Goal: Answer question/provide support: Share knowledge or assist other users

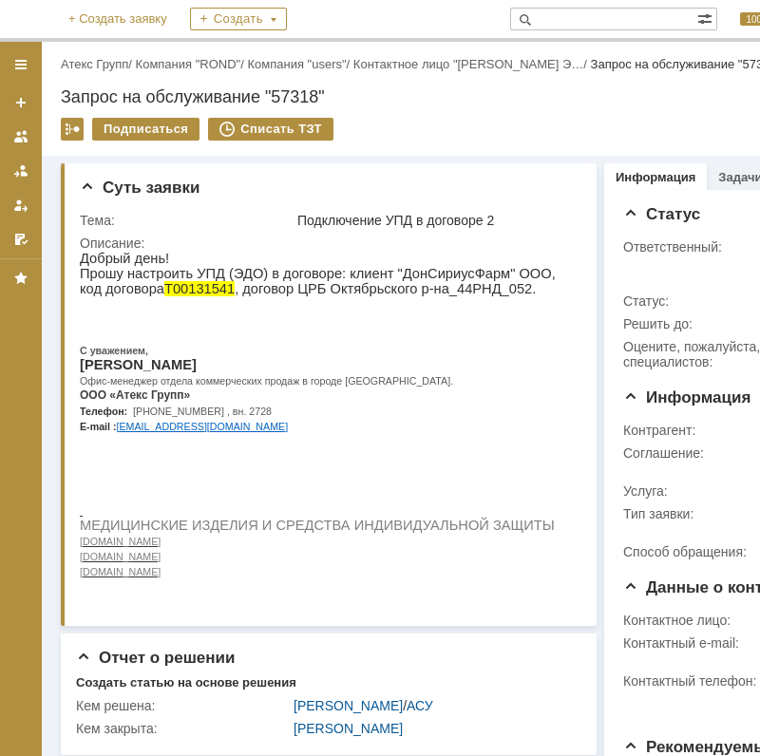
click at [759, 273] on html "Идет загрузка, пожалуйста, подождите. На домашнюю + Создать заявку Создать 100 …" at bounding box center [380, 378] width 760 height 756
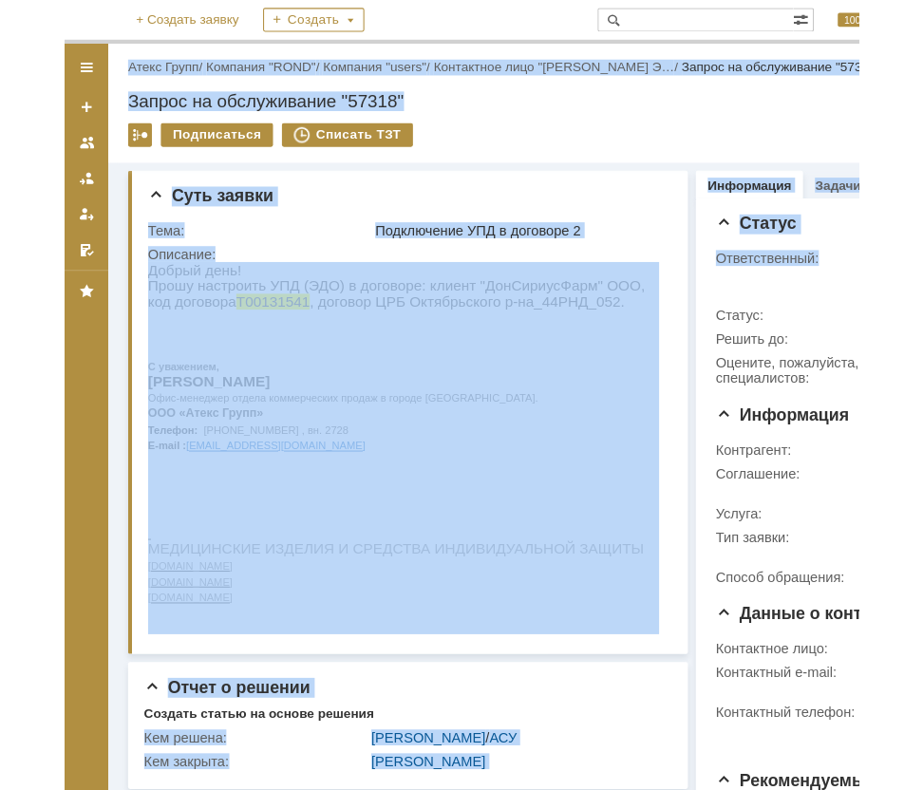
scroll to position [0, 34]
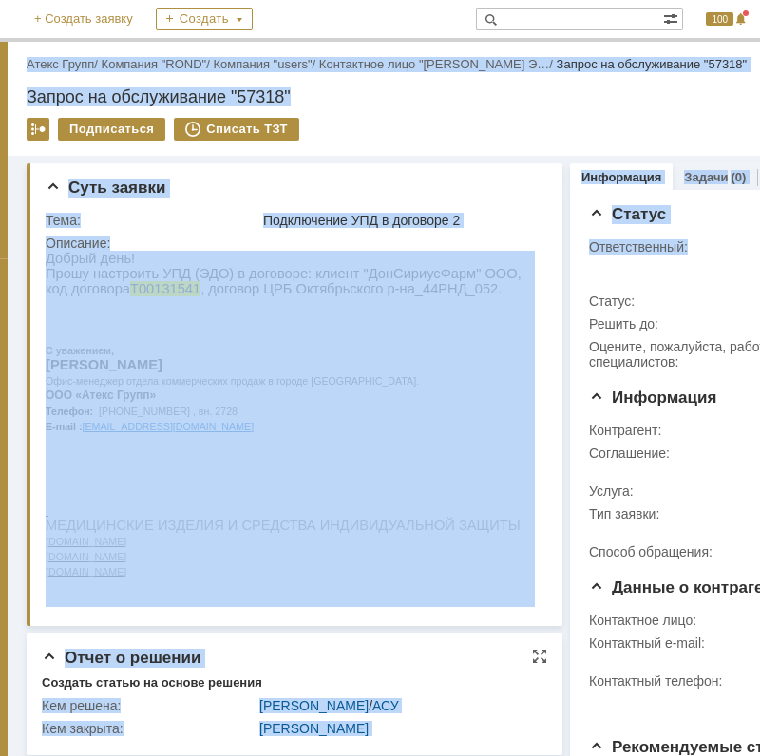
click at [524, 676] on div "Создать статью на основе решения" at bounding box center [294, 683] width 505 height 17
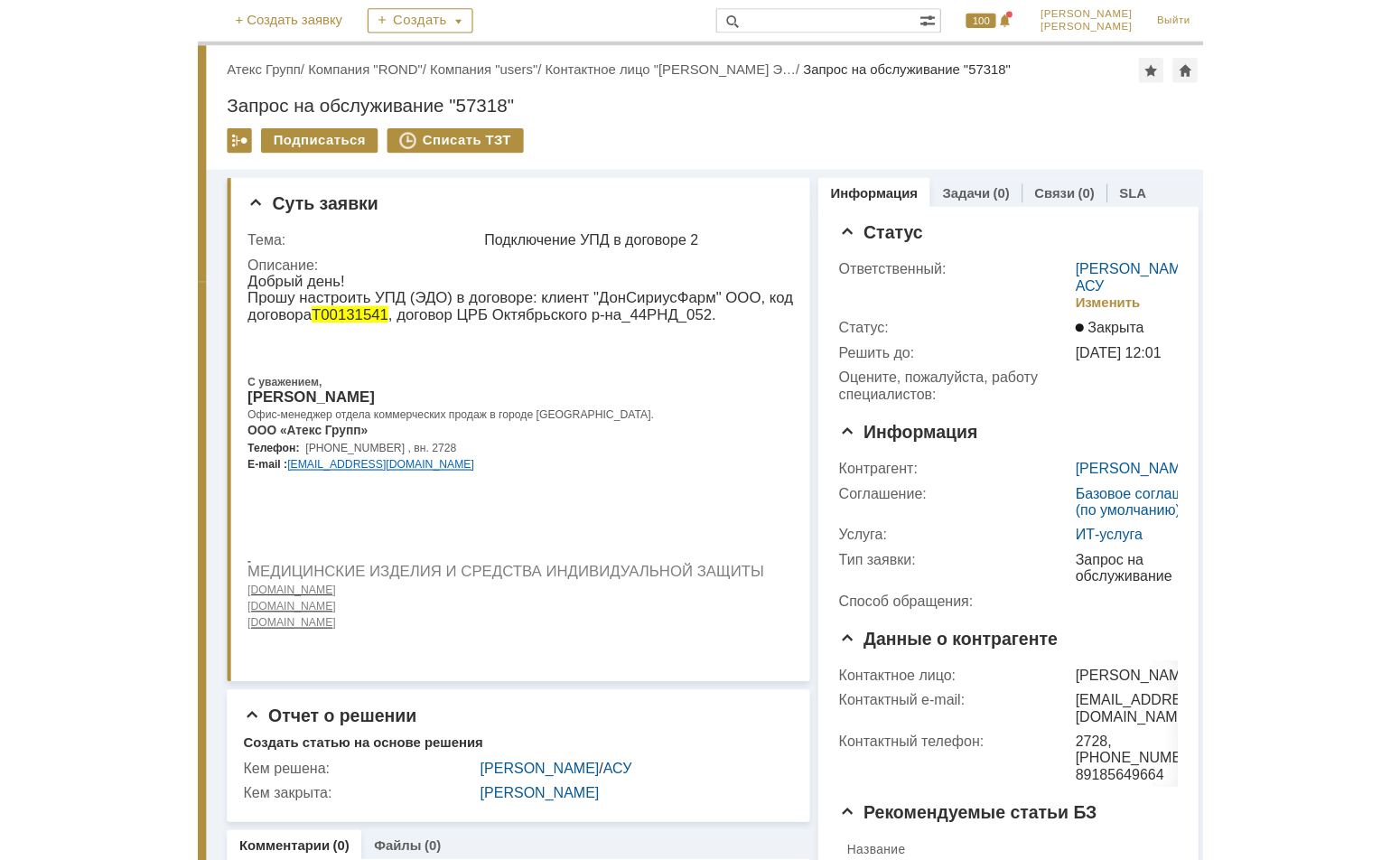
scroll to position [0, 0]
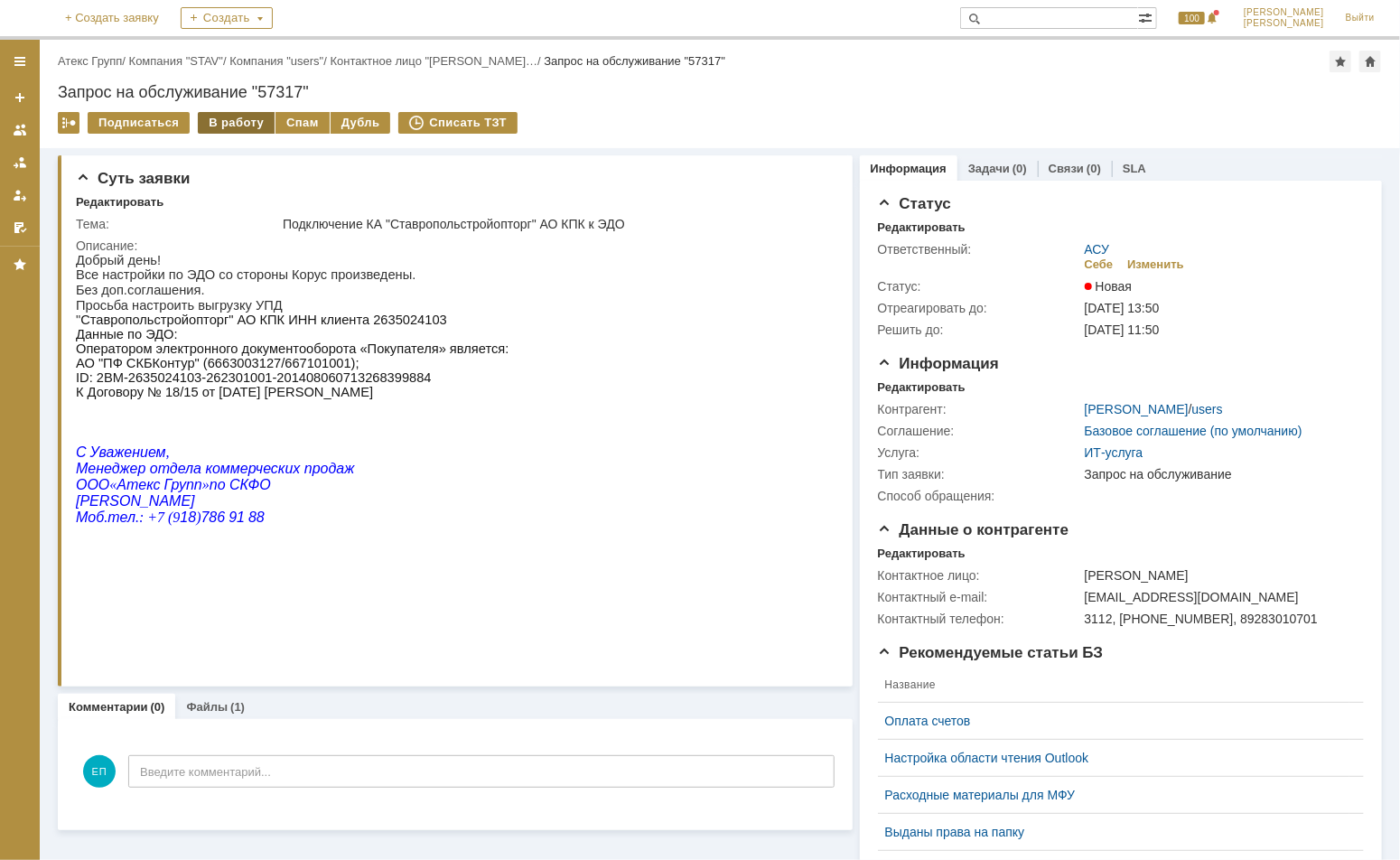
click at [221, 124] on div "В работу" at bounding box center [236, 123] width 77 height 22
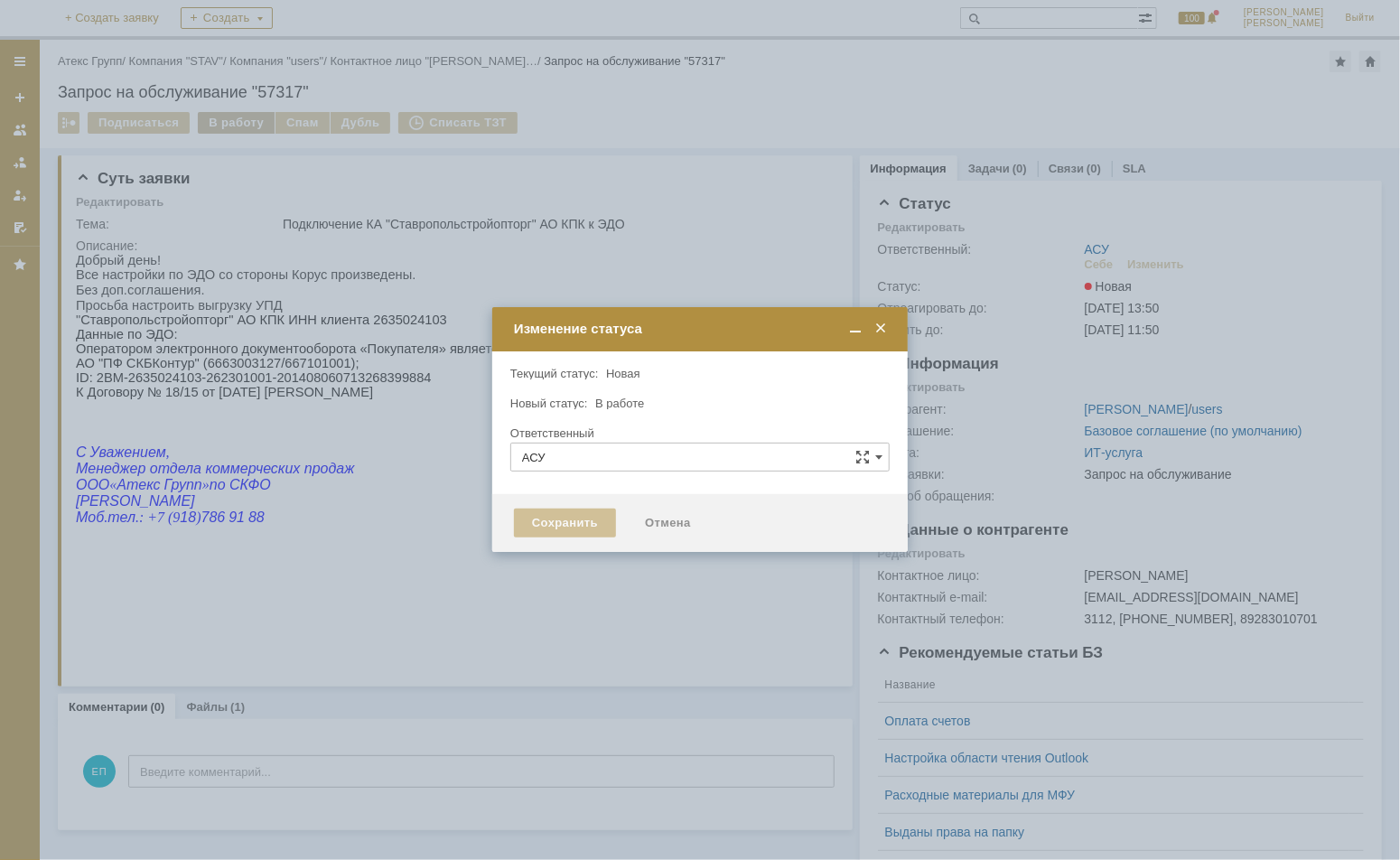
type input "[PERSON_NAME]"
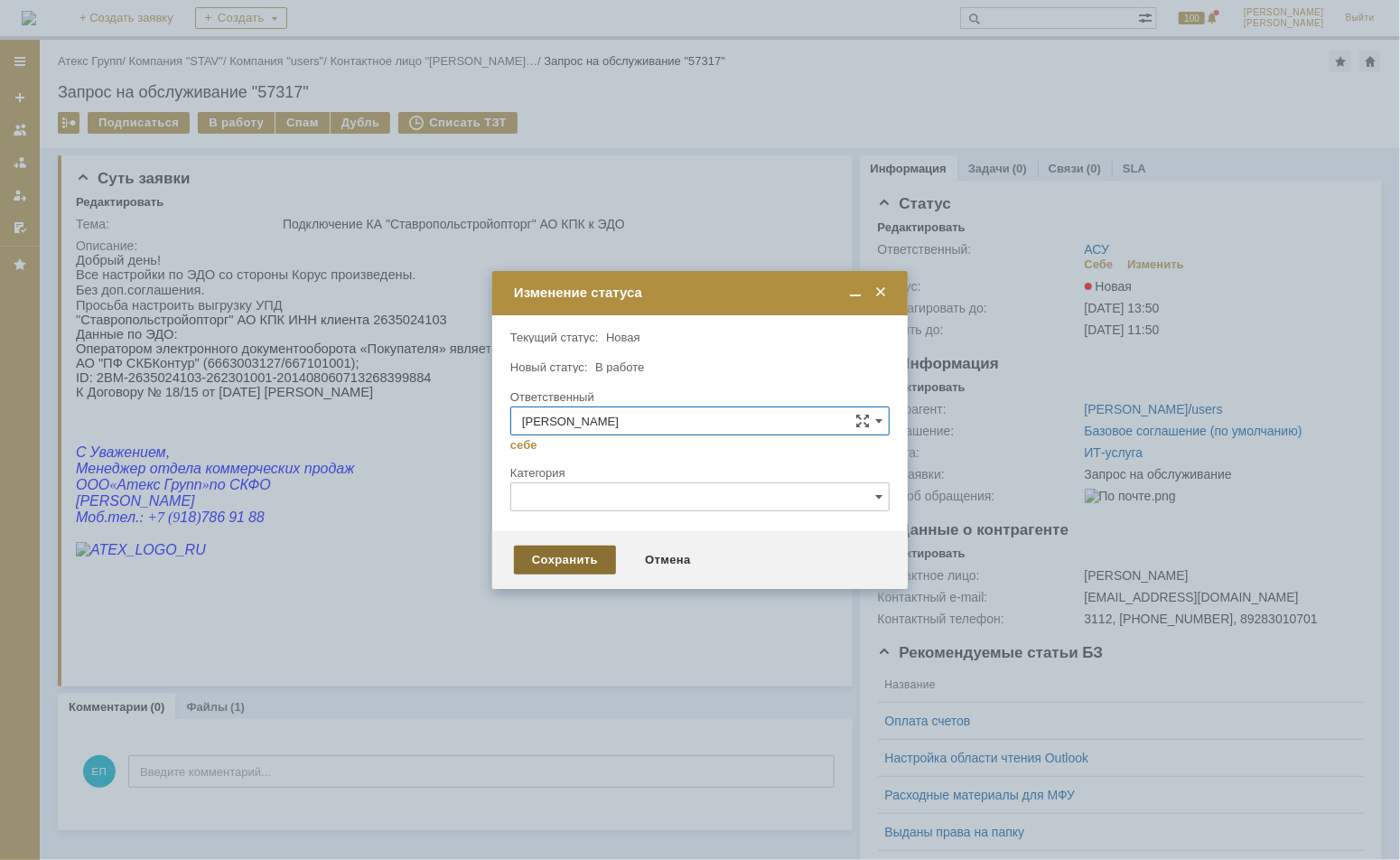
click at [562, 557] on div "Сохранить" at bounding box center [564, 559] width 102 height 29
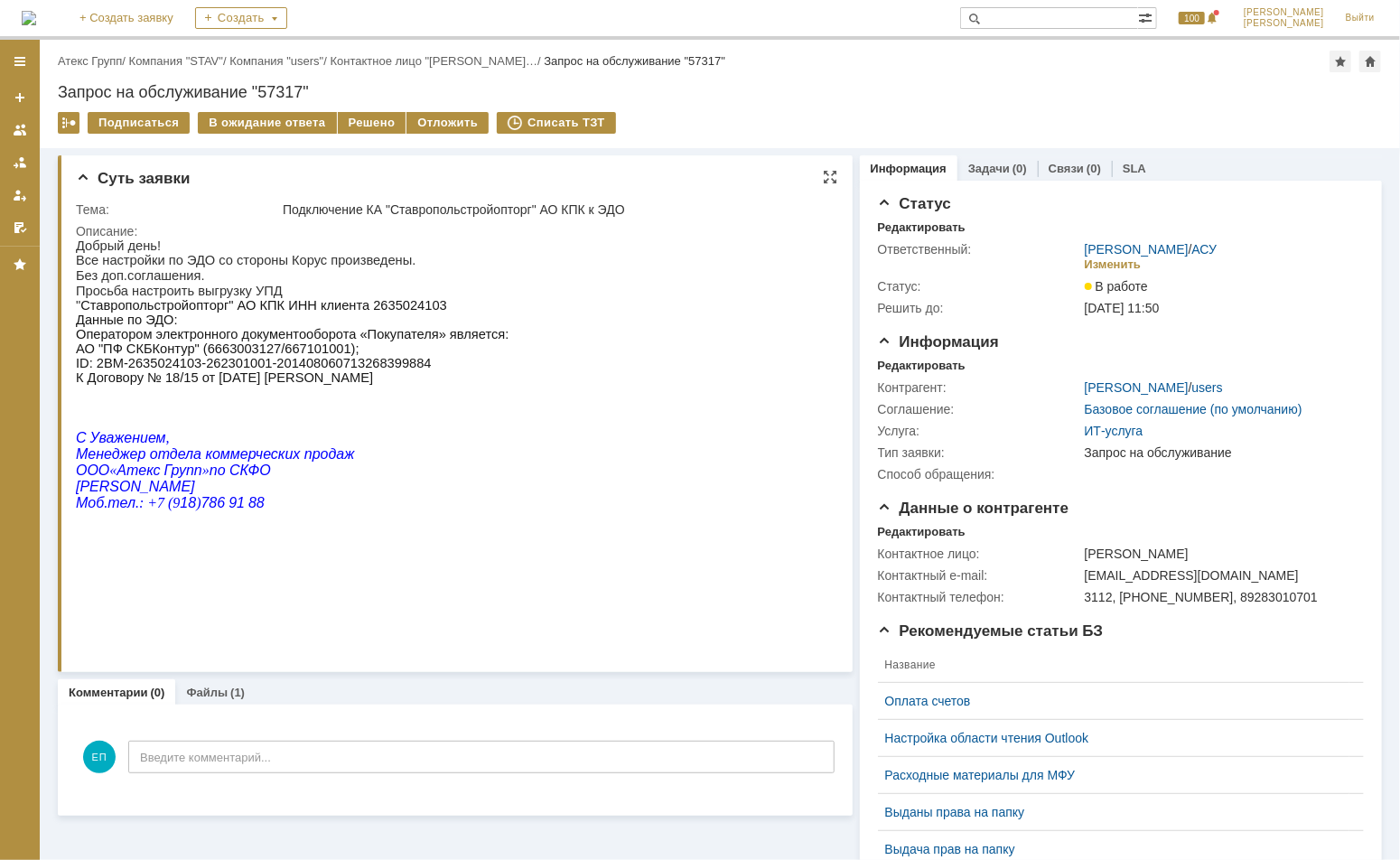
click at [386, 307] on span "Ставропольстройопторг" АО КПК ИНН клиента 2635024103" at bounding box center [262, 303] width 366 height 14
copy span "2635024103"
drag, startPoint x: 93, startPoint y: 374, endPoint x: 397, endPoint y: 372, distance: 304.0
click at [397, 372] on span "АО "ПФ СКБКонтур" (6663003127/667101001); ID: 2BM-2635024103-262301001-20140806…" at bounding box center [253, 362] width 356 height 44
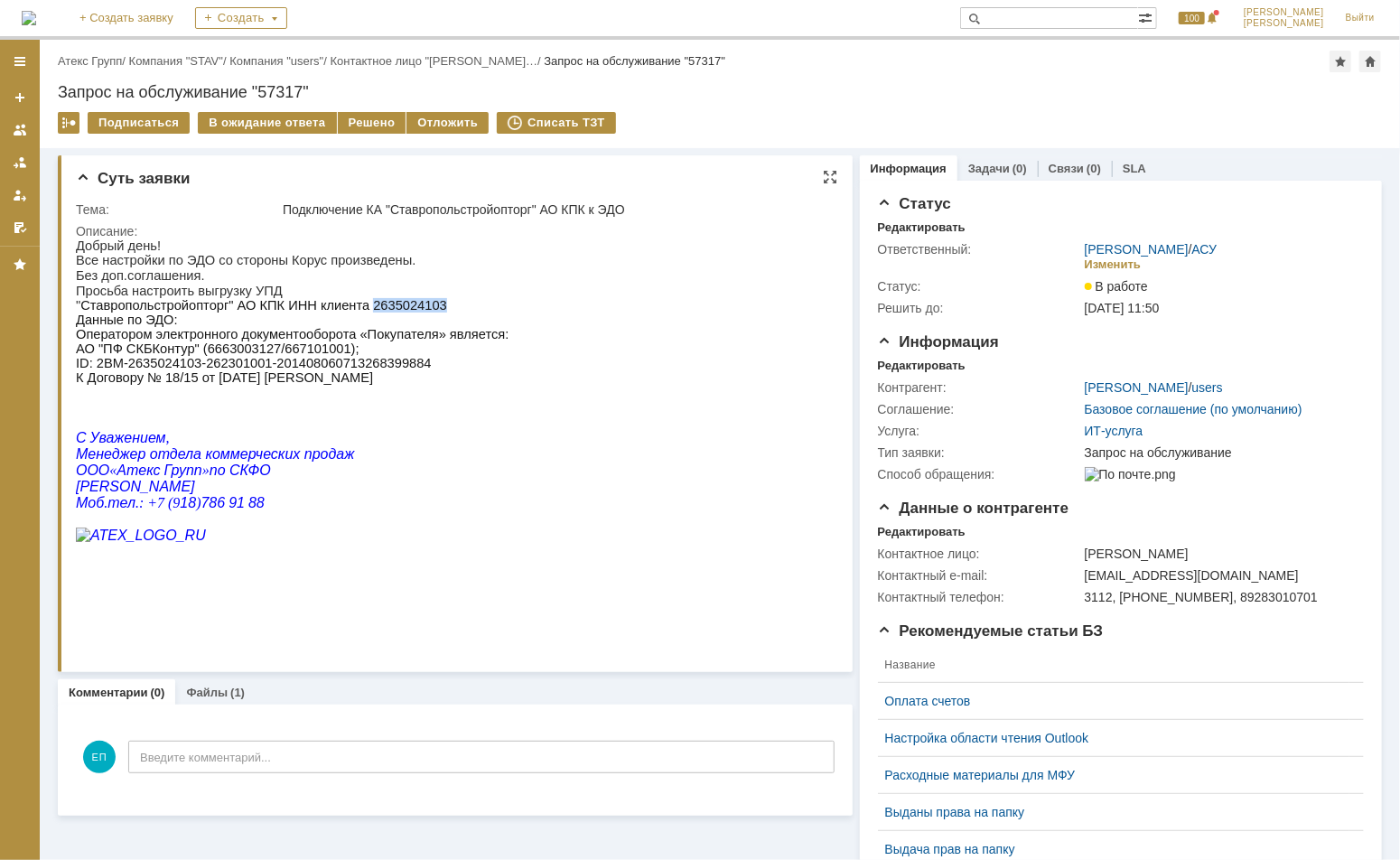
copy span "2BM-2635024103-262301001-201408060713268399884"
click at [360, 116] on div "Решено" at bounding box center [372, 123] width 68 height 22
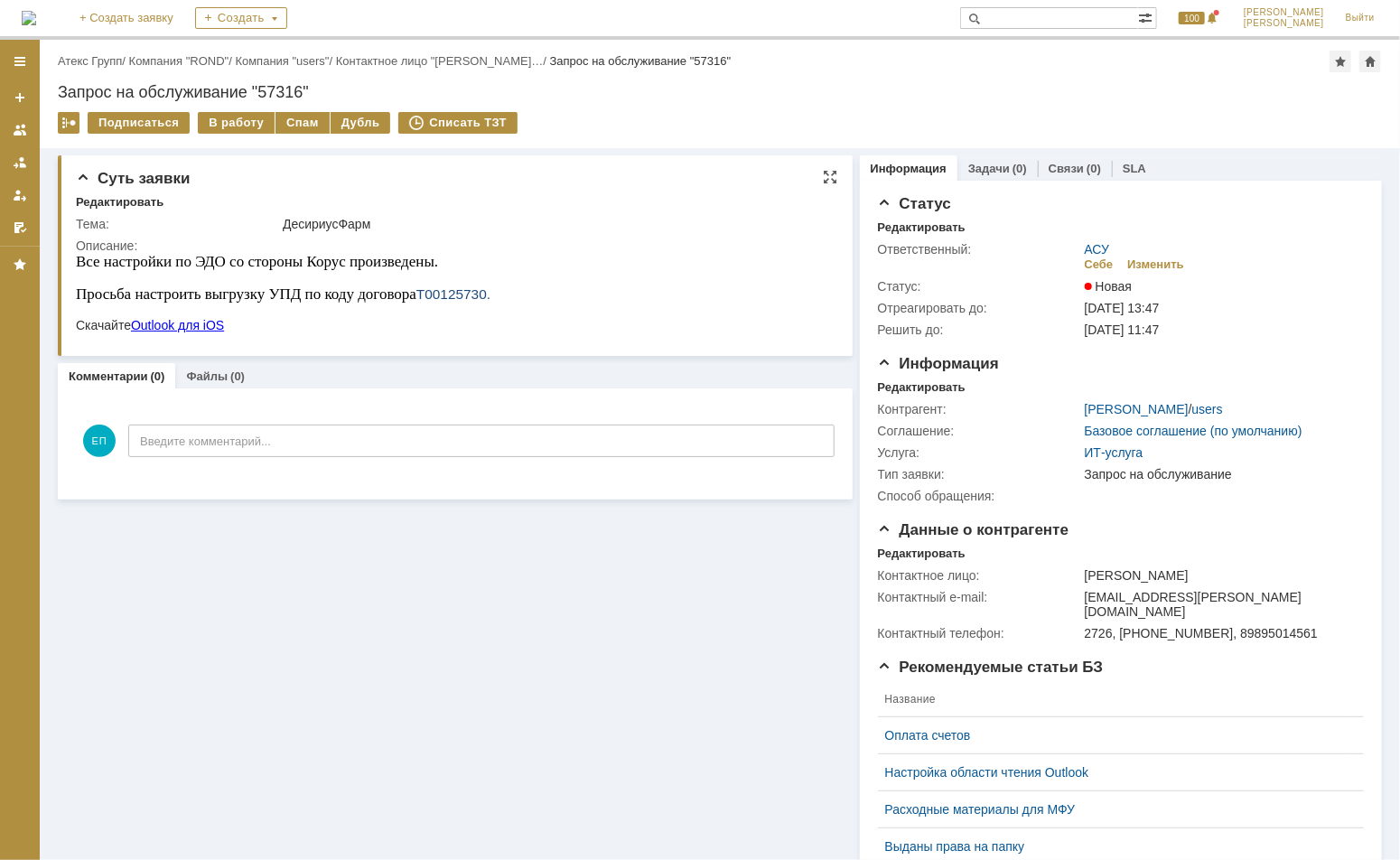
click at [444, 292] on span "Т00125730." at bounding box center [453, 293] width 74 height 15
drag, startPoint x: 284, startPoint y: 220, endPoint x: 369, endPoint y: 224, distance: 85.1
click at [369, 224] on div "ДесириусФарм" at bounding box center [554, 224] width 544 height 14
copy div "ДесириусФарм"
click at [250, 119] on div "В работу" at bounding box center [236, 123] width 77 height 22
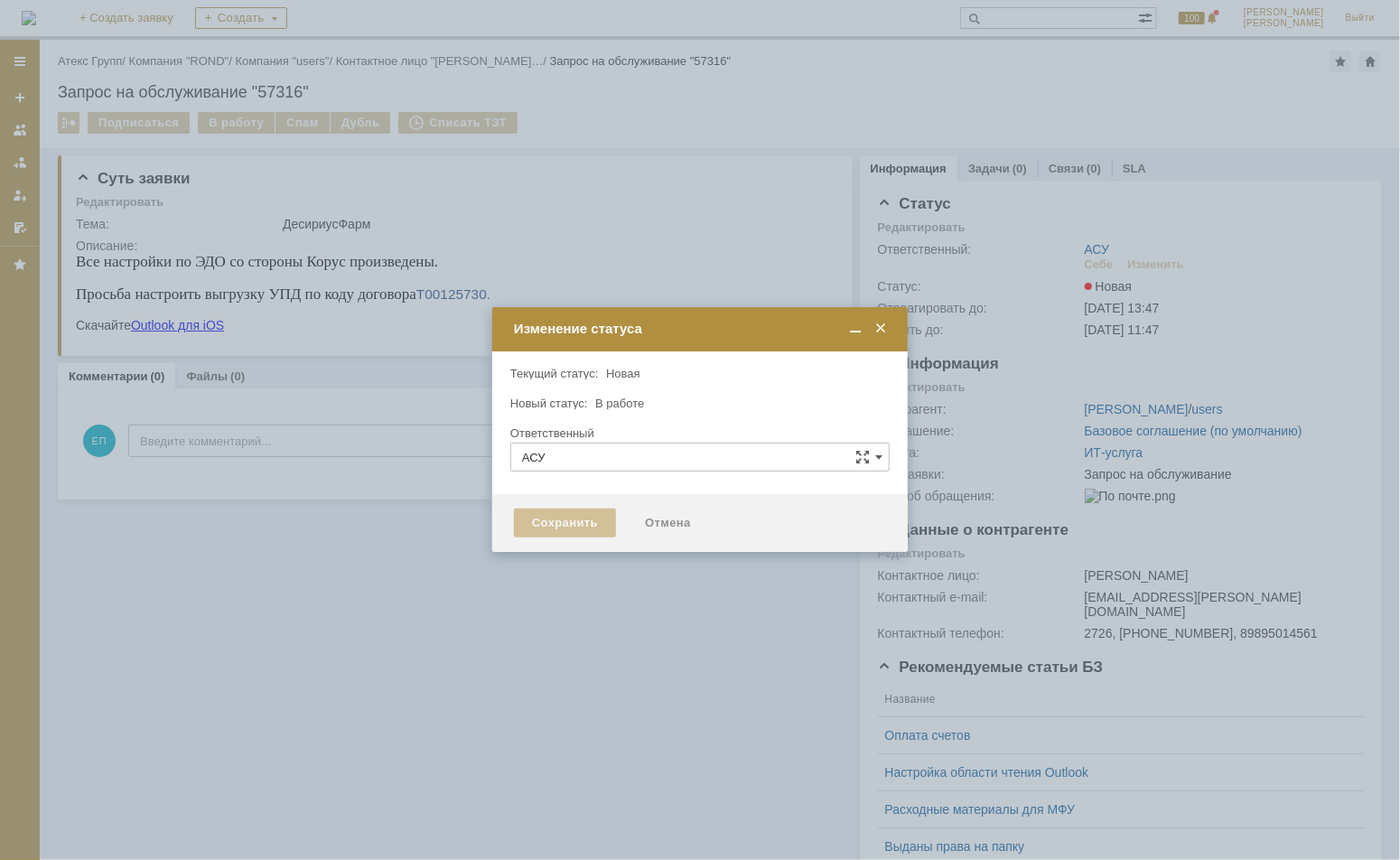
type input "[PERSON_NAME]"
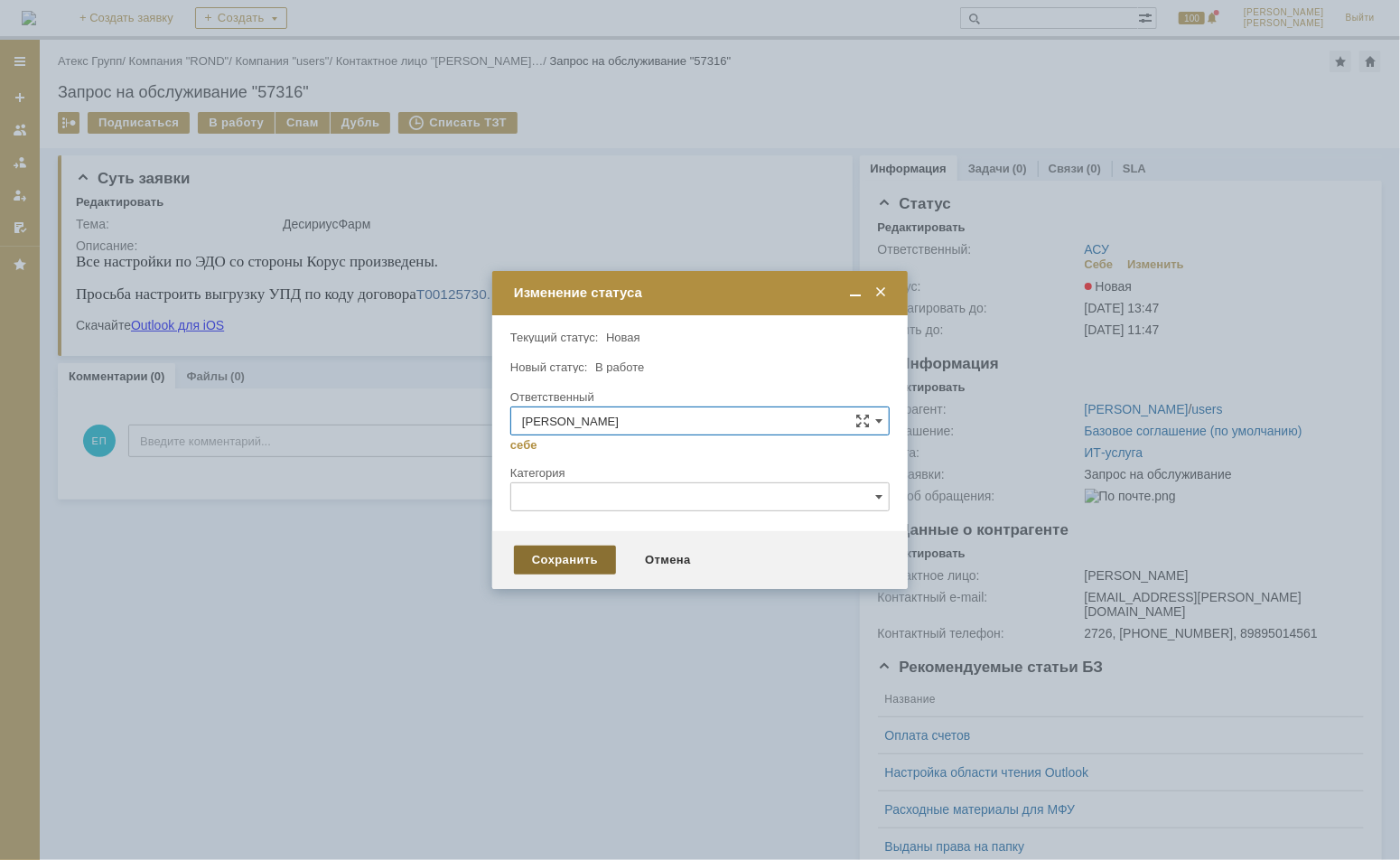
click at [569, 560] on div "Сохранить" at bounding box center [564, 559] width 102 height 29
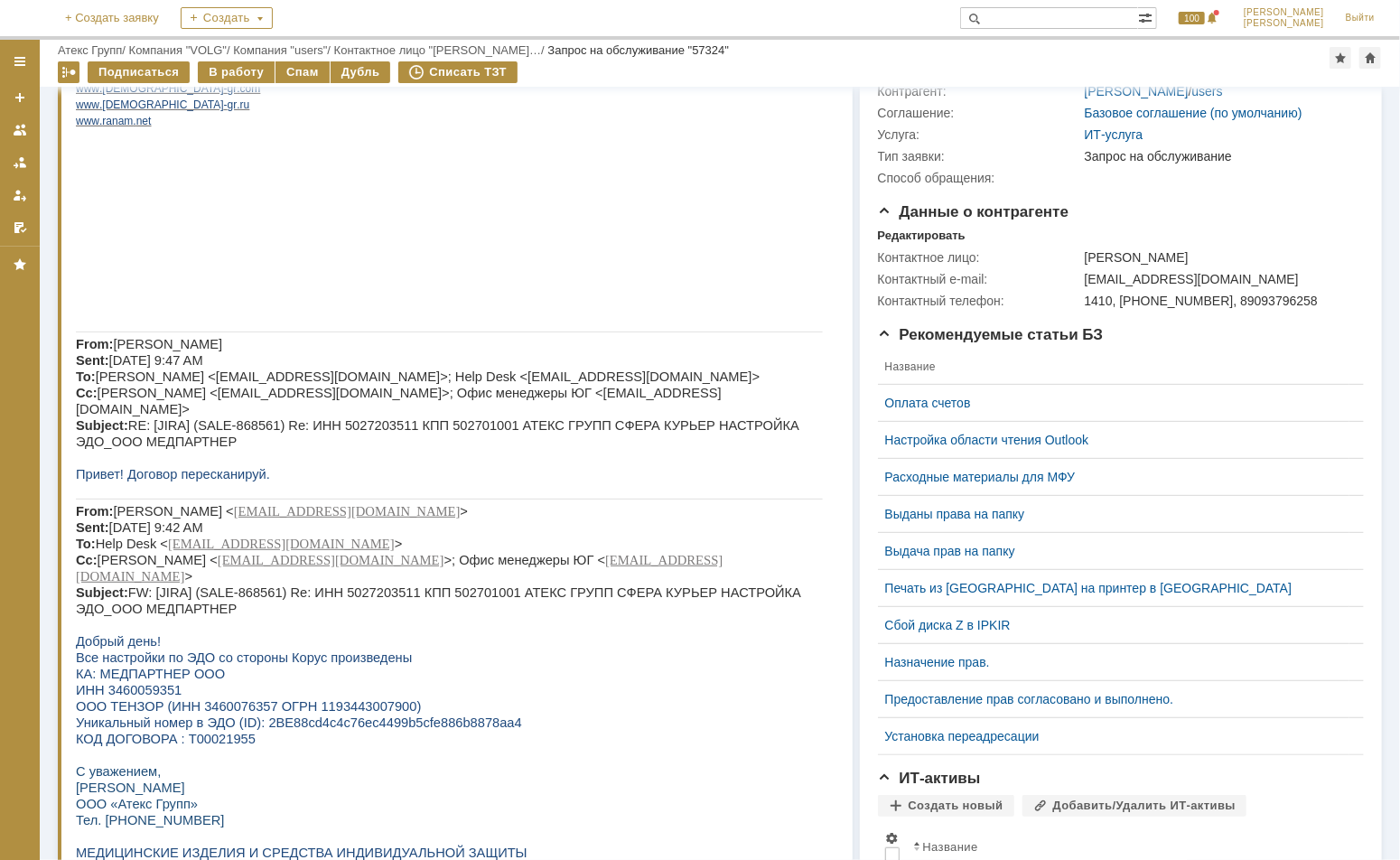
scroll to position [362, 0]
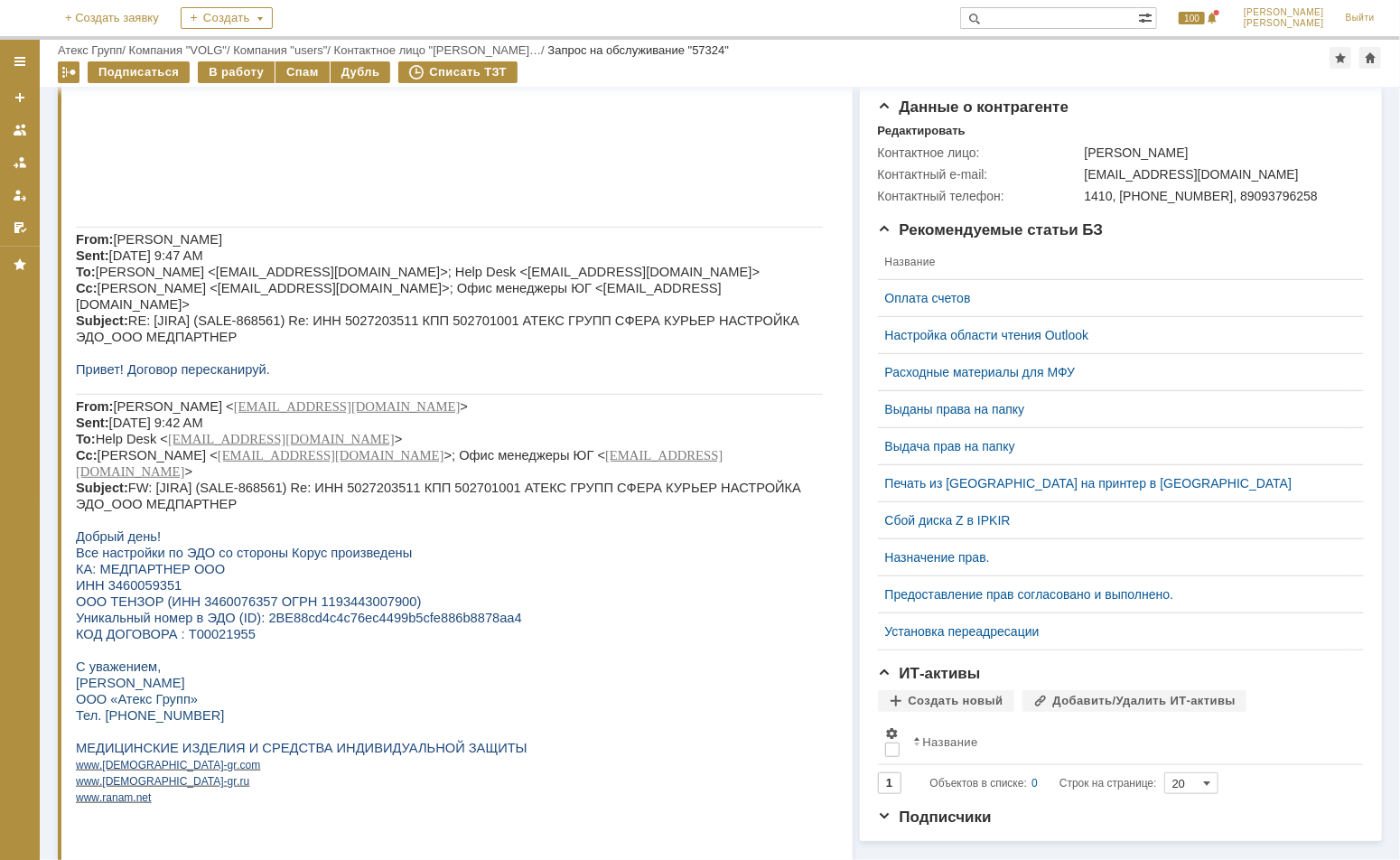
click at [139, 579] on span "ИНН 3460059351" at bounding box center [127, 586] width 106 height 14
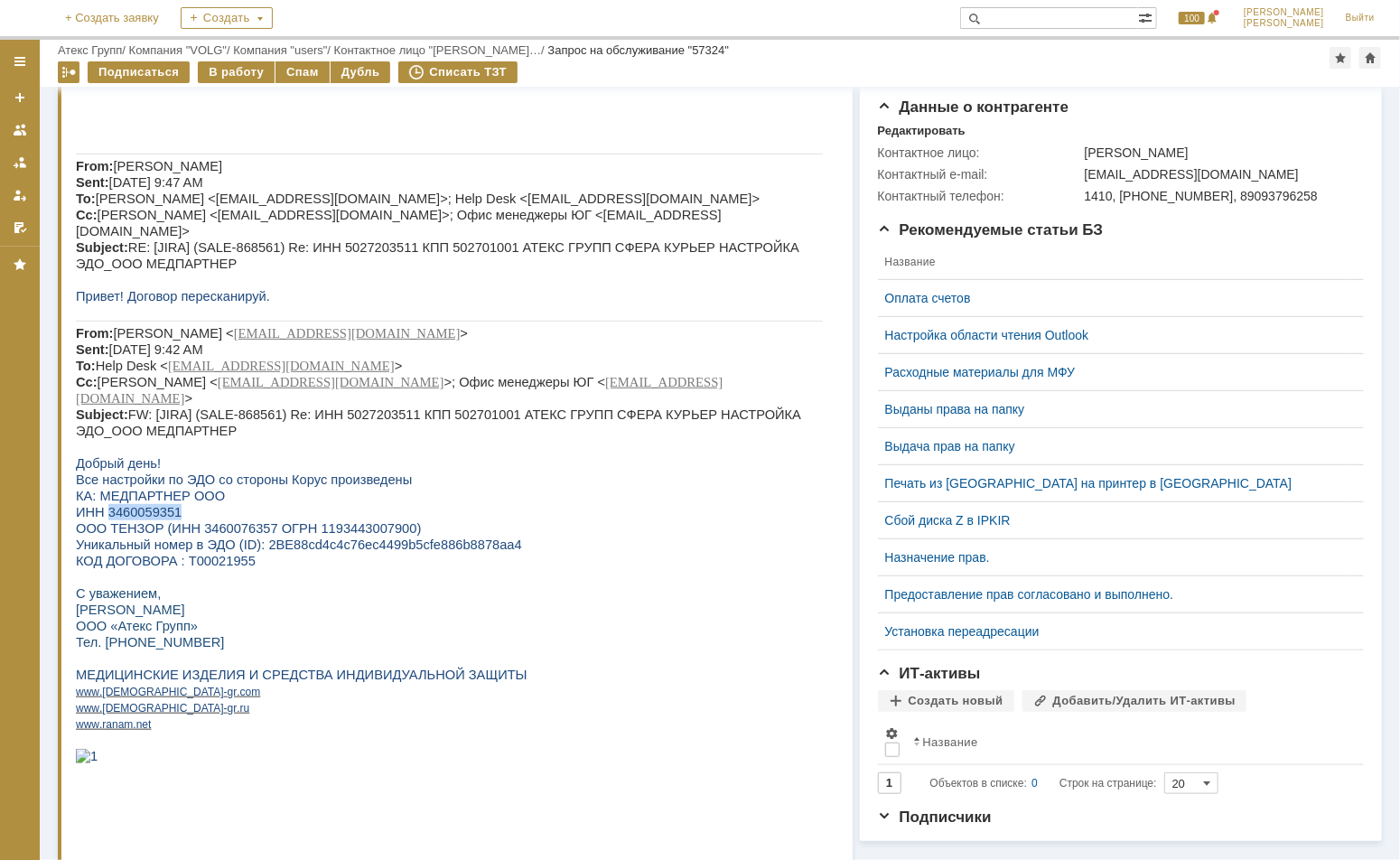
click at [139, 520] on span "ИНН 3460059351" at bounding box center [127, 513] width 106 height 14
copy span "3460059351"
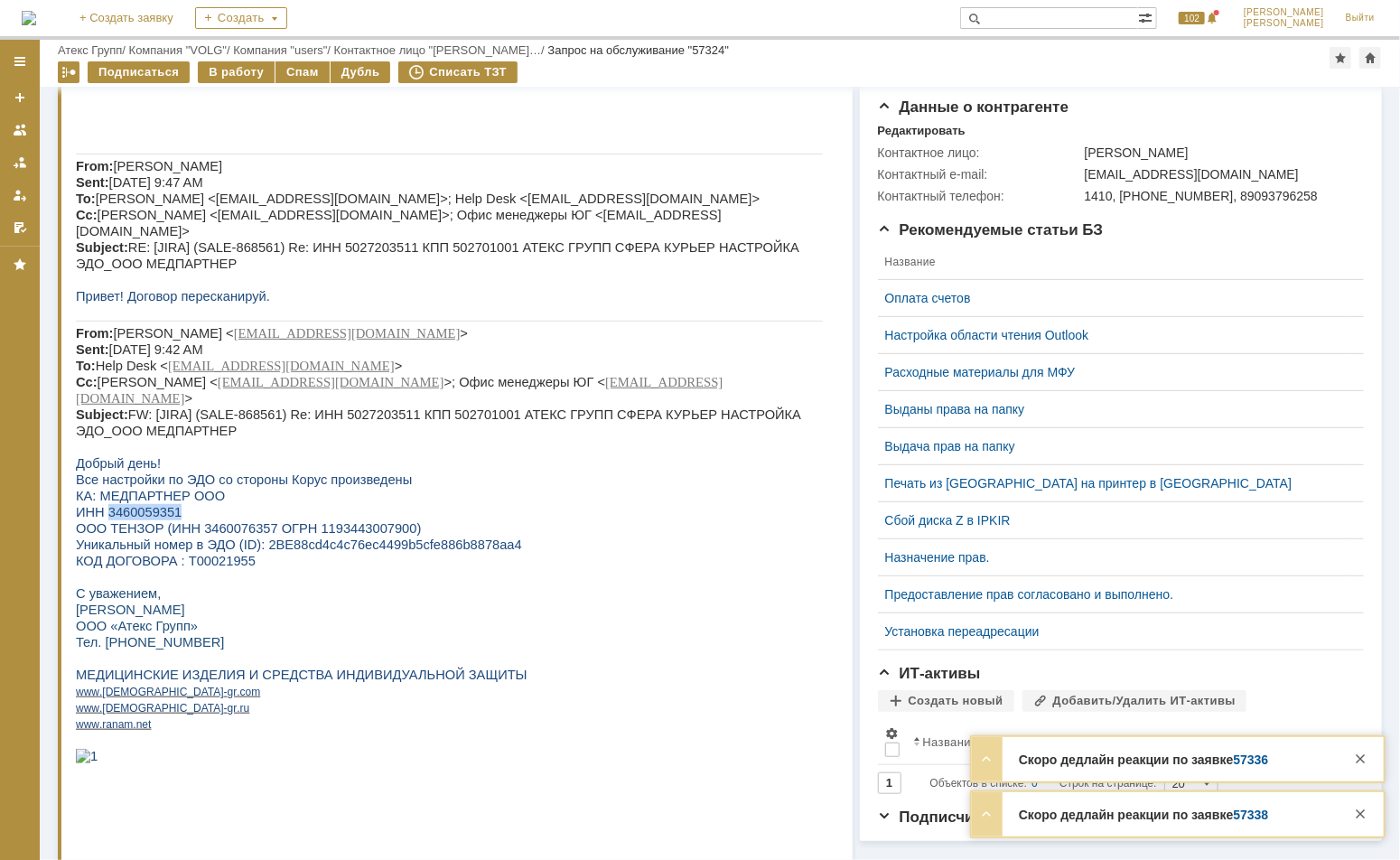
copy span "3460059351"
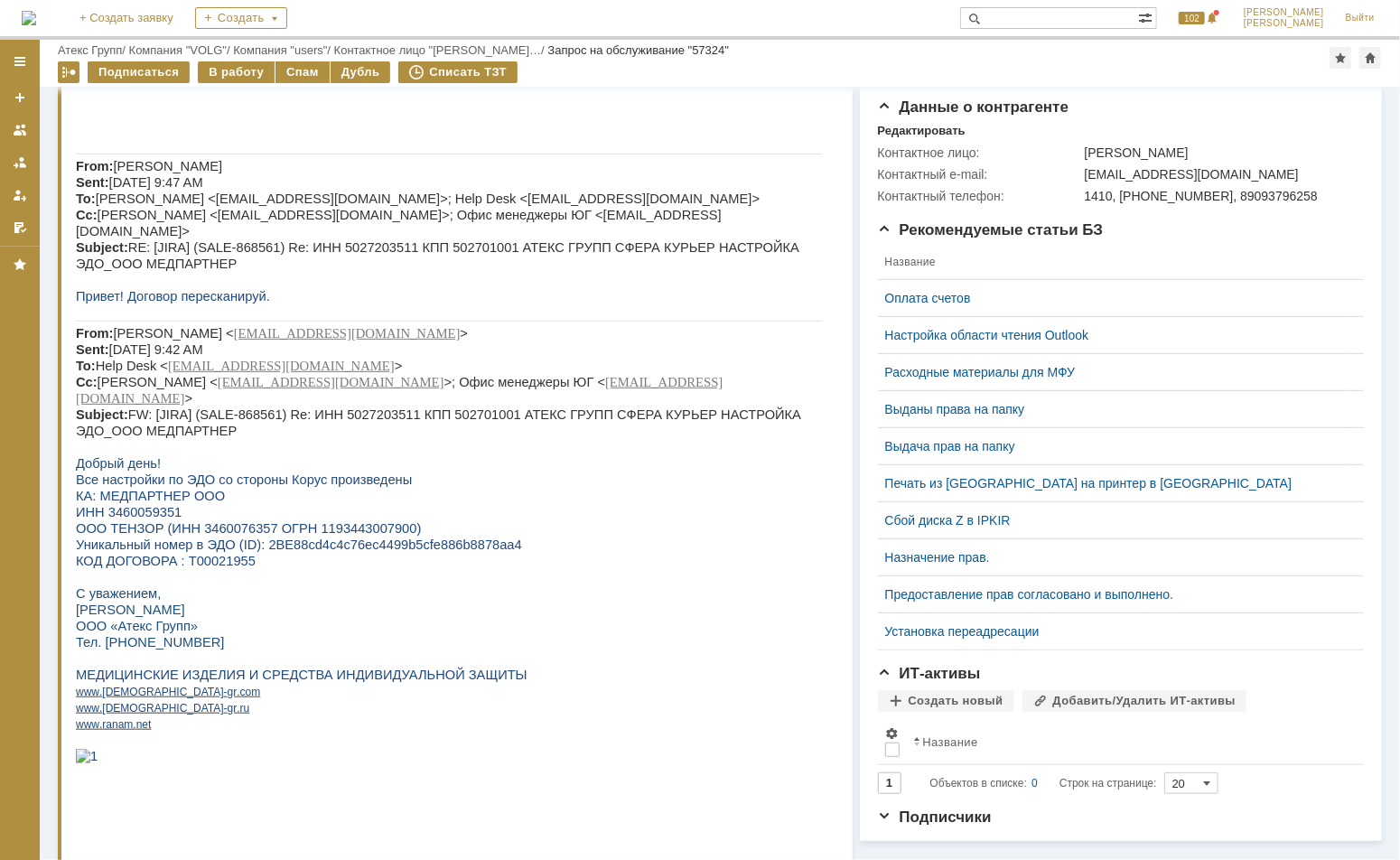
click at [209, 569] on span "КОД ДОГОВОРА : Т00021955" at bounding box center [165, 561] width 180 height 14
copy span "Т00021955"
click at [165, 520] on span "ИНН 3460059351" at bounding box center [127, 513] width 106 height 14
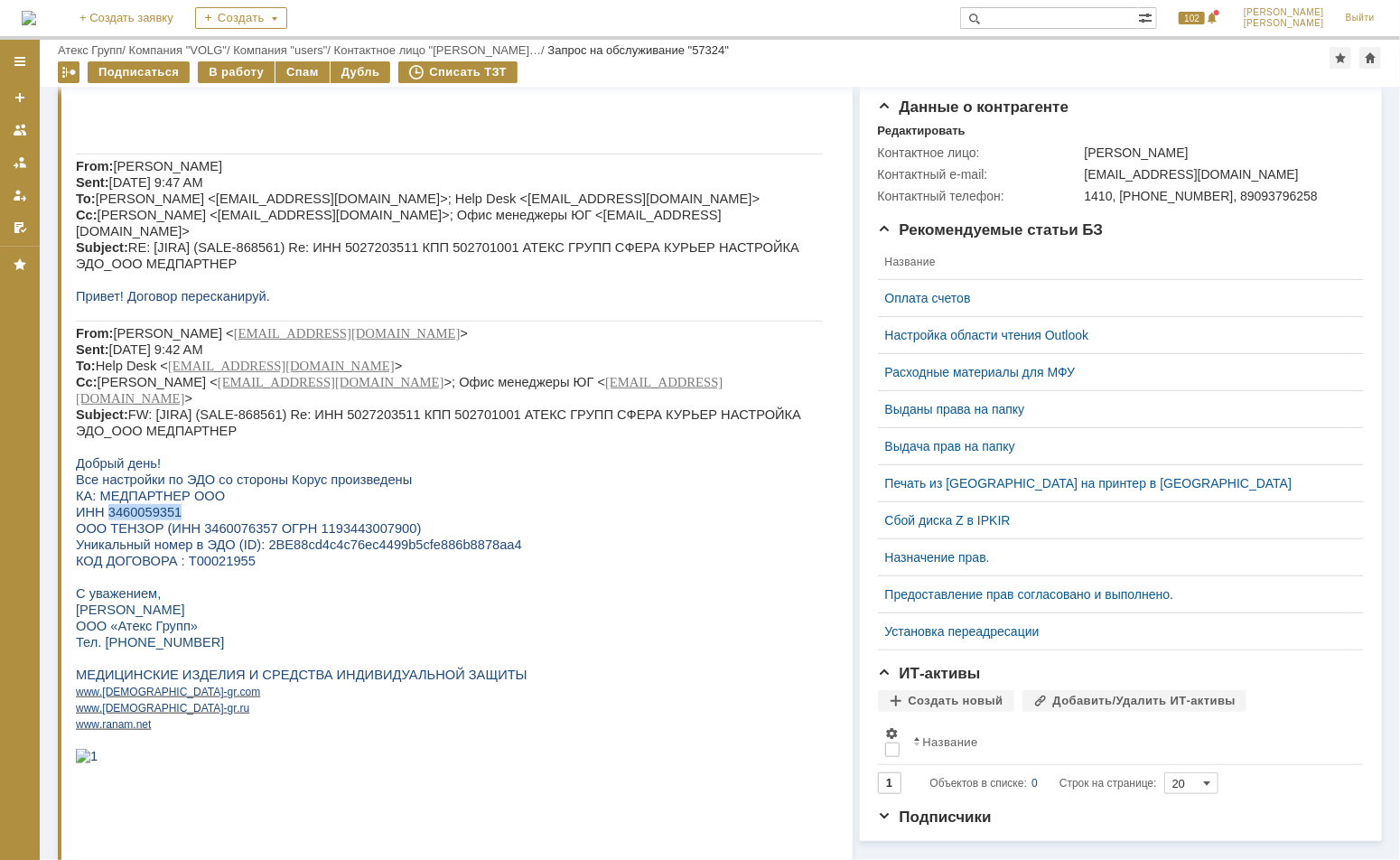
copy span "3460059351"
drag, startPoint x: 248, startPoint y: 599, endPoint x: 470, endPoint y: 612, distance: 222.4
click at [471, 570] on p "КОД ДОГОВОРА : Т00021955" at bounding box center [448, 561] width 747 height 16
click at [420, 553] on span "Уникальный номер в ЭДО (ID): 2BE88cd4c4c76ec4499b5cfe886b8878aa4" at bounding box center [298, 545] width 446 height 14
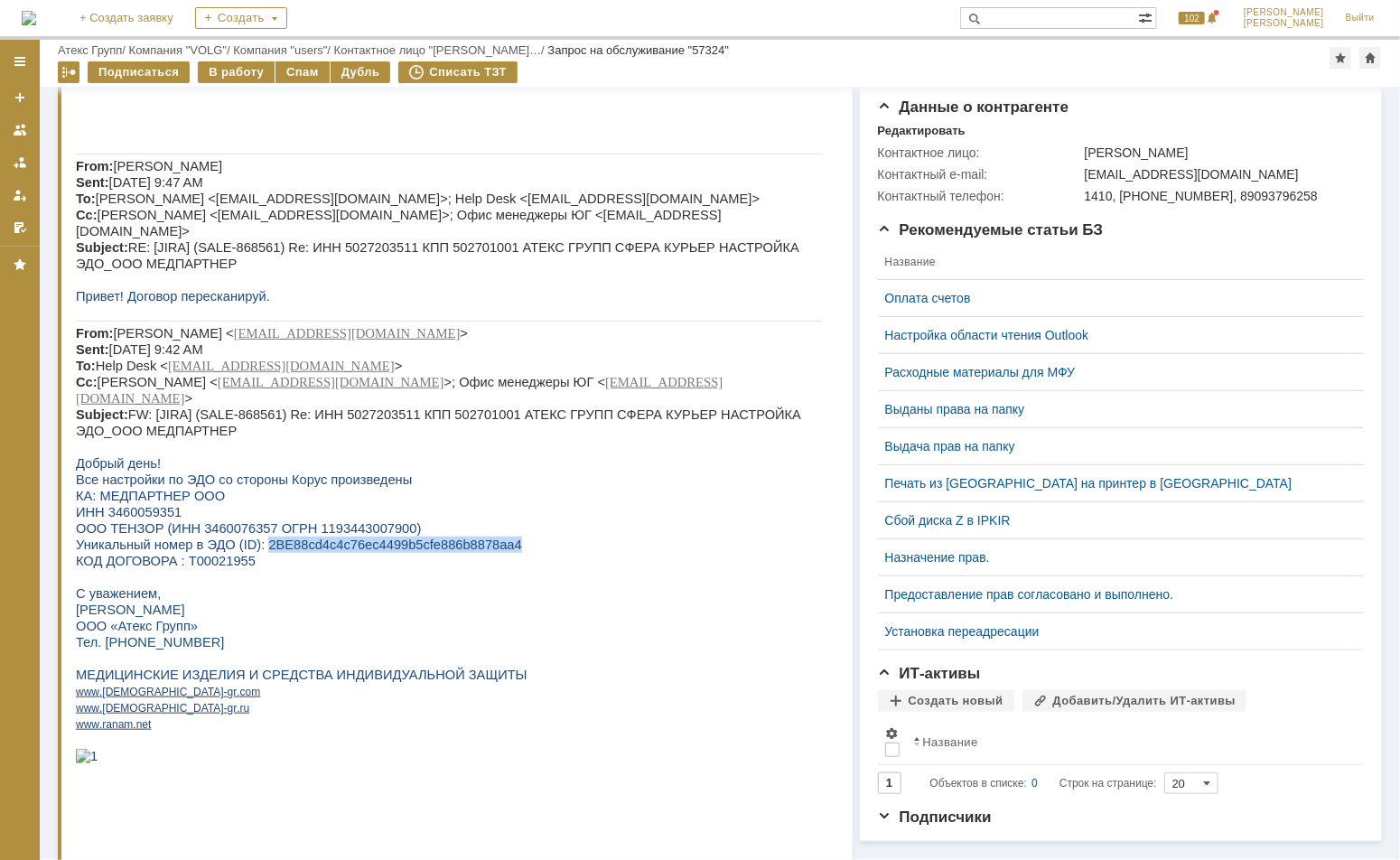
click at [420, 553] on span "Уникальный номер в ЭДО (ID): 2BE88cd4c4c76ec4499b5cfe886b8878aa4" at bounding box center [298, 545] width 446 height 14
copy span "2BE88cd4c4c76ec4499b5cfe886b8878aa4"
click at [249, 73] on div "В работу" at bounding box center [236, 72] width 77 height 22
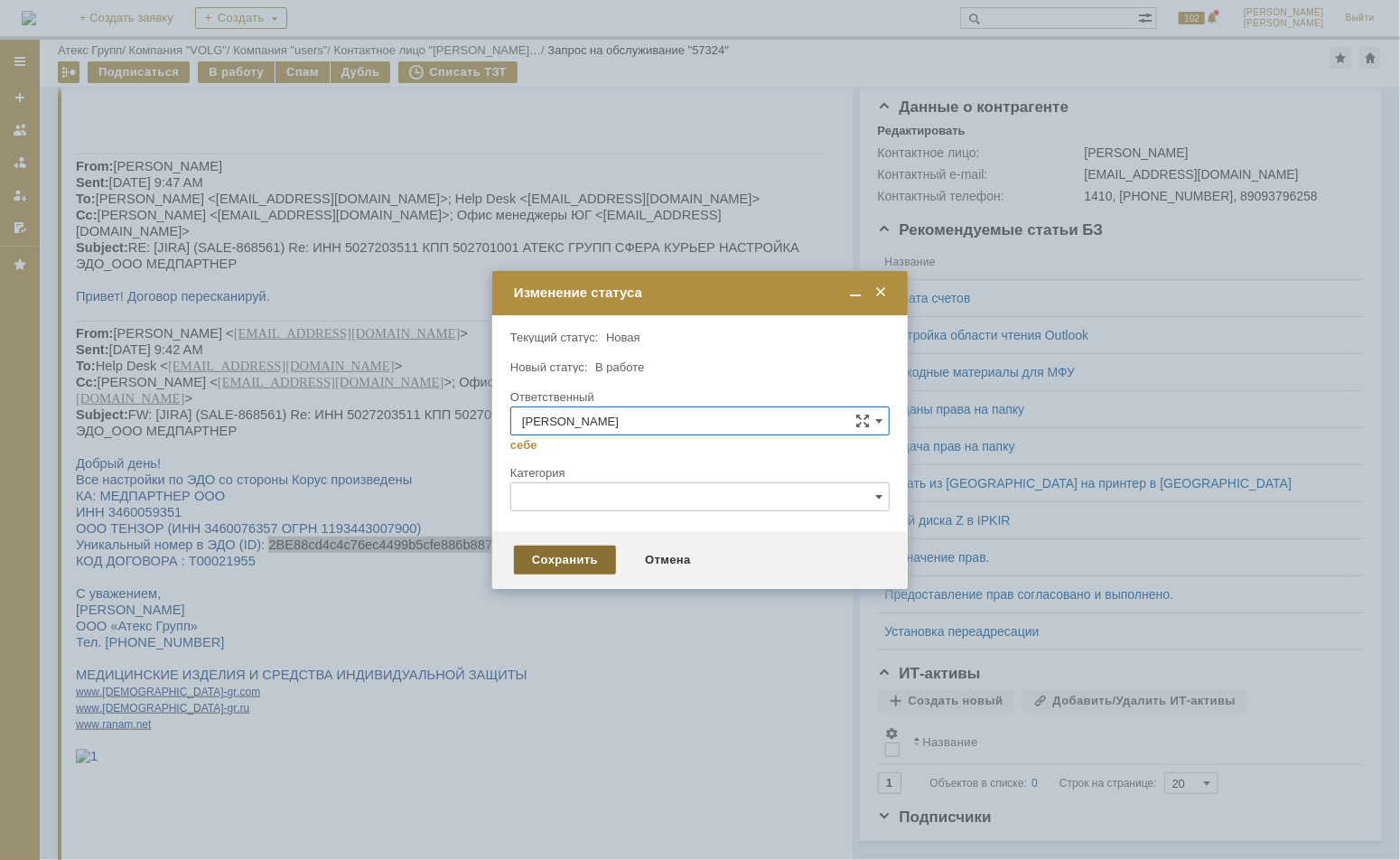
click at [553, 556] on div "Сохранить" at bounding box center [564, 559] width 102 height 29
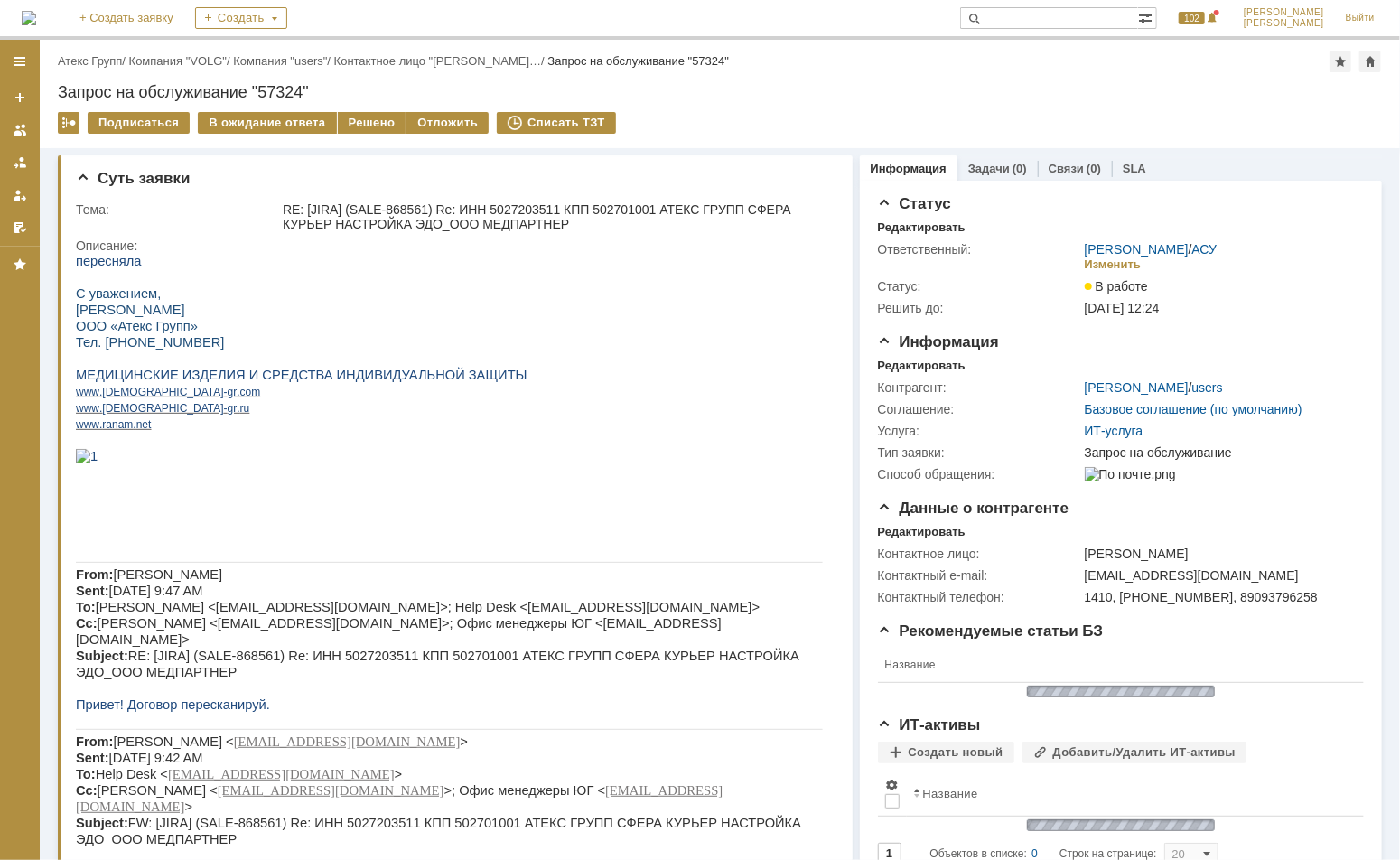
scroll to position [0, 0]
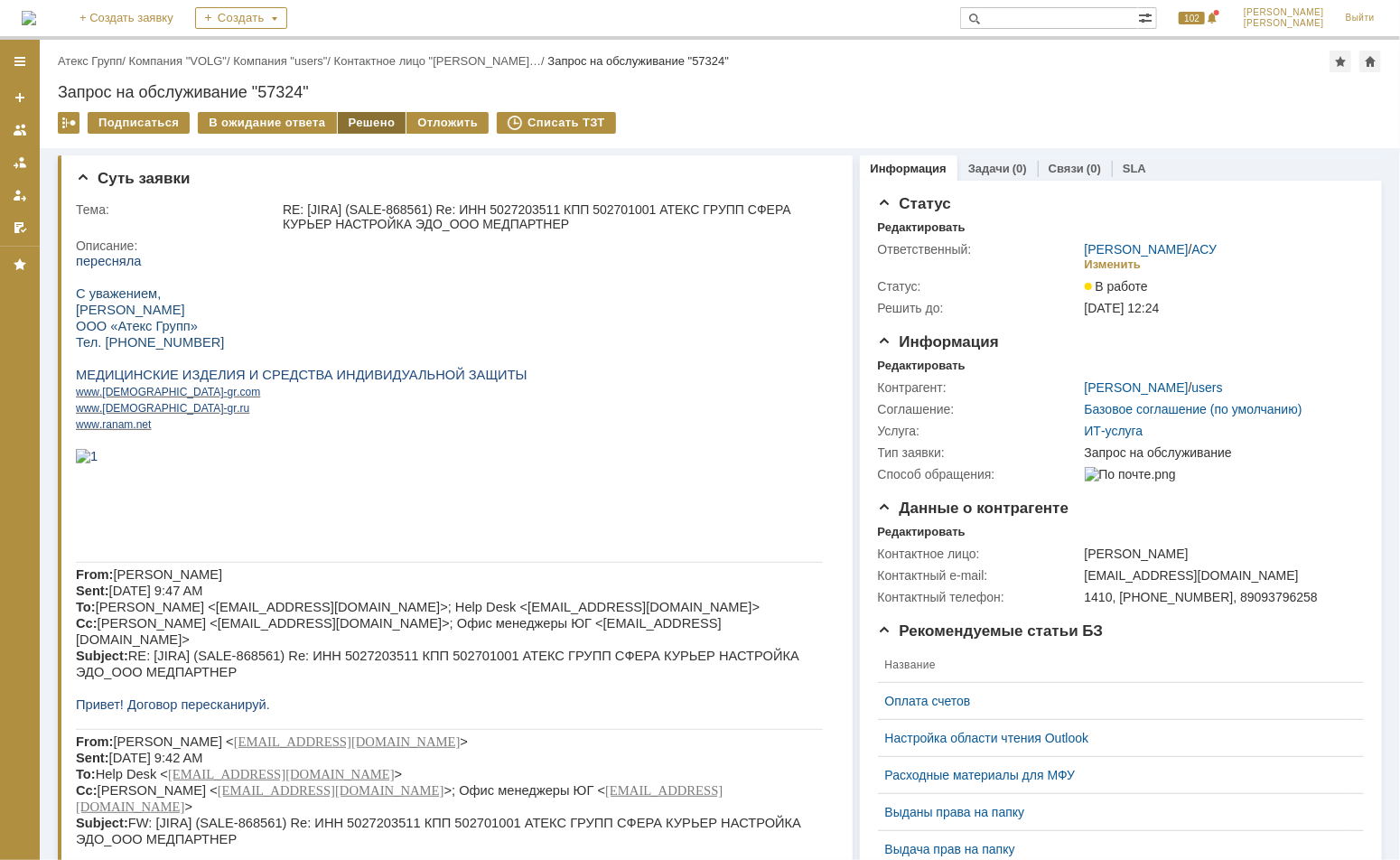
click at [346, 117] on div "Решено" at bounding box center [372, 123] width 68 height 22
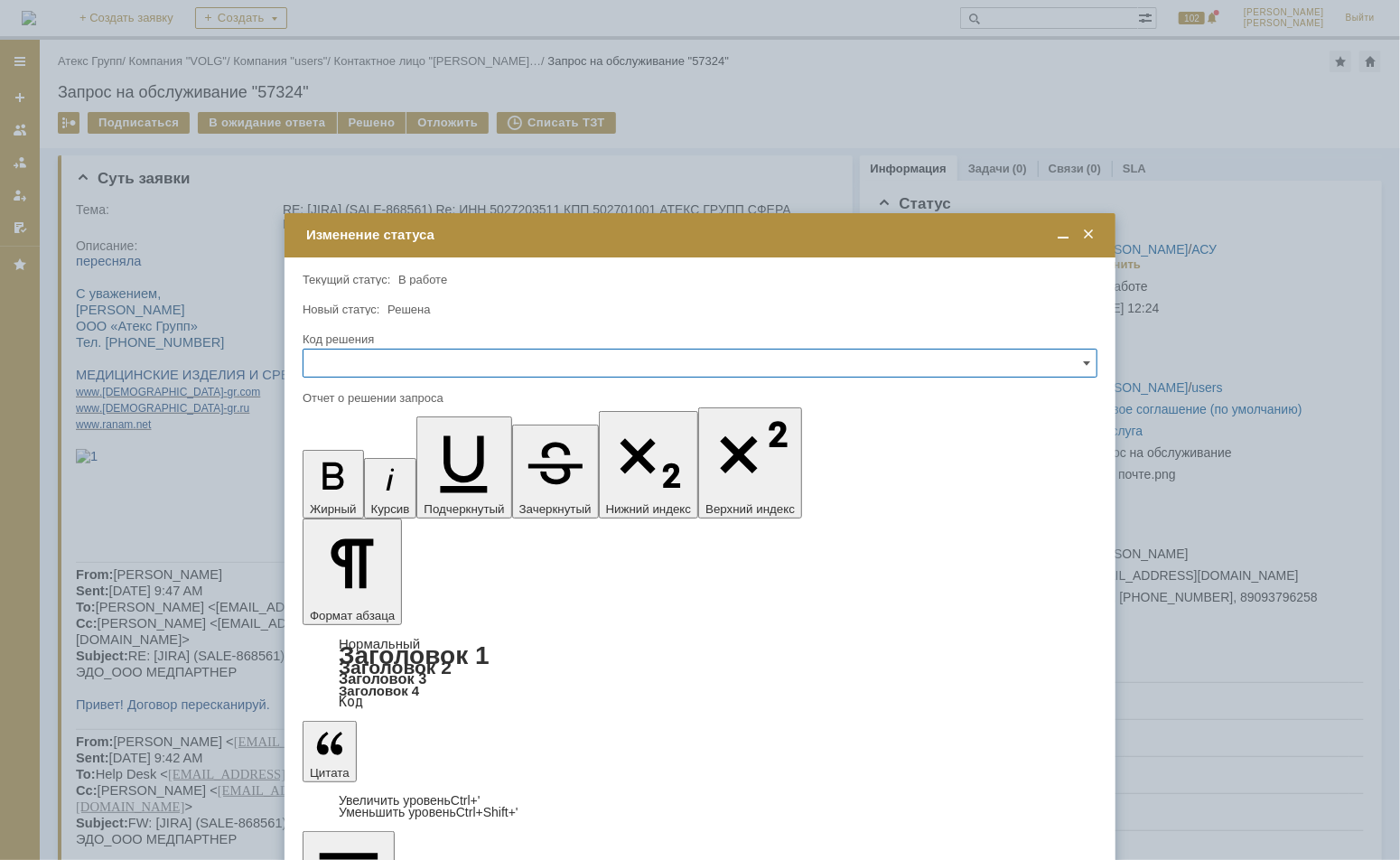
drag, startPoint x: 538, startPoint y: 5271, endPoint x: 181, endPoint y: 5231, distance: 359.2
drag, startPoint x: 420, startPoint y: 5240, endPoint x: 446, endPoint y: 5239, distance: 26.0
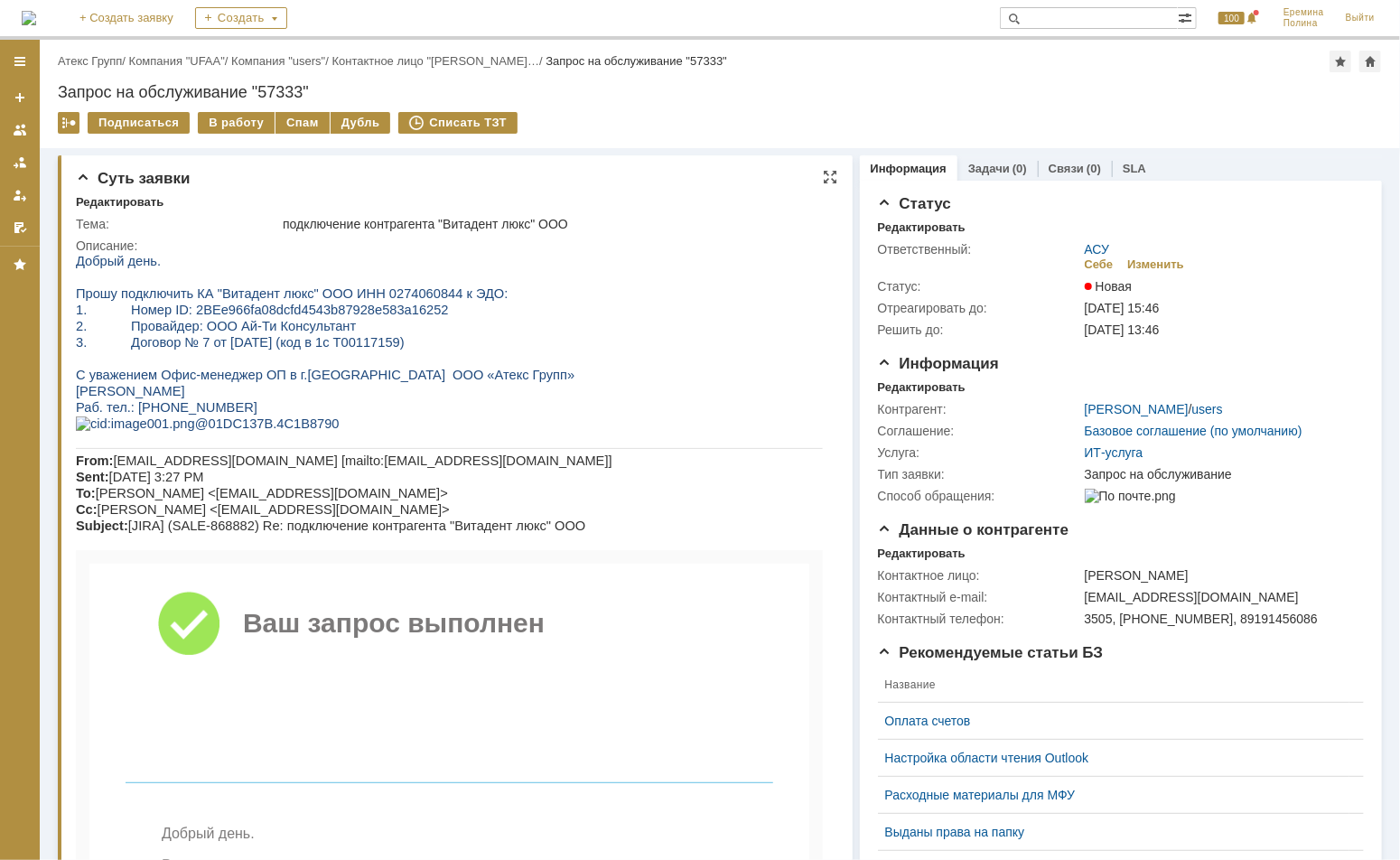
click at [365, 290] on span "Прошу подключить КА "Витадент люкс" ООО ИНН 0274060844 к ЭДО:" at bounding box center [291, 292] width 432 height 14
copy span "0274060844"
click at [249, 130] on div "В работу" at bounding box center [236, 123] width 77 height 22
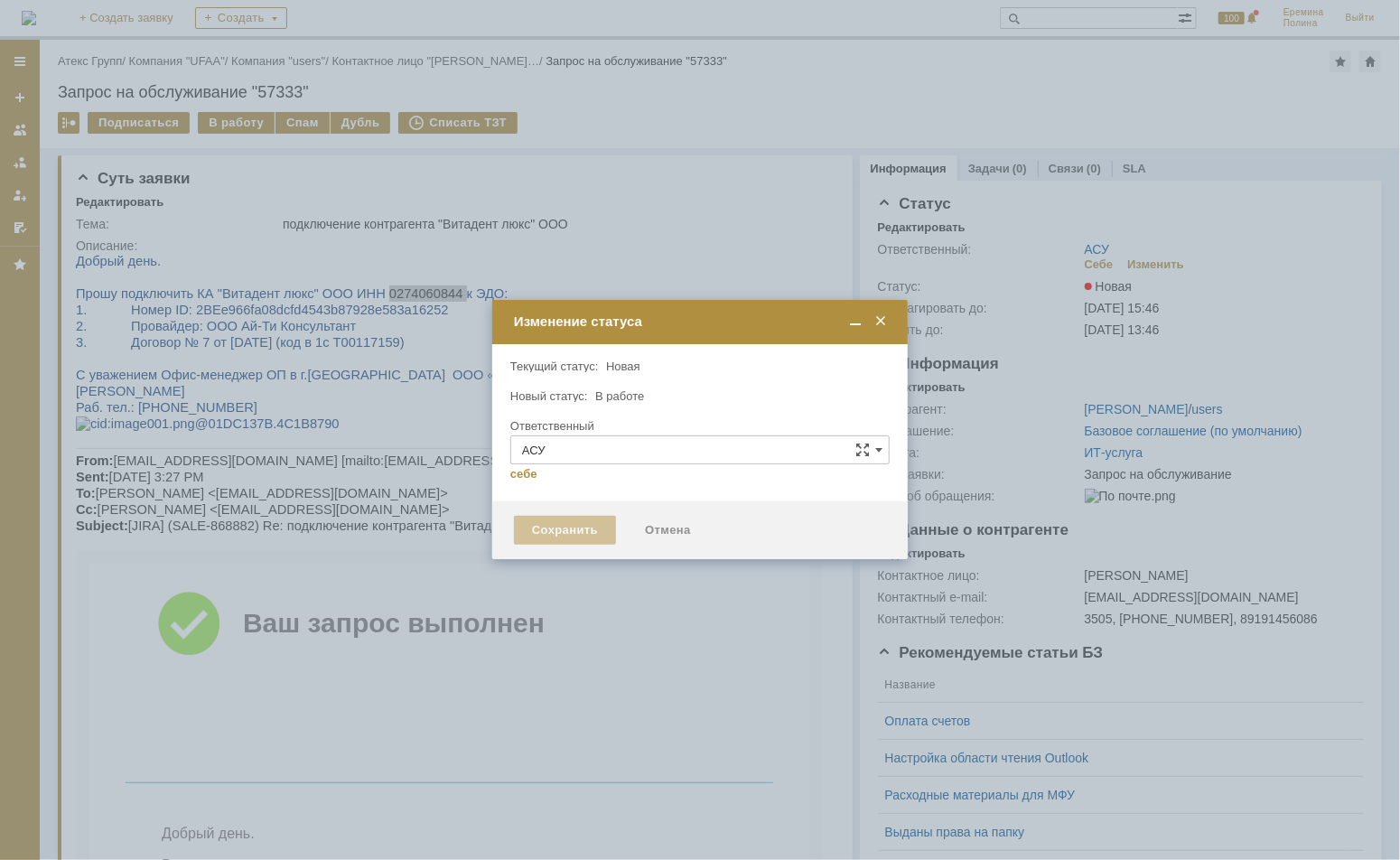
type input "[PERSON_NAME]"
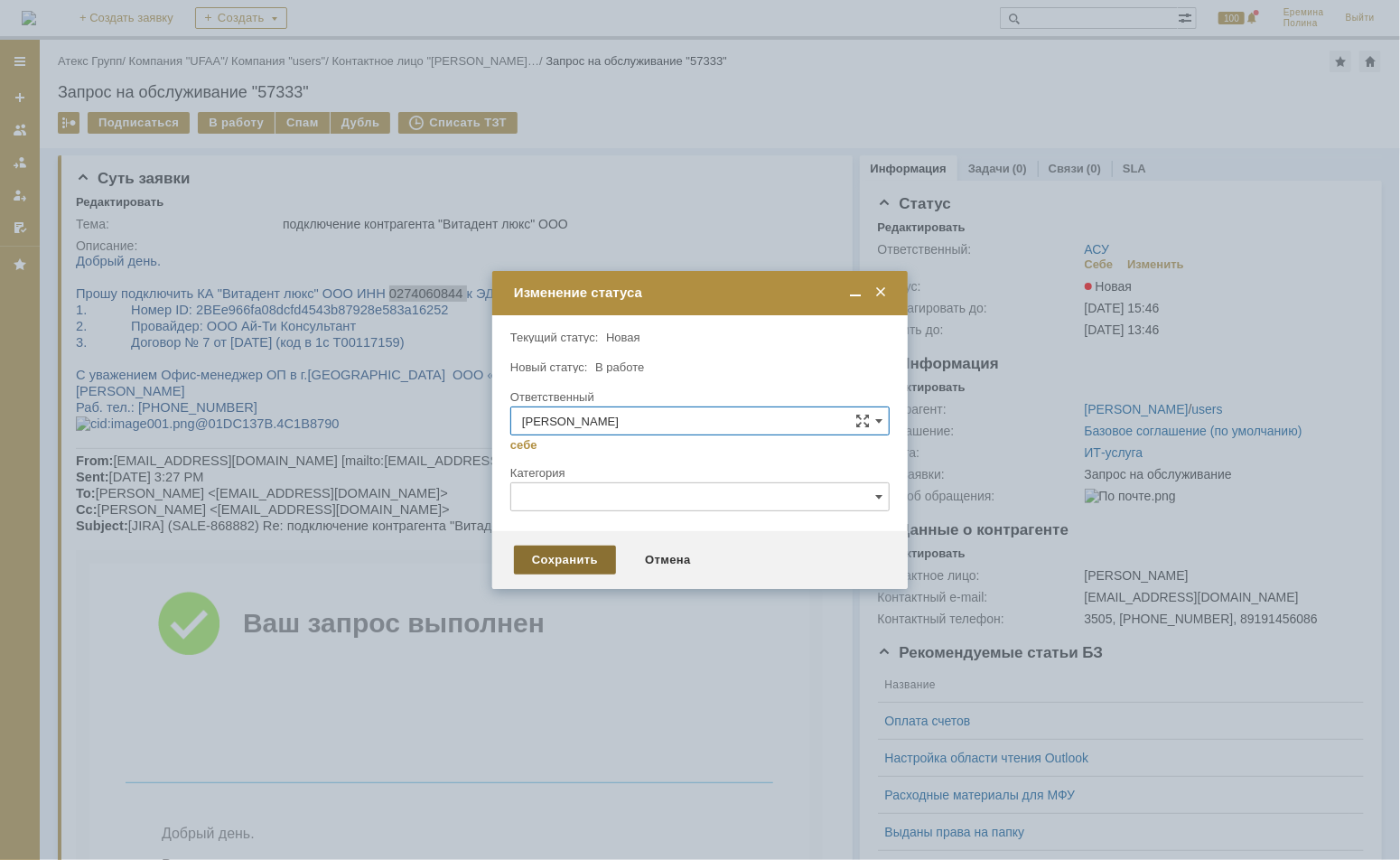
click at [556, 560] on div "Сохранить" at bounding box center [564, 559] width 102 height 29
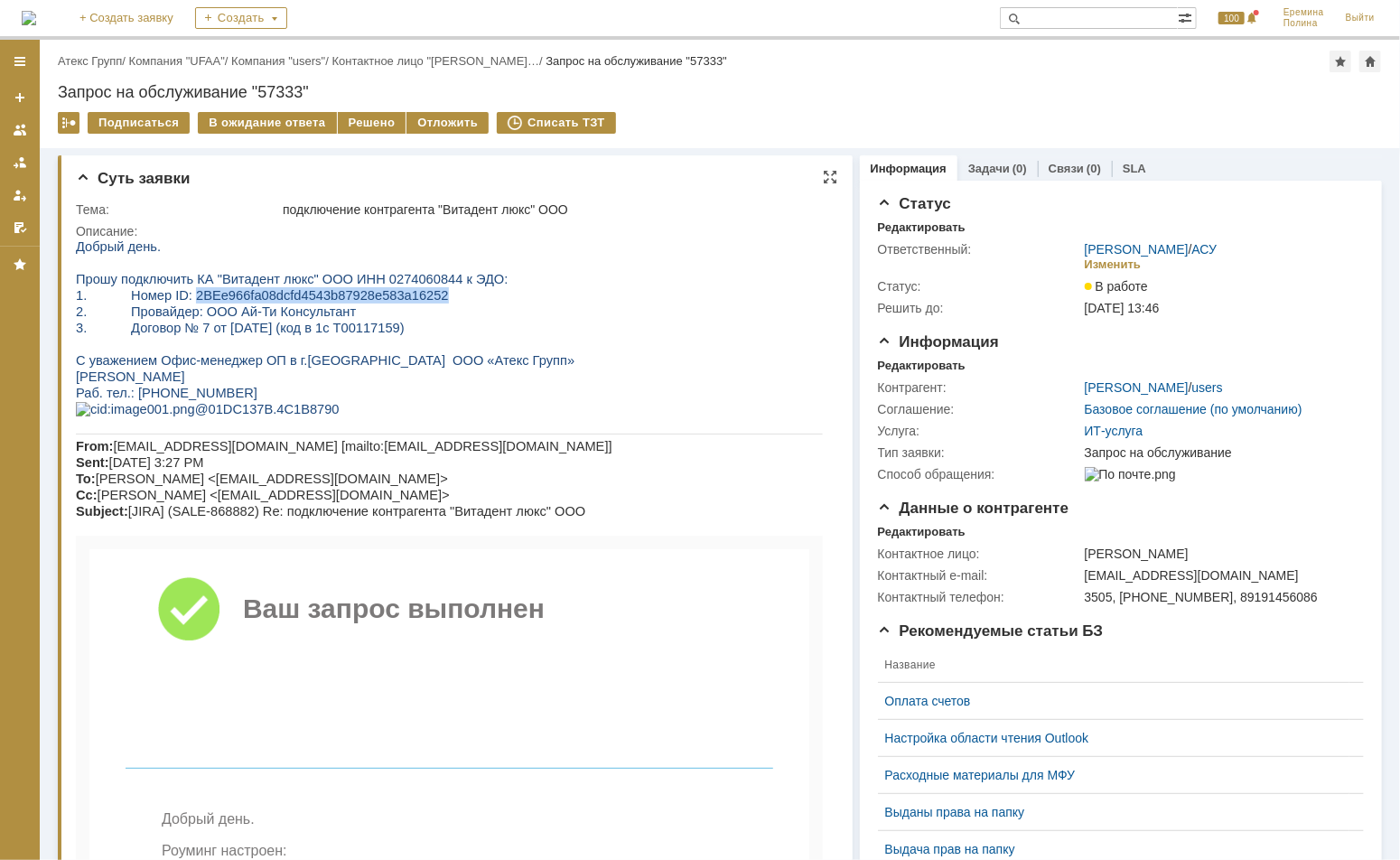
drag, startPoint x: 183, startPoint y: 299, endPoint x: 405, endPoint y: 295, distance: 222.0
click at [405, 295] on span "1. Номер ID: 2BEe966fa08dcfd4543b87928e583a16252" at bounding box center [262, 294] width 373 height 14
copy span "2BEe966fa08dcfd4543b87928e583a16252"
click at [370, 127] on div "Решено" at bounding box center [372, 123] width 68 height 22
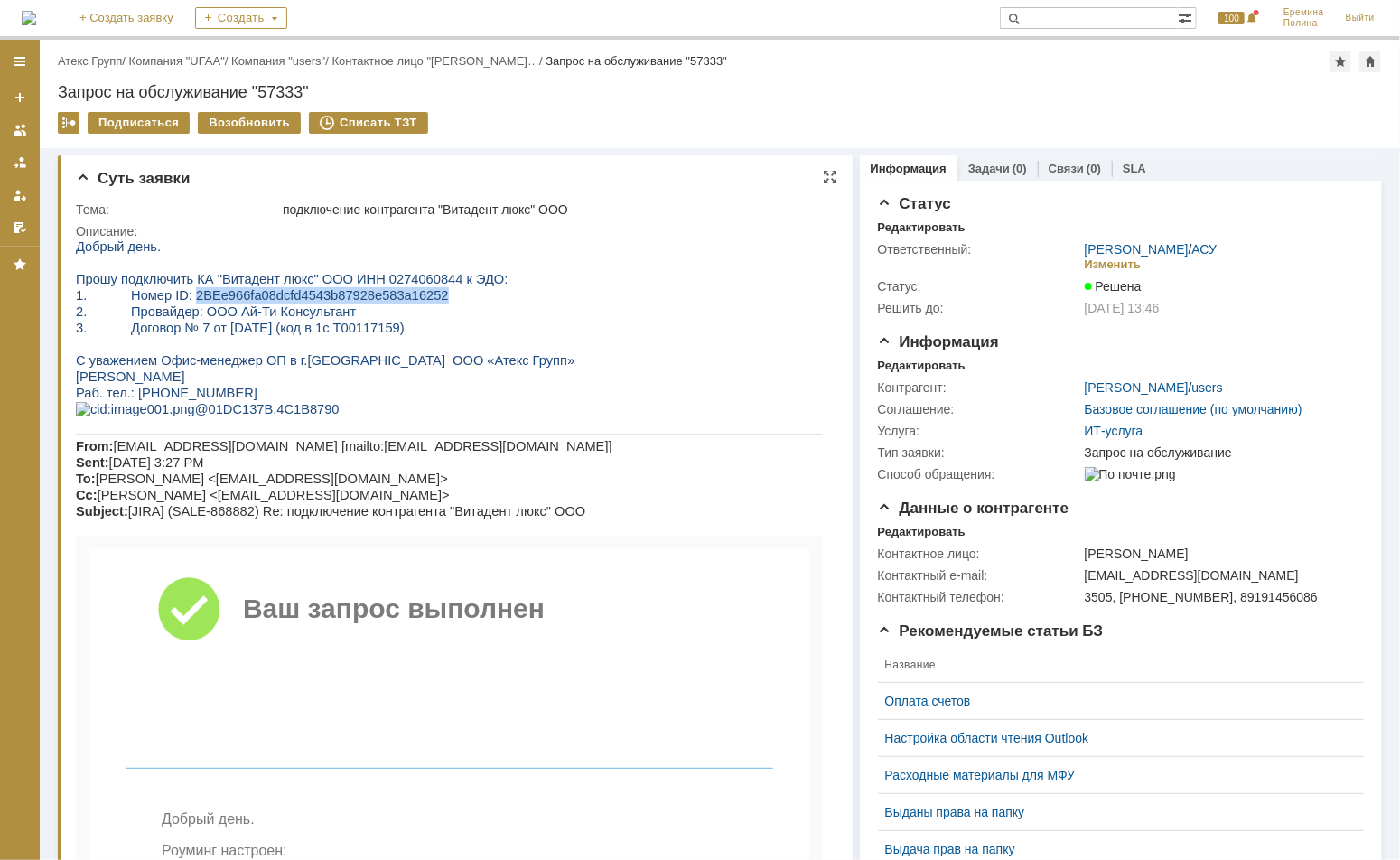
drag, startPoint x: 179, startPoint y: 295, endPoint x: 445, endPoint y: 292, distance: 266.0
click at [445, 292] on p "1. Номер ID: 2BEe966fa08dcfd4543b87928e583a16252" at bounding box center [448, 294] width 747 height 16
copy span "2BEe966fa08dcfd4543b87928e583a16252"
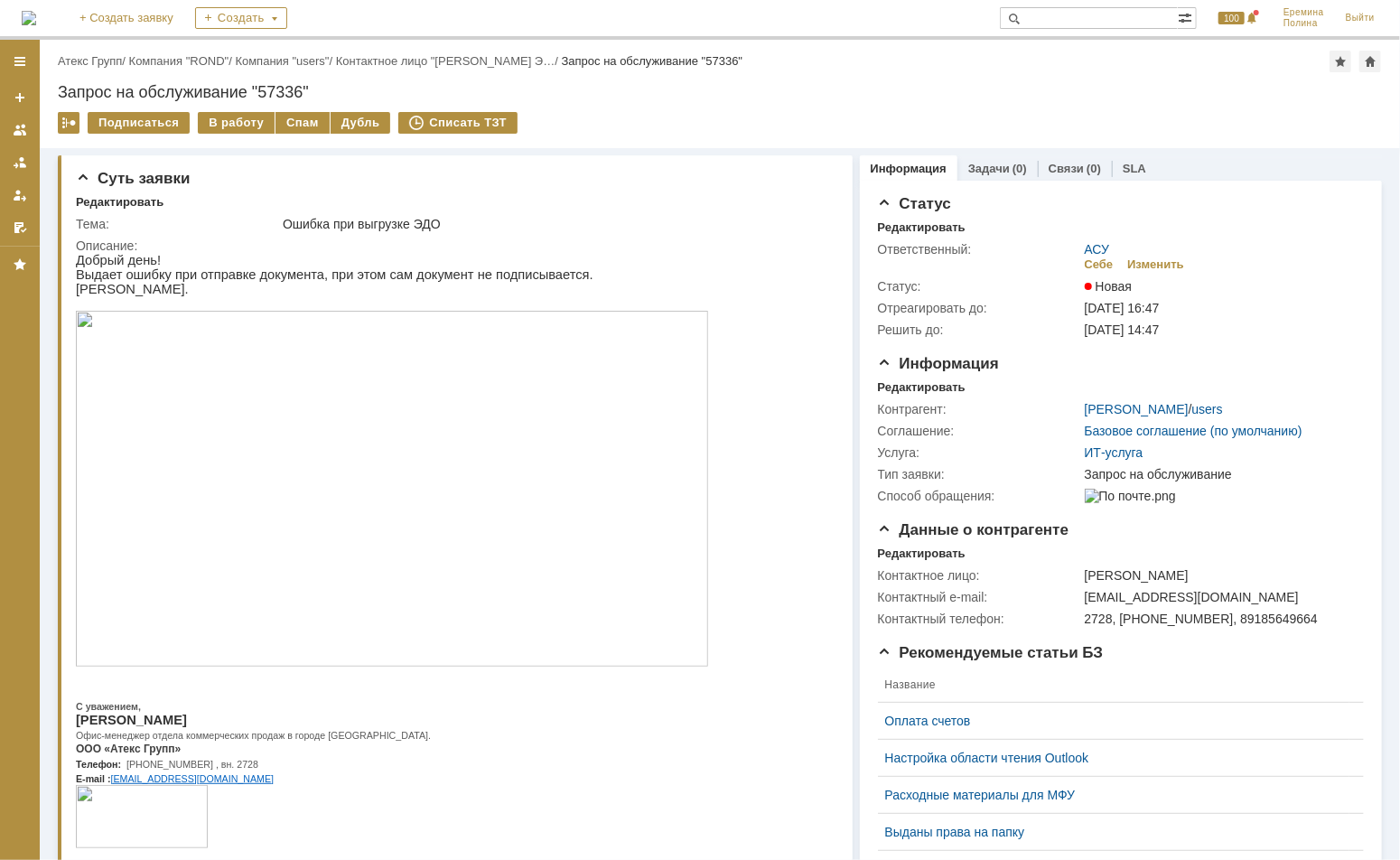
click at [306, 573] on img at bounding box center [391, 488] width 632 height 356
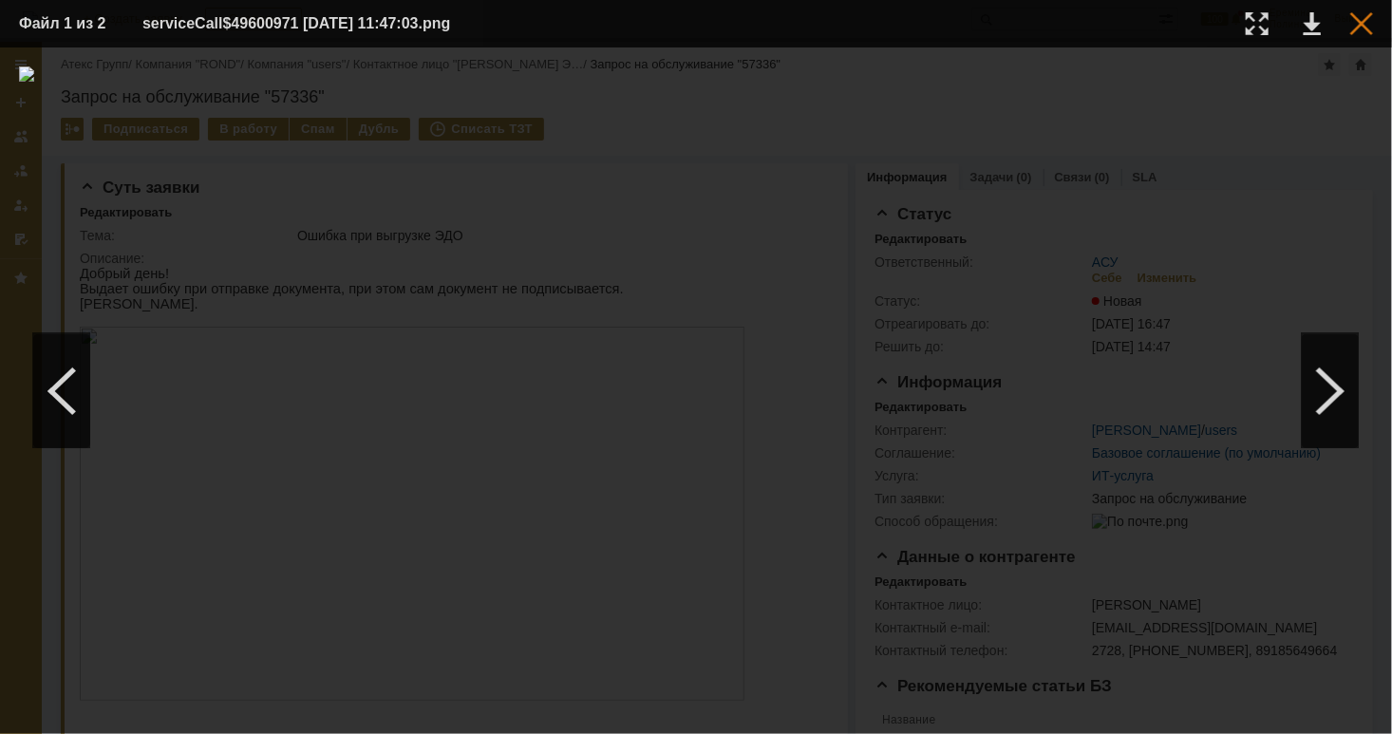
click at [1371, 27] on div at bounding box center [1361, 23] width 23 height 23
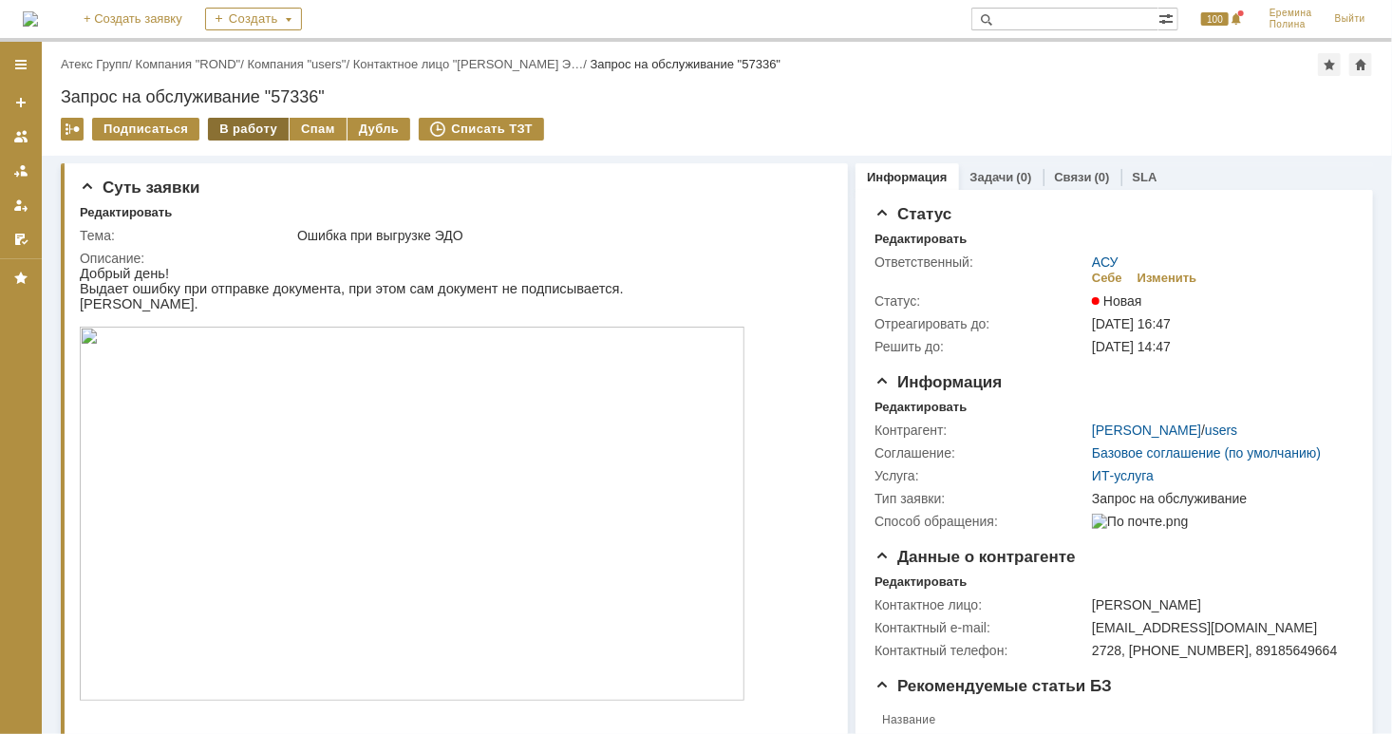
click at [239, 136] on div "В работу" at bounding box center [248, 129] width 81 height 23
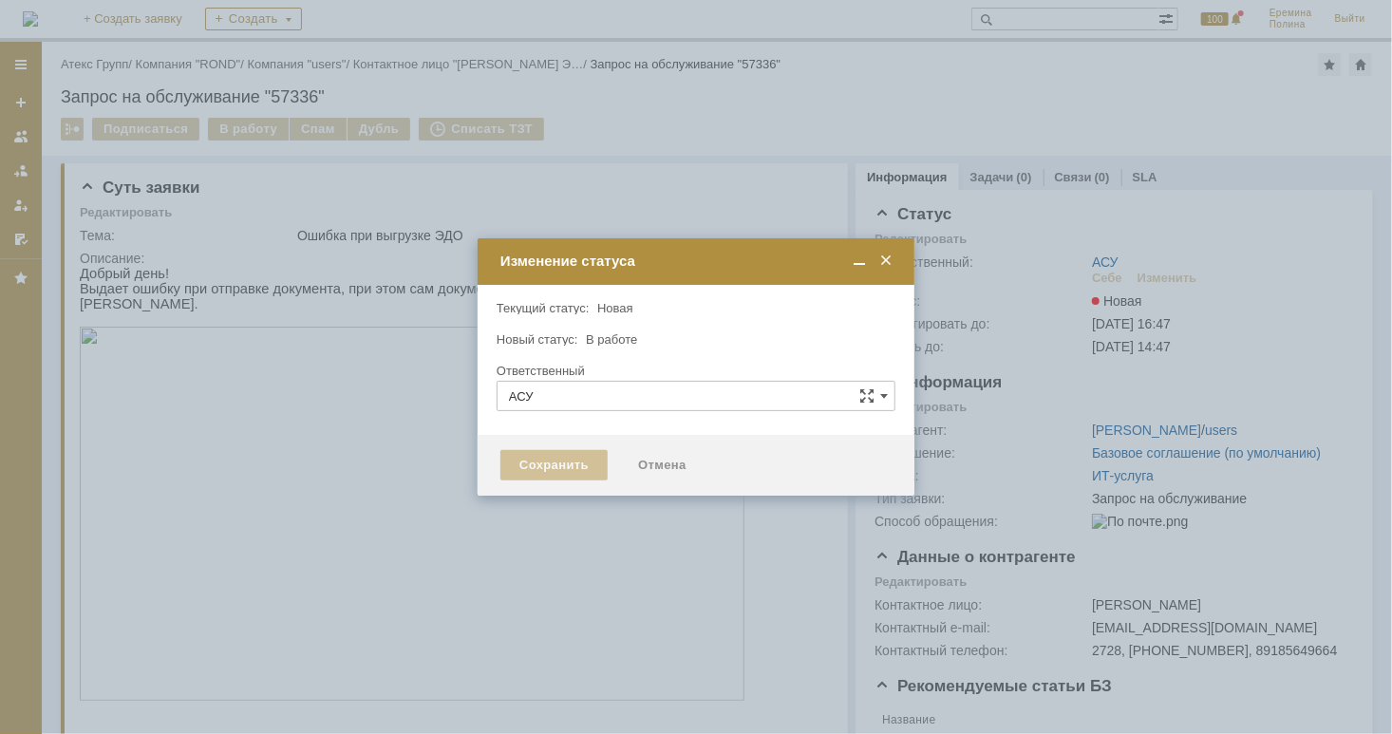
type input "[PERSON_NAME]"
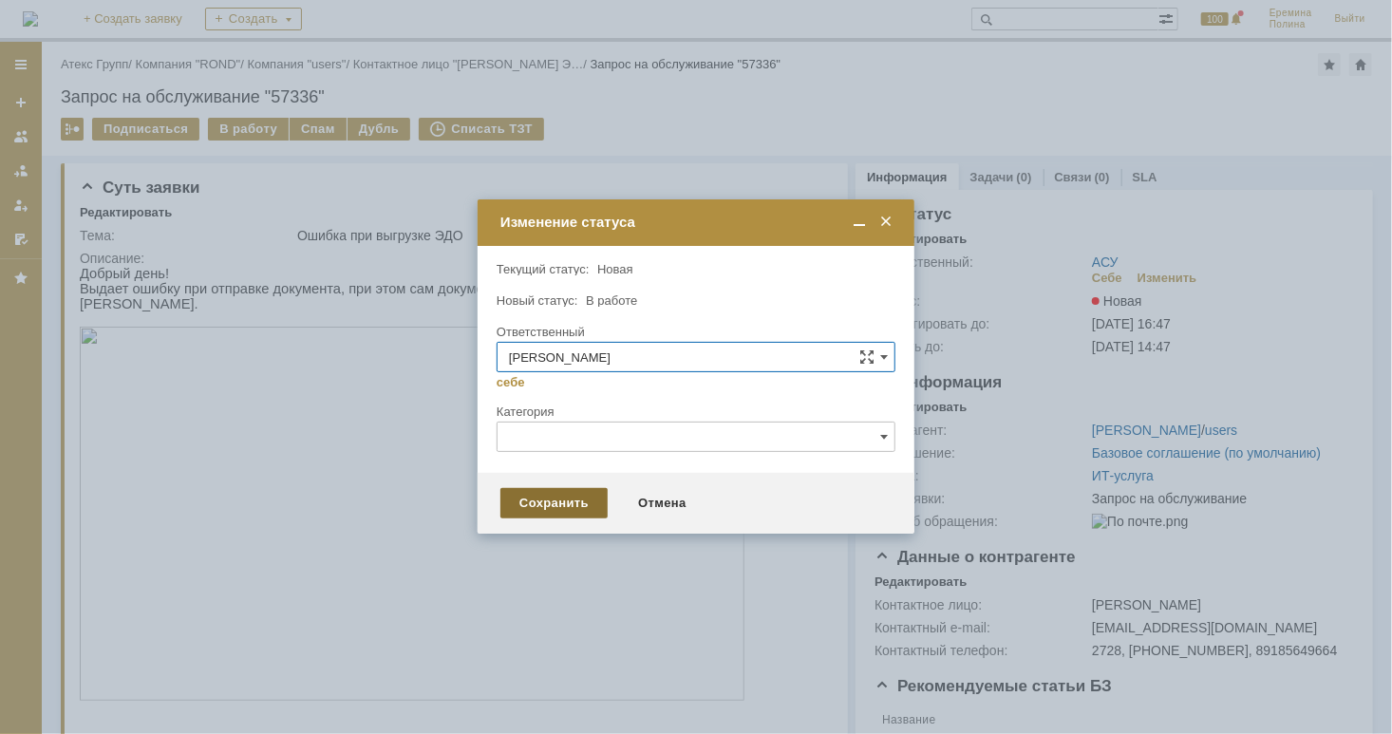
click at [580, 511] on div "Сохранить" at bounding box center [553, 503] width 107 height 30
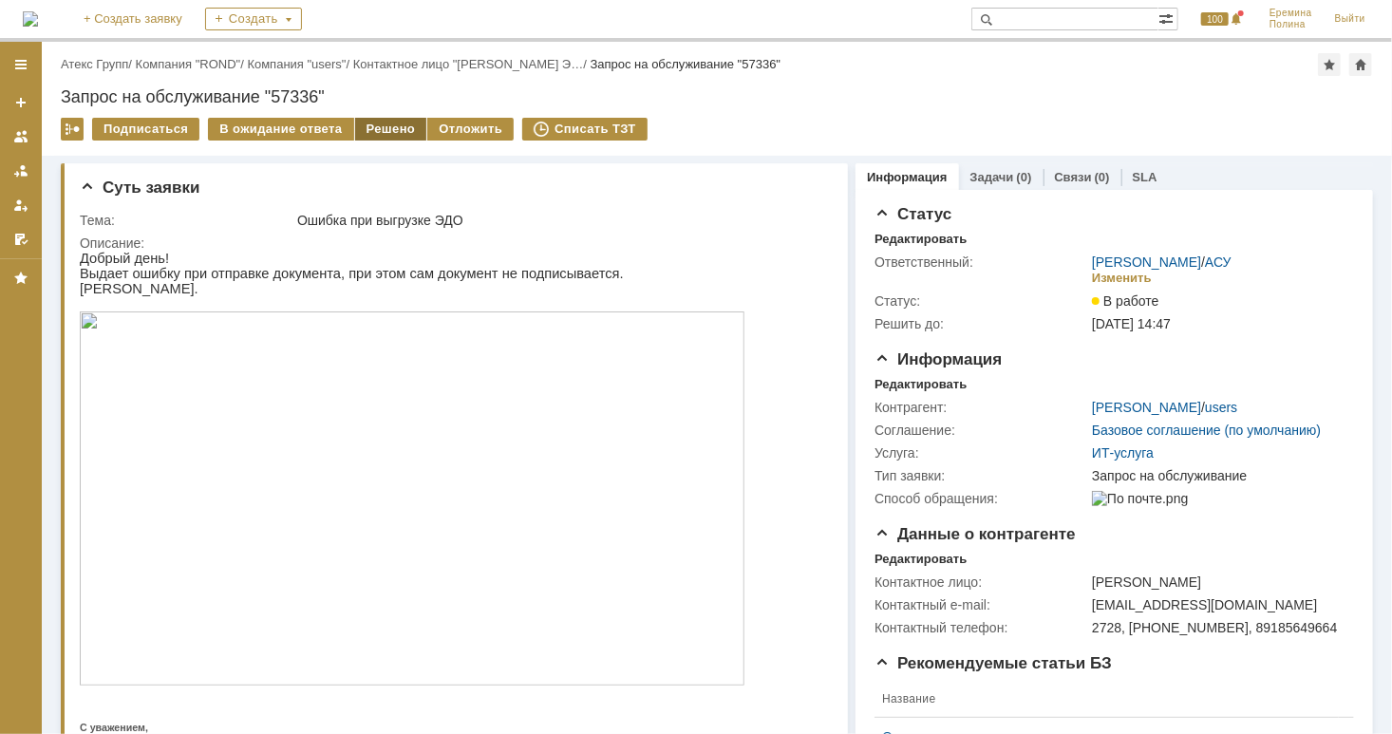
click at [373, 127] on div "Решено" at bounding box center [391, 129] width 72 height 23
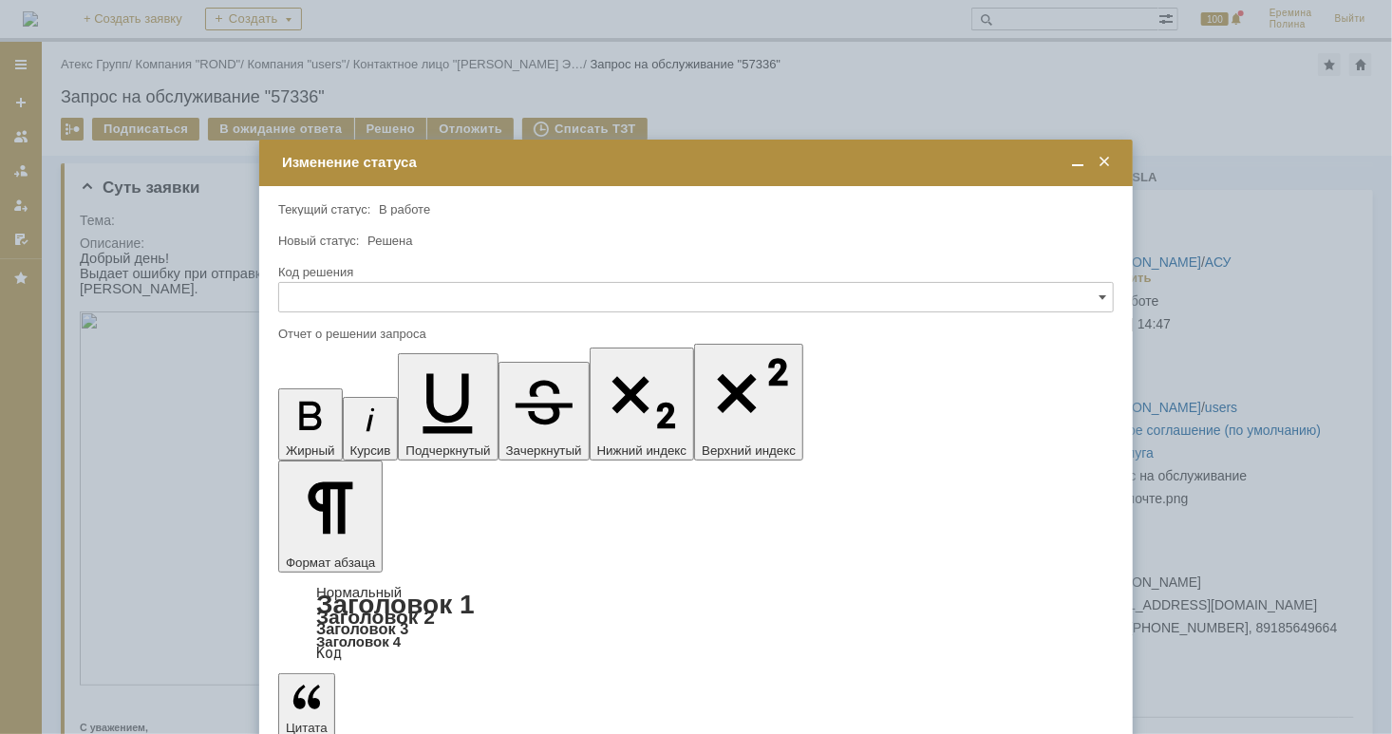
drag, startPoint x: 323, startPoint y: 5423, endPoint x: 568, endPoint y: 5797, distance: 447.2
drag, startPoint x: 433, startPoint y: 5443, endPoint x: 264, endPoint y: 5422, distance: 170.3
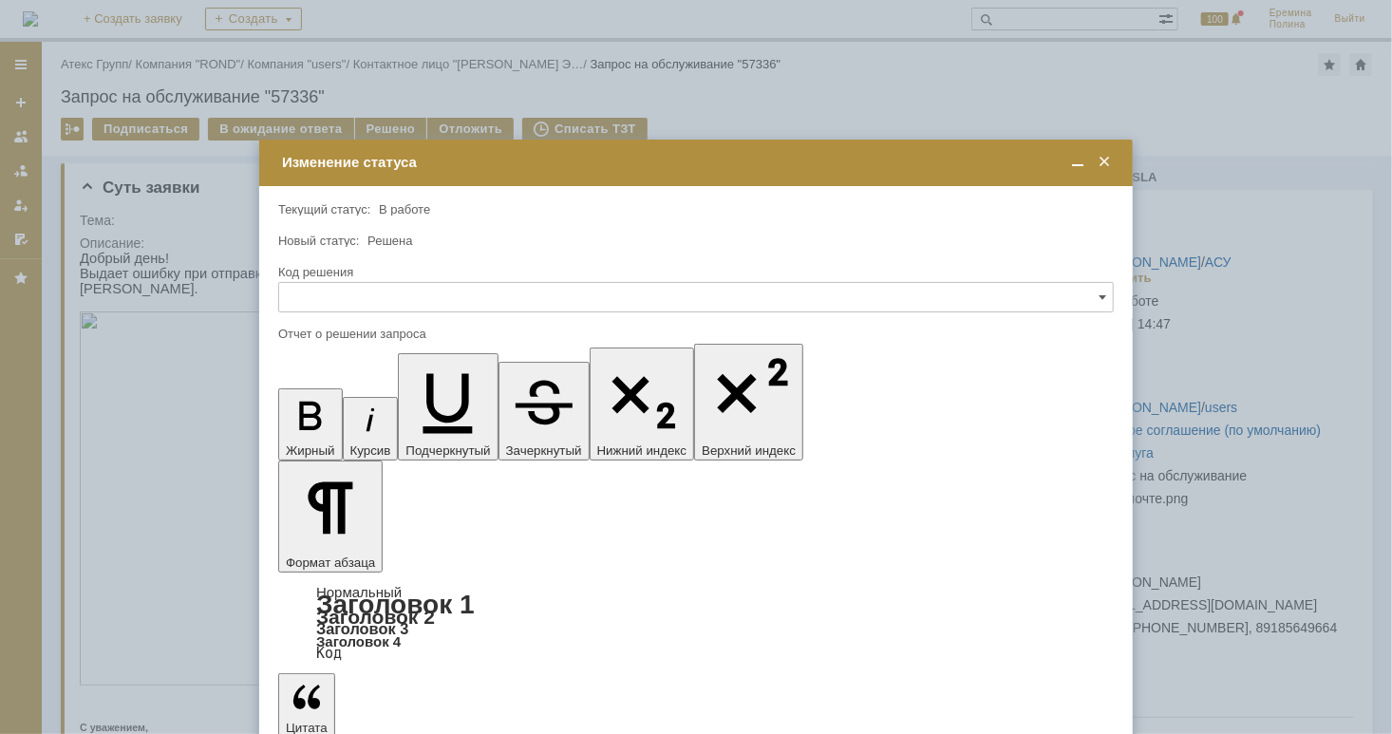
drag, startPoint x: 673, startPoint y: 5503, endPoint x: 1064, endPoint y: 5947, distance: 591.3
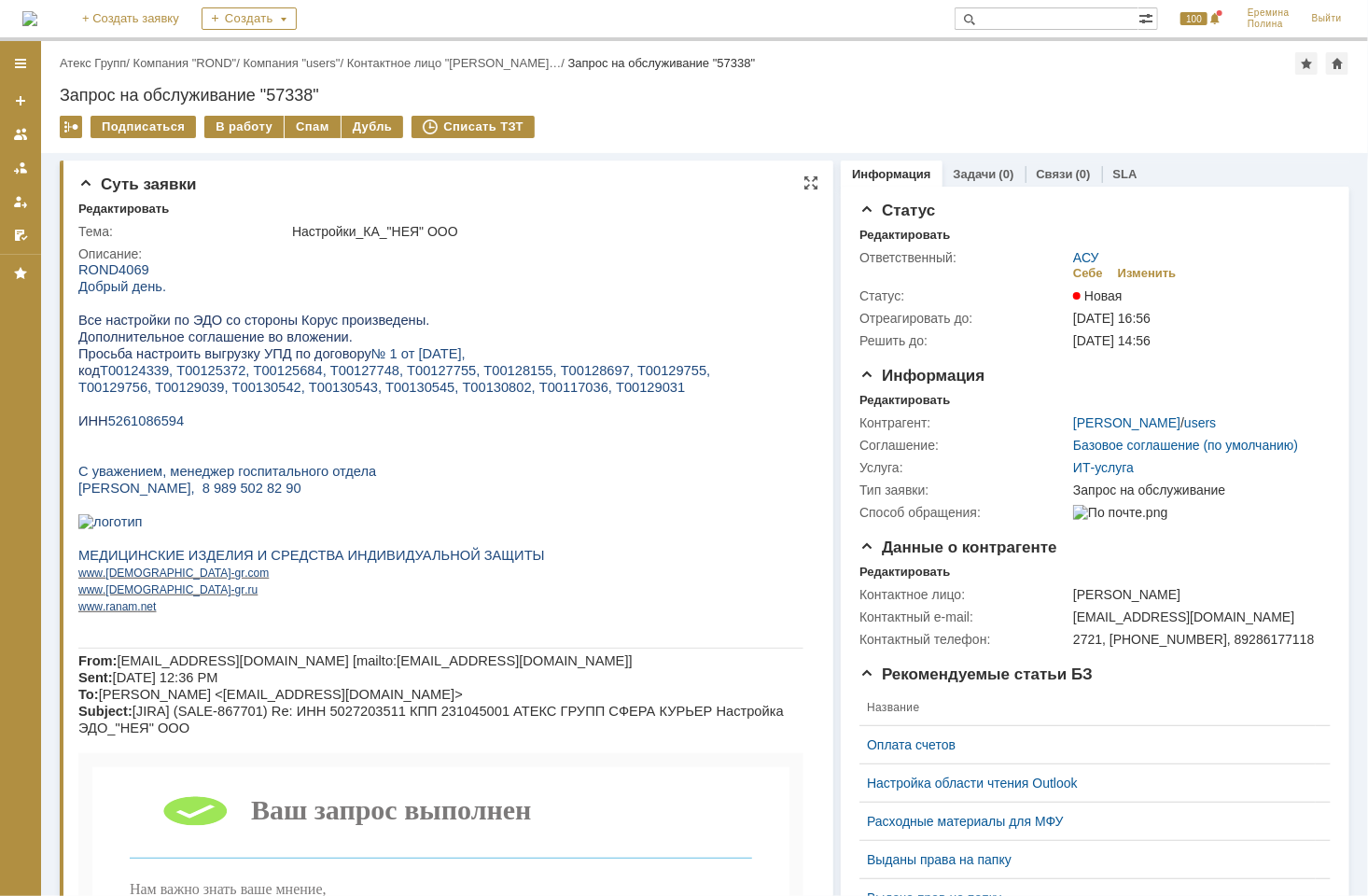
click at [118, 418] on span "5261086594" at bounding box center [145, 420] width 77 height 15
copy span "5261086594"
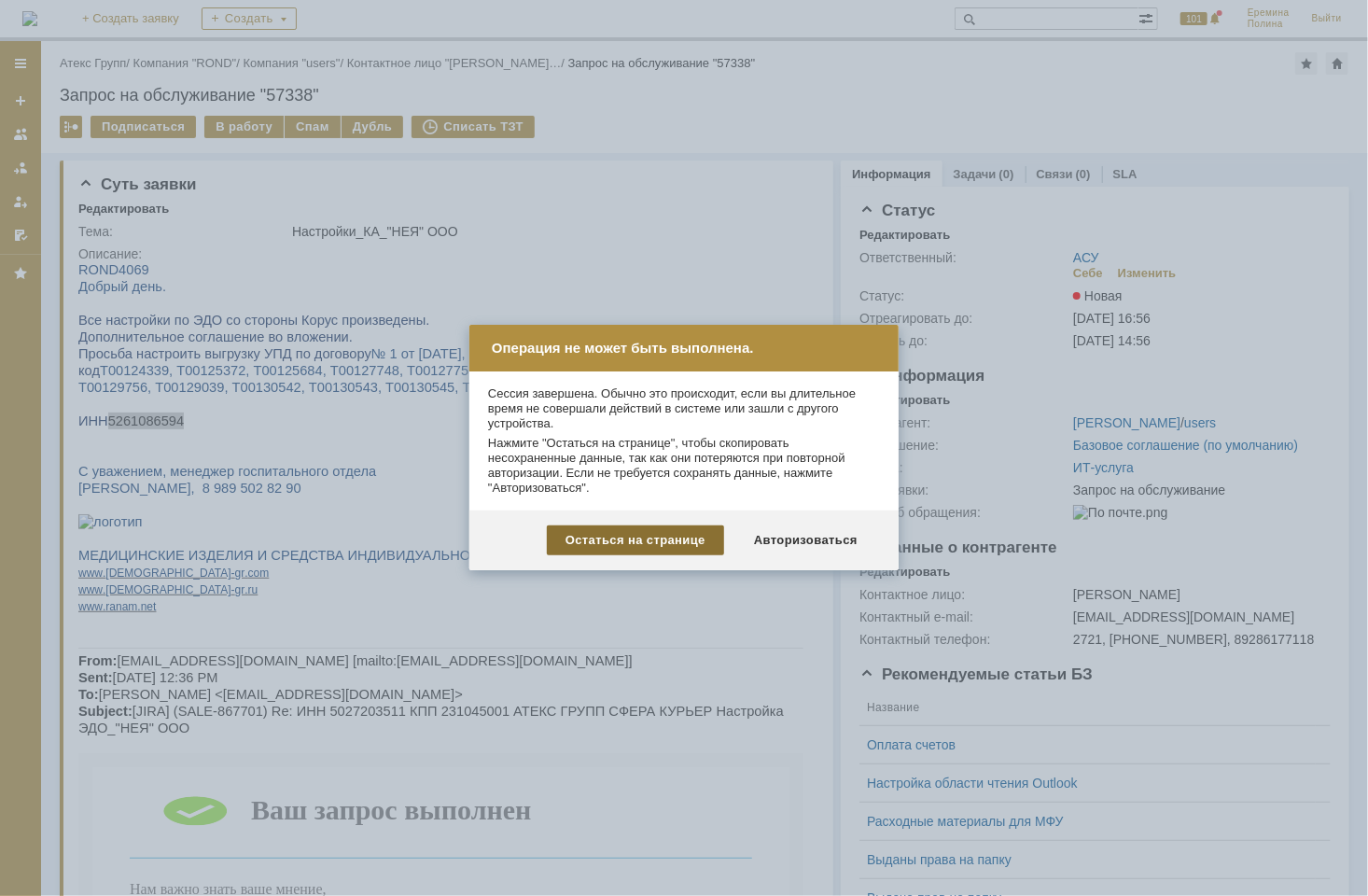
click at [651, 545] on div "Остаться на странице" at bounding box center [635, 540] width 177 height 29
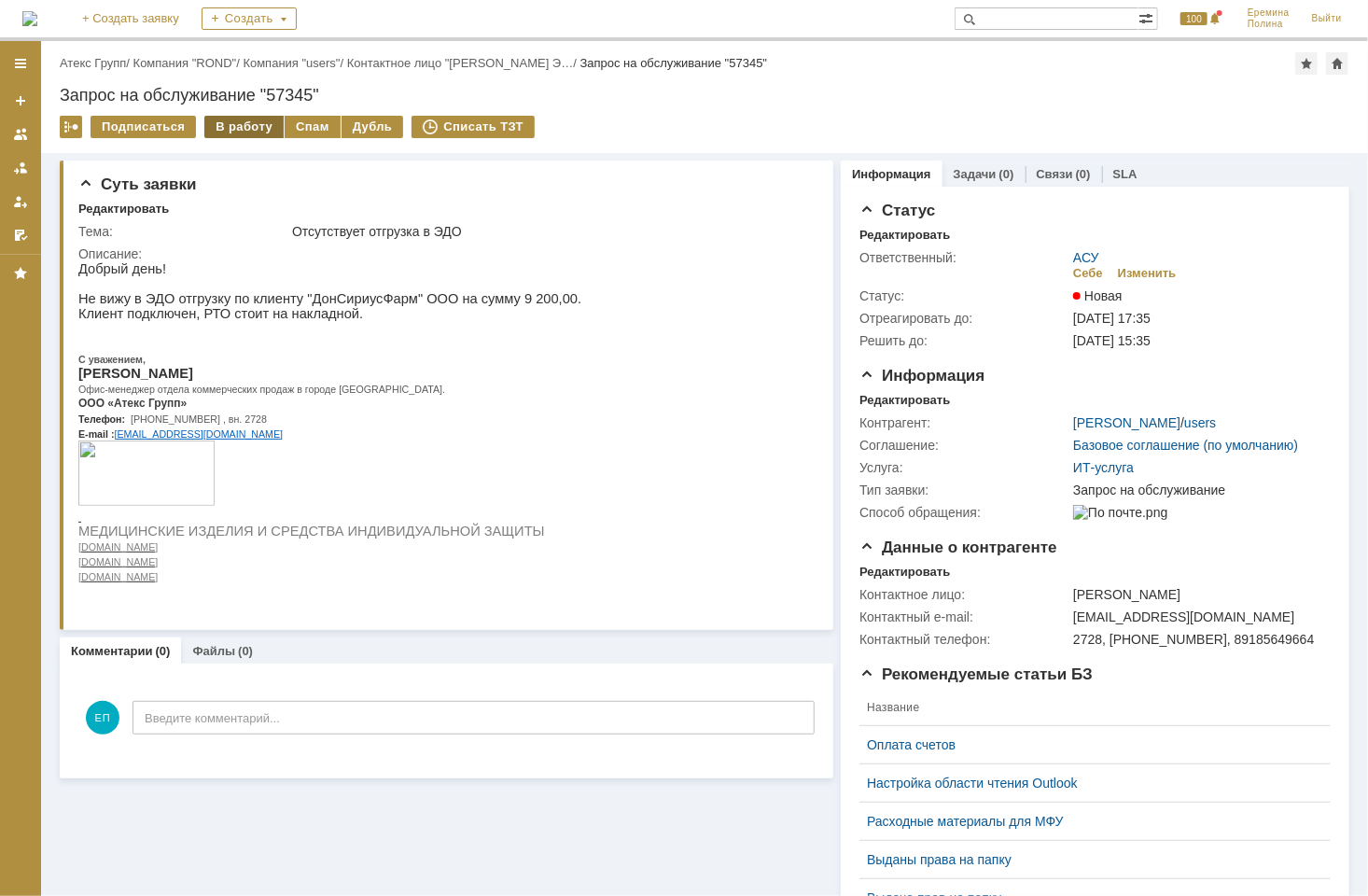
click at [235, 122] on div "В работу" at bounding box center [244, 127] width 80 height 23
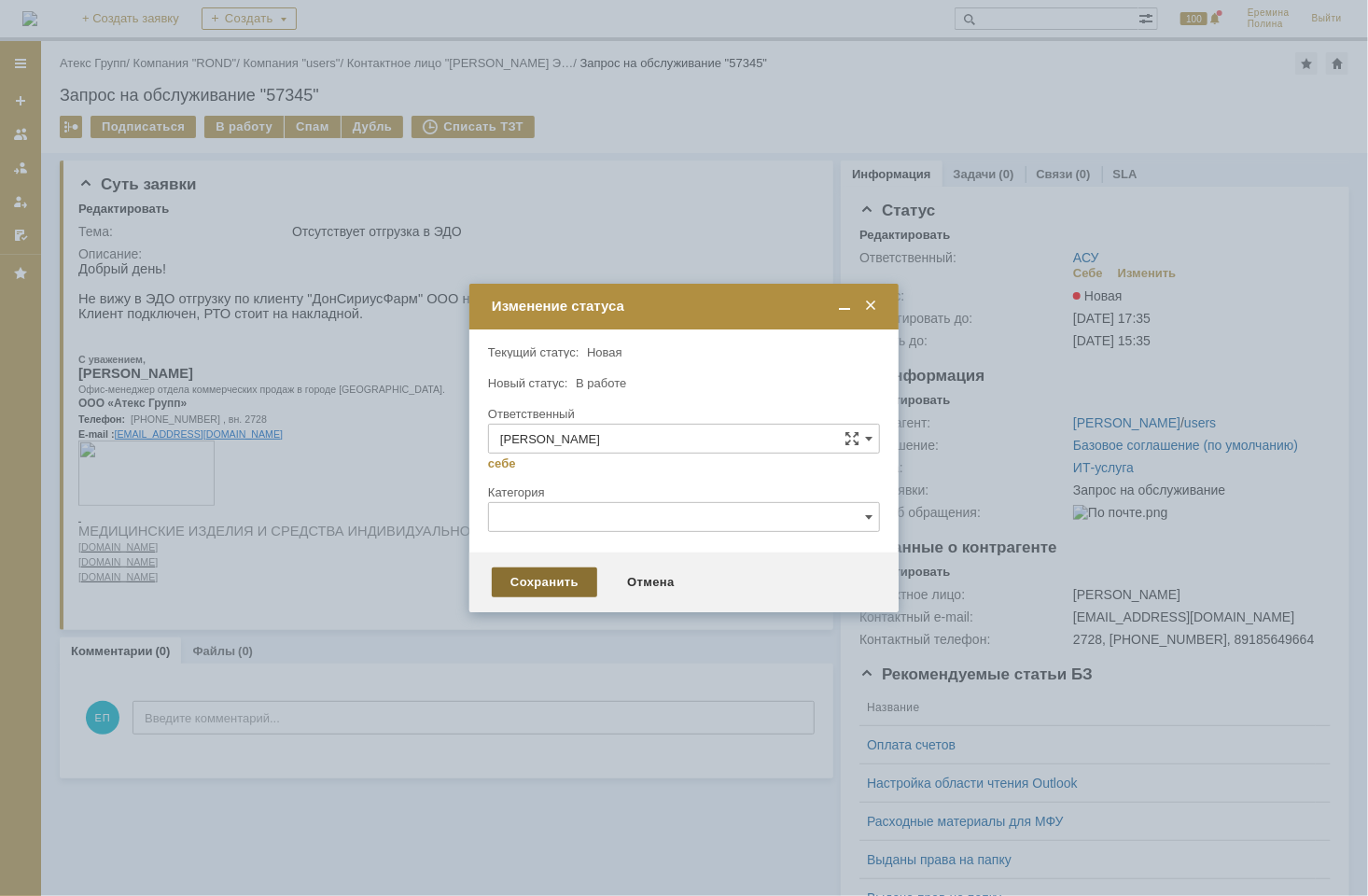
click at [551, 593] on div "Сохранить" at bounding box center [543, 582] width 105 height 29
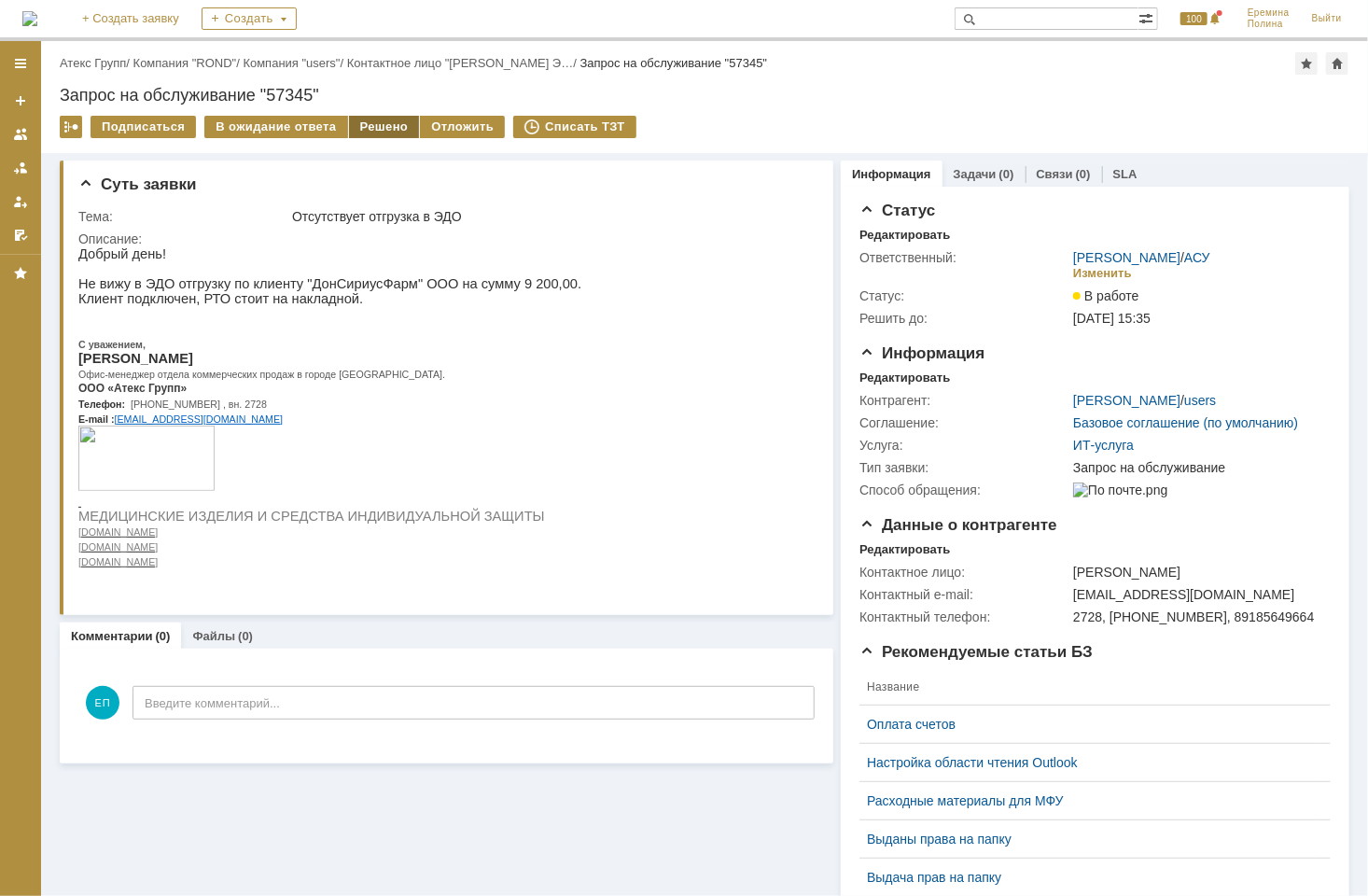
click at [366, 123] on div "Решено" at bounding box center [384, 127] width 71 height 23
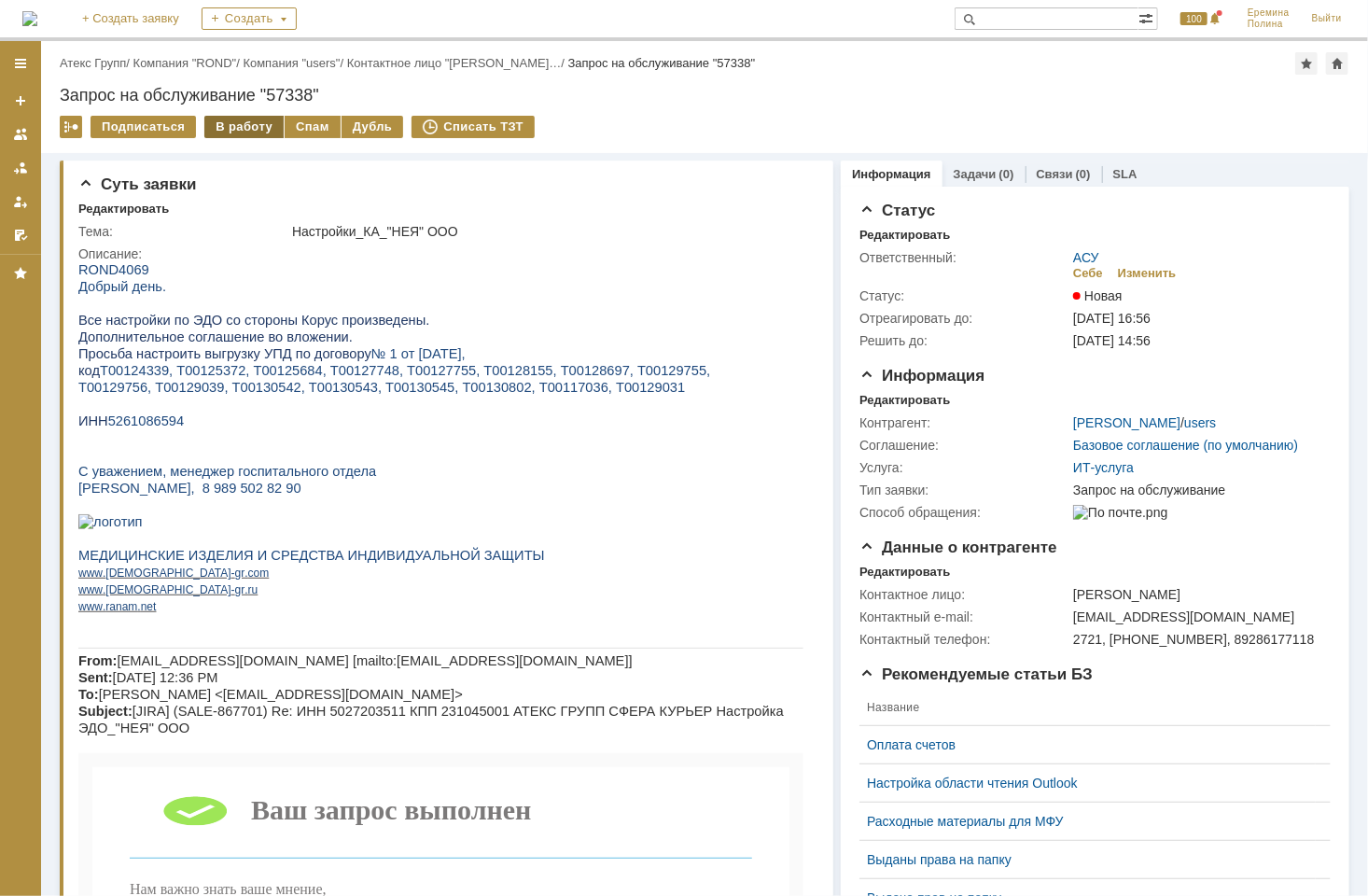
click at [252, 127] on div "В работу" at bounding box center [244, 127] width 80 height 23
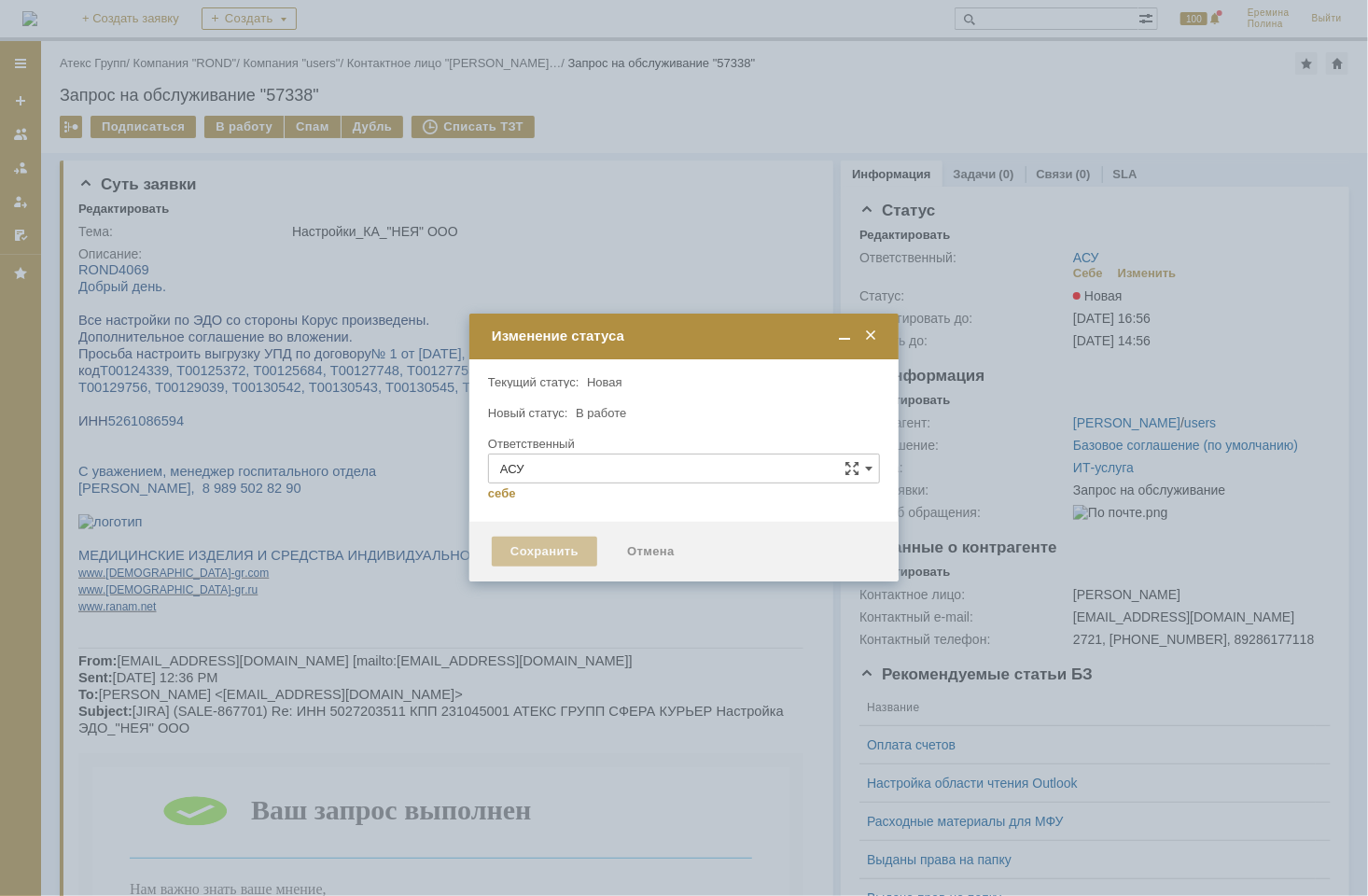
type input "[PERSON_NAME]"
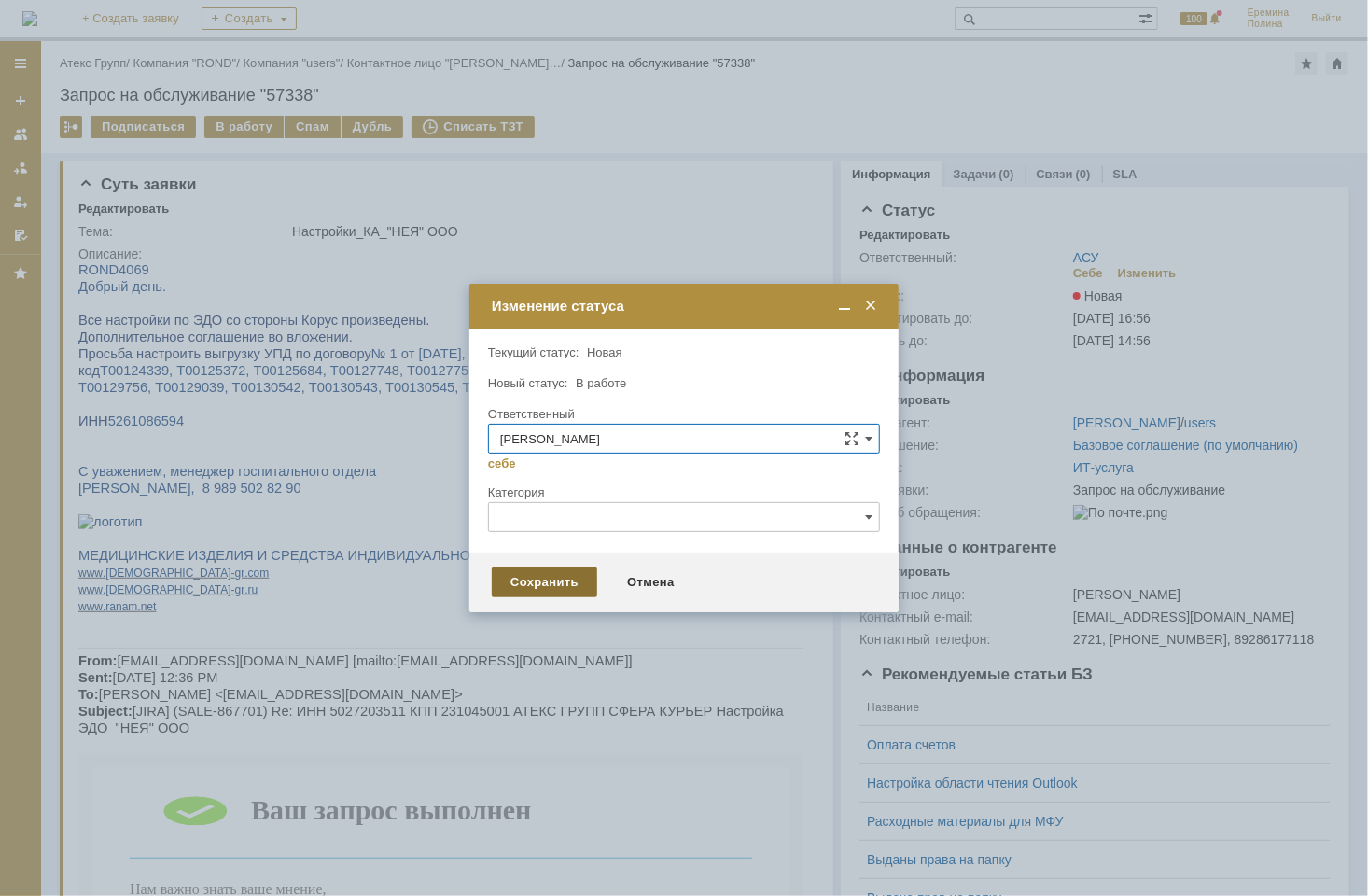
click at [534, 586] on div "Сохранить" at bounding box center [543, 582] width 105 height 29
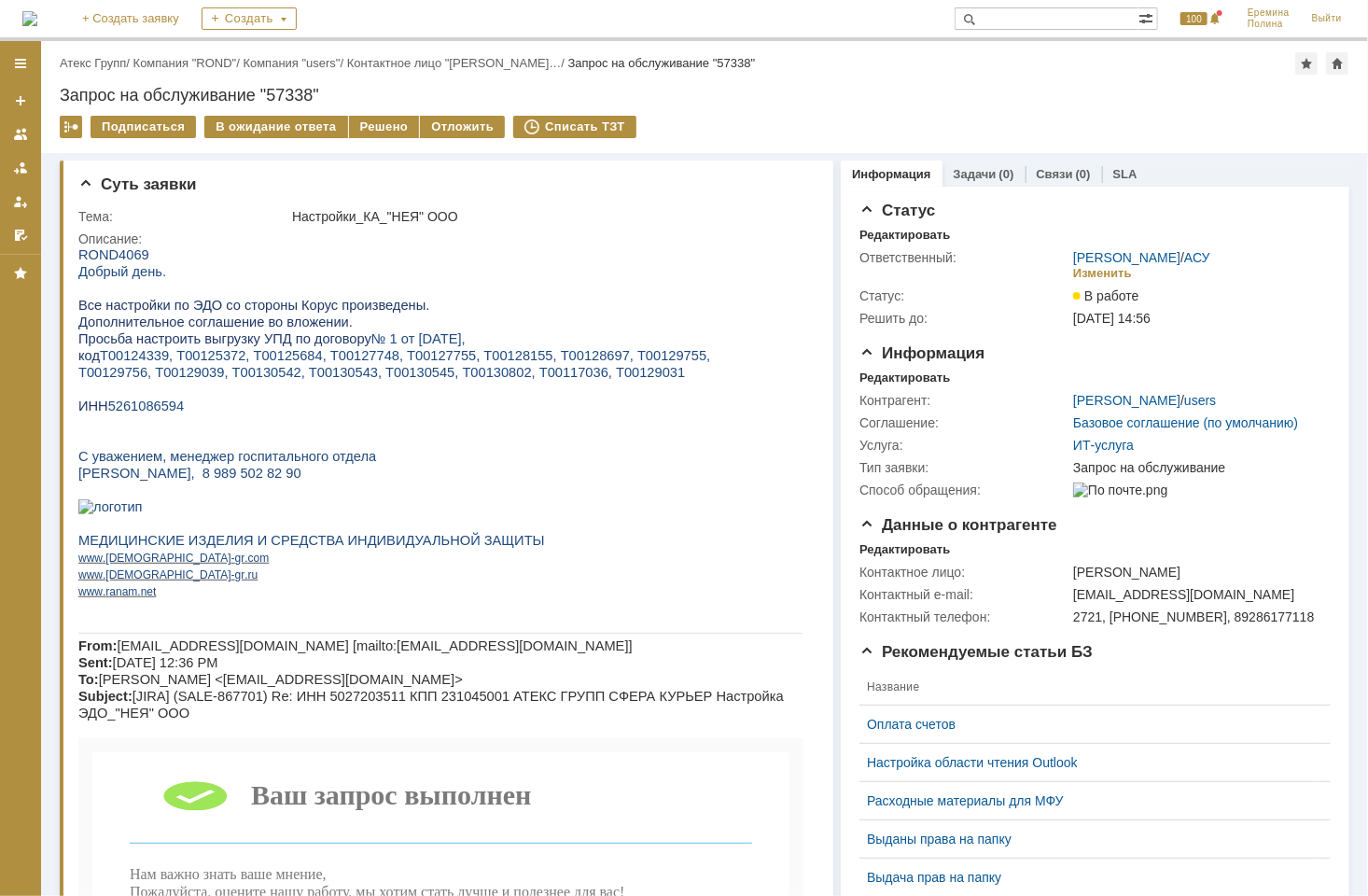
click at [153, 411] on span "5261086594" at bounding box center [145, 404] width 77 height 15
copy span "5261086594"
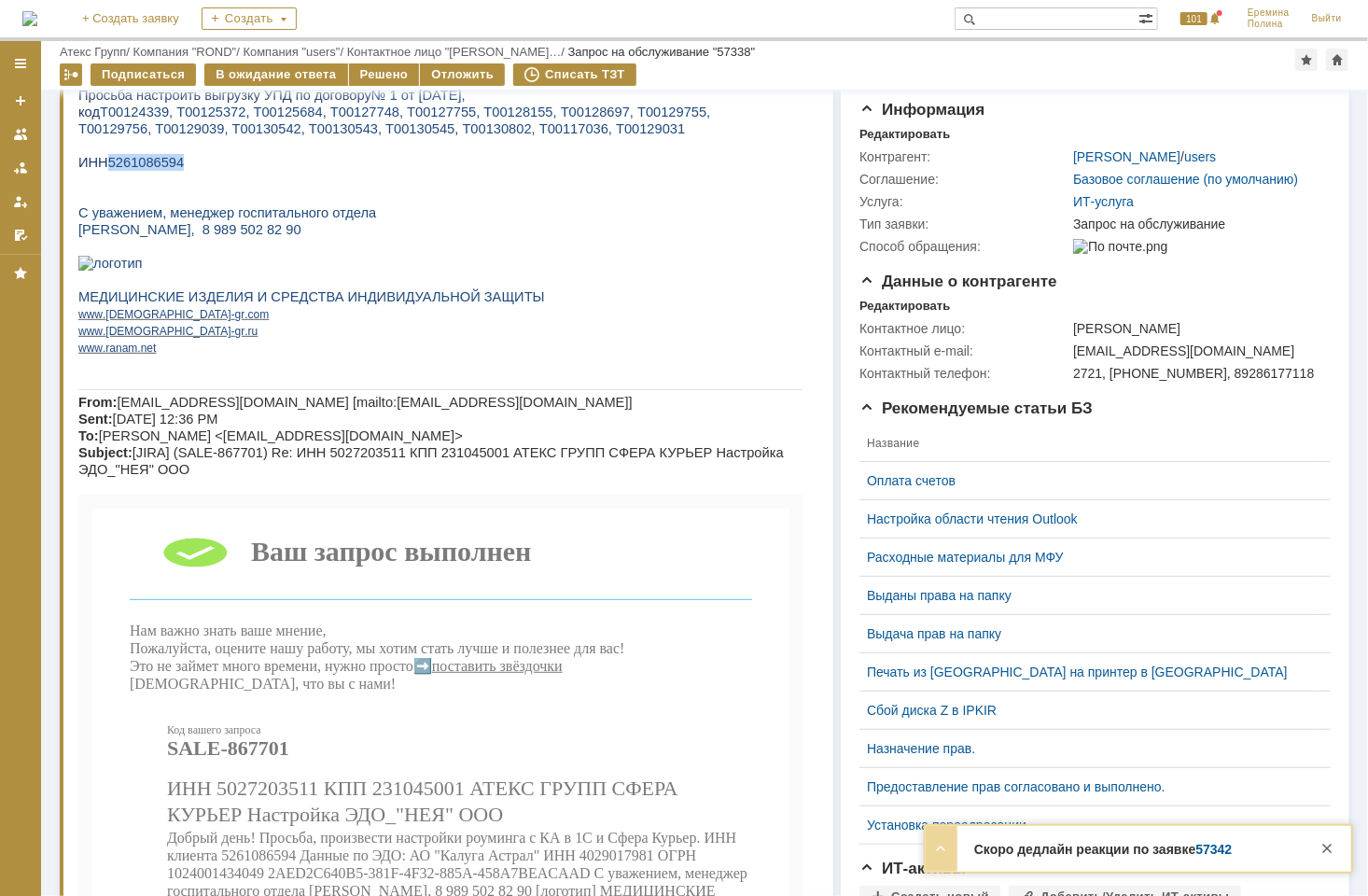
scroll to position [2, 0]
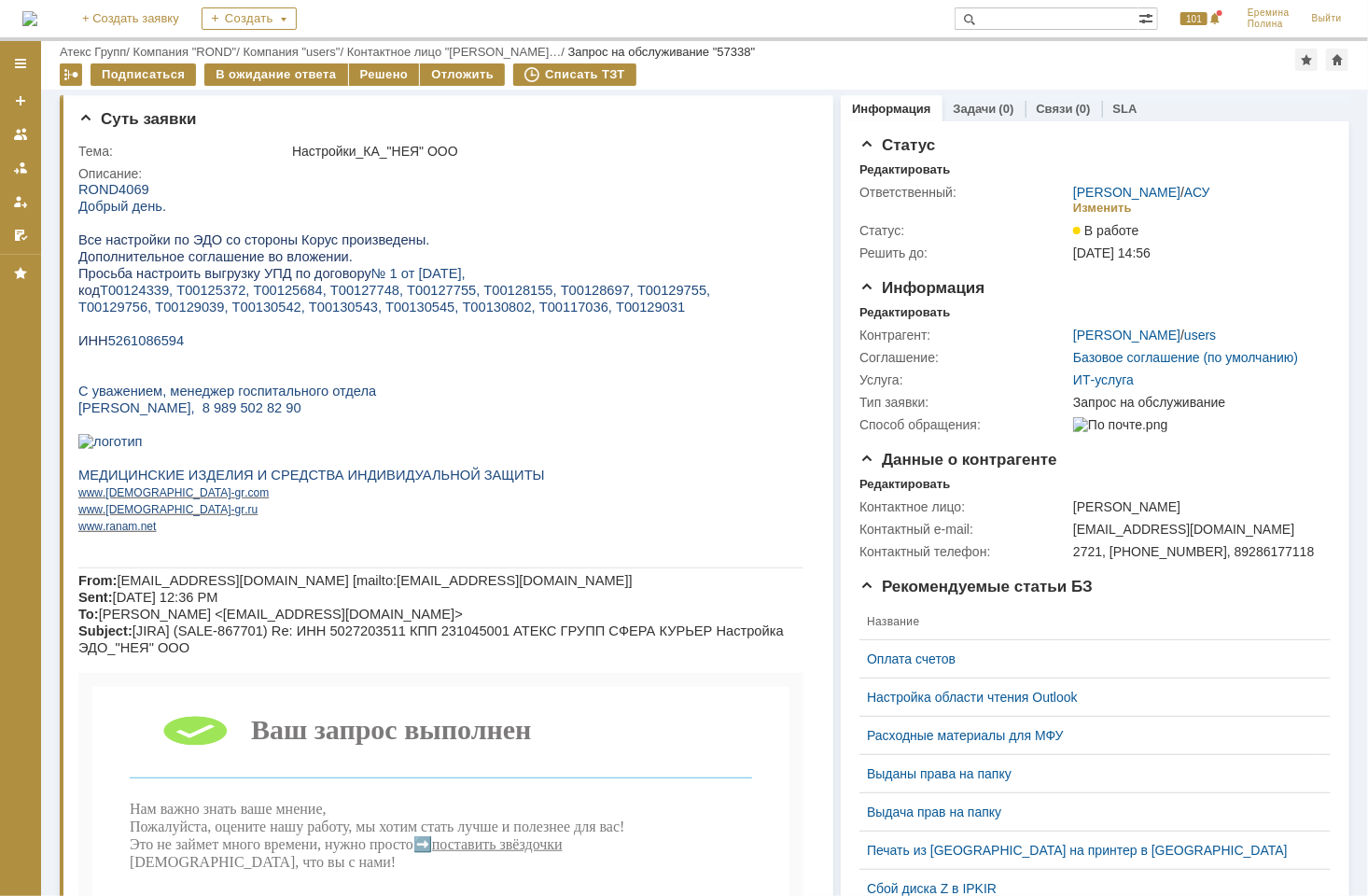
click at [122, 289] on span "Т00124339, Т00125372, Т00125684, Т00127748, Т00127755, Т00128155, Т00128697, Т0…" at bounding box center [404, 289] width 610 height 15
click at [146, 288] on span "Т00124339, Т00125372, Т00125684, Т00127748, Т00127755, Т00128155, Т00128697, Т0…" at bounding box center [404, 289] width 610 height 15
copy span "Т00124339"
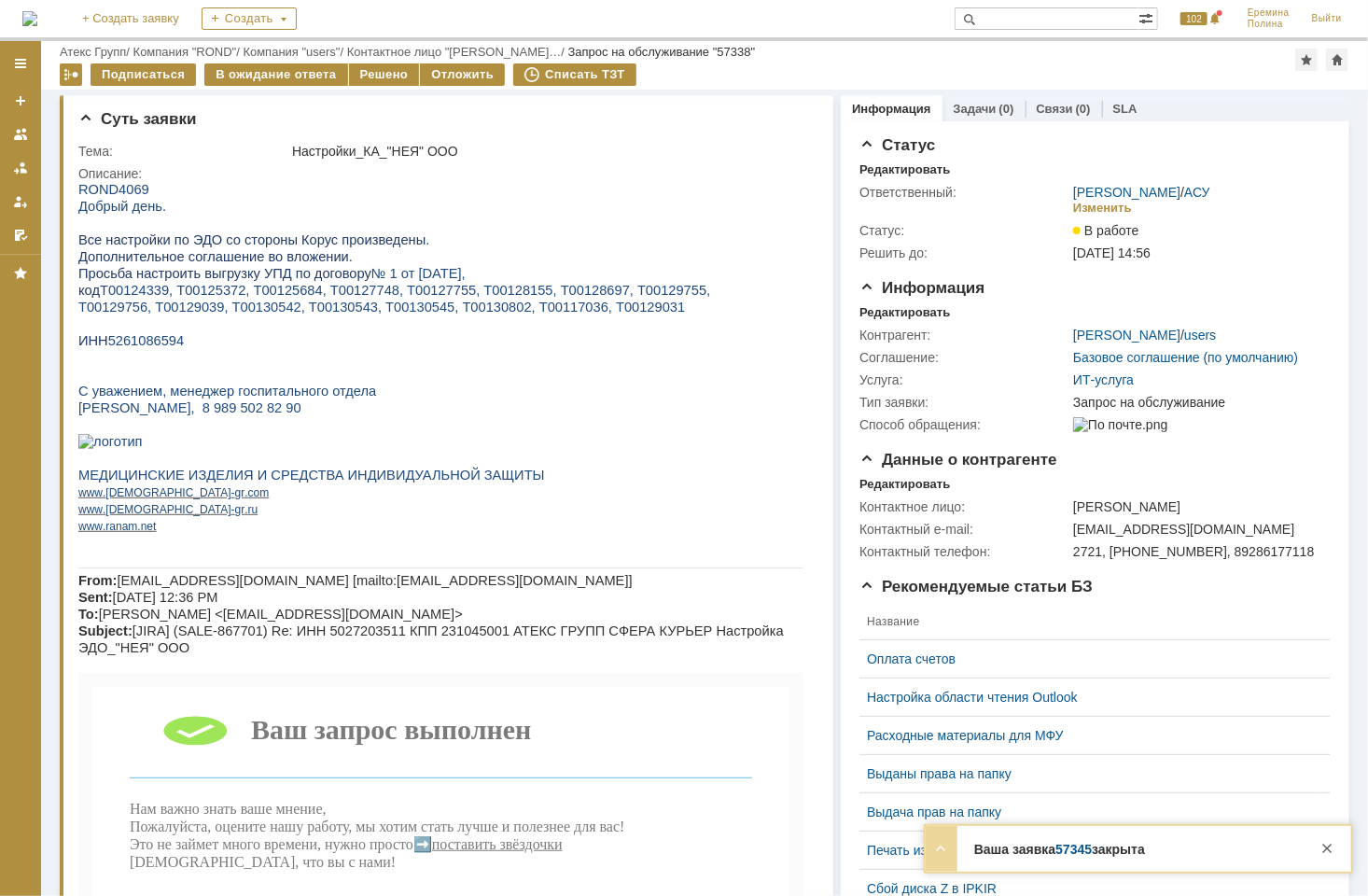
click at [208, 287] on span "Т00124339, Т00125372, Т00125684, Т00127748, Т00127755, Т00128155, Т00128697, Т0…" at bounding box center [404, 289] width 610 height 15
copy span "Т00125372"
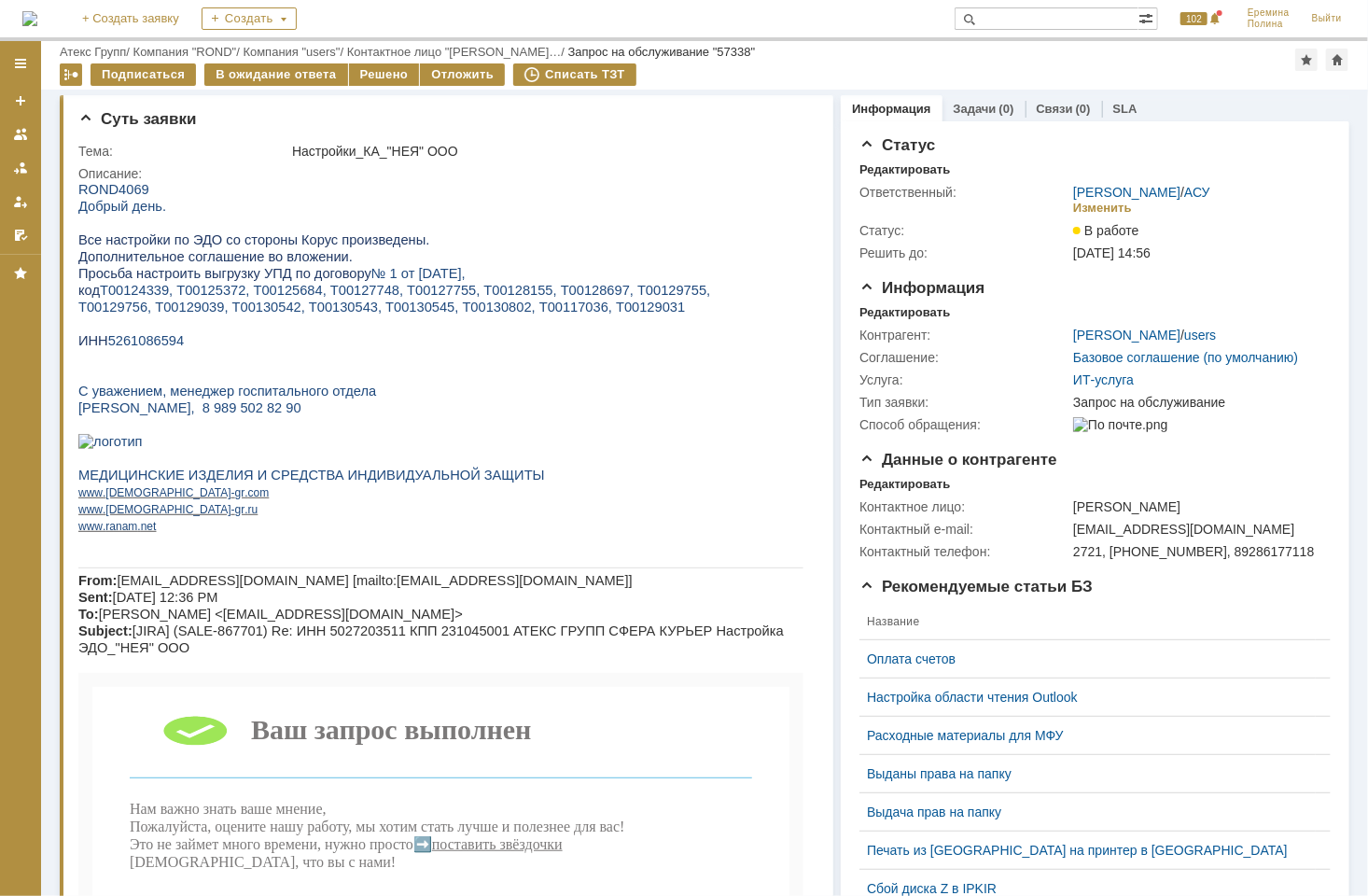
click at [256, 292] on span "Т00124339, Т00125372, Т00125684, Т00127748, Т00127755, Т00128155, Т00128697, Т0…" at bounding box center [404, 289] width 610 height 15
copy span "Т00125684"
click at [353, 289] on span "Т00124339, Т00125372, Т00125684, Т00127748, Т00127755, Т00128155, Т00128697, Т0…" at bounding box center [404, 289] width 610 height 15
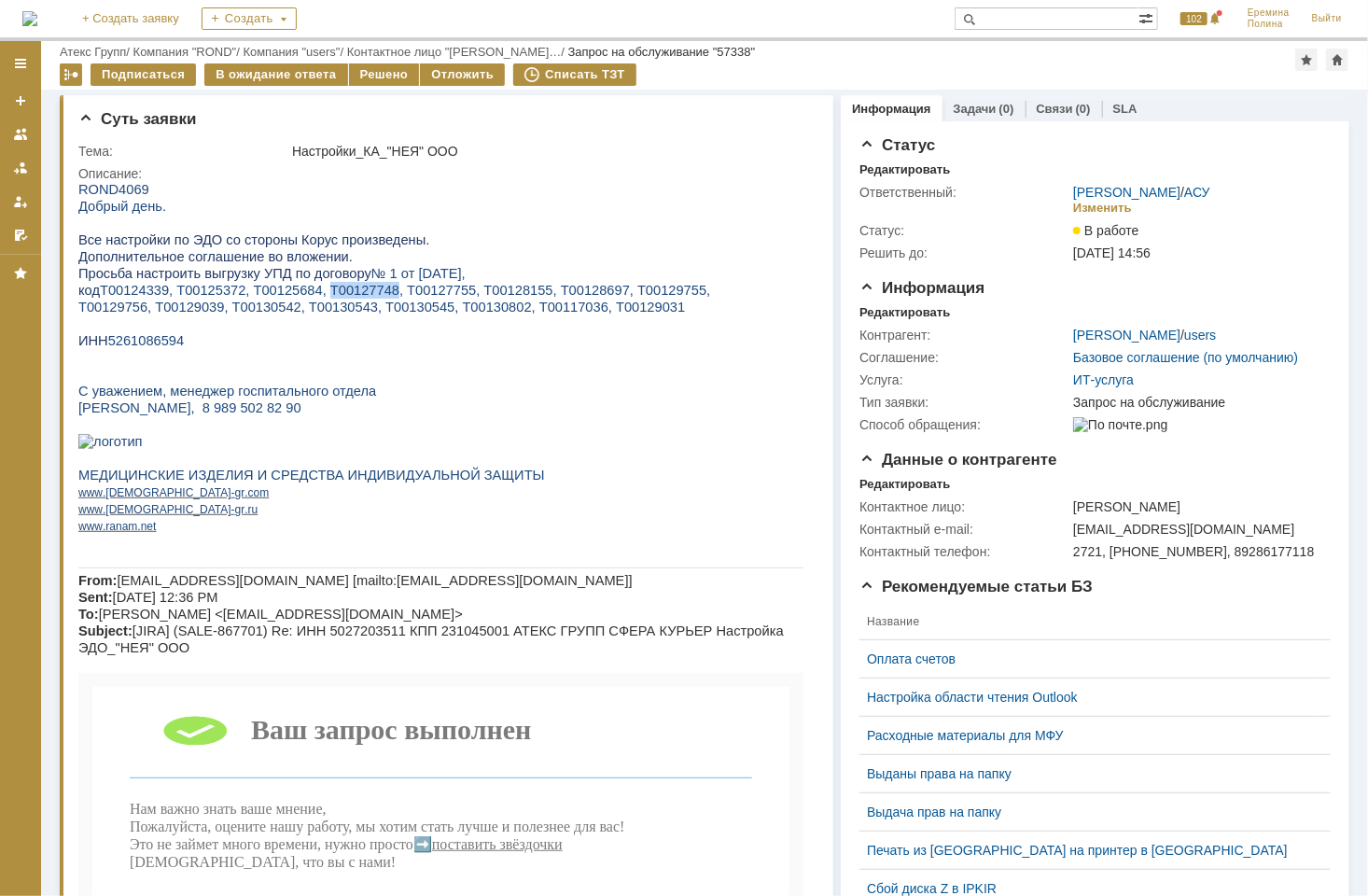
copy span "Т00127748"
click at [415, 280] on span "№ 1 от 11.11.2019," at bounding box center [418, 272] width 94 height 15
click at [406, 289] on span "Т00124339, Т00125372, Т00125684, Т00127748, Т00127755, Т00128155, Т00128697, Т0…" at bounding box center [404, 289] width 610 height 15
copy span "Т00127755"
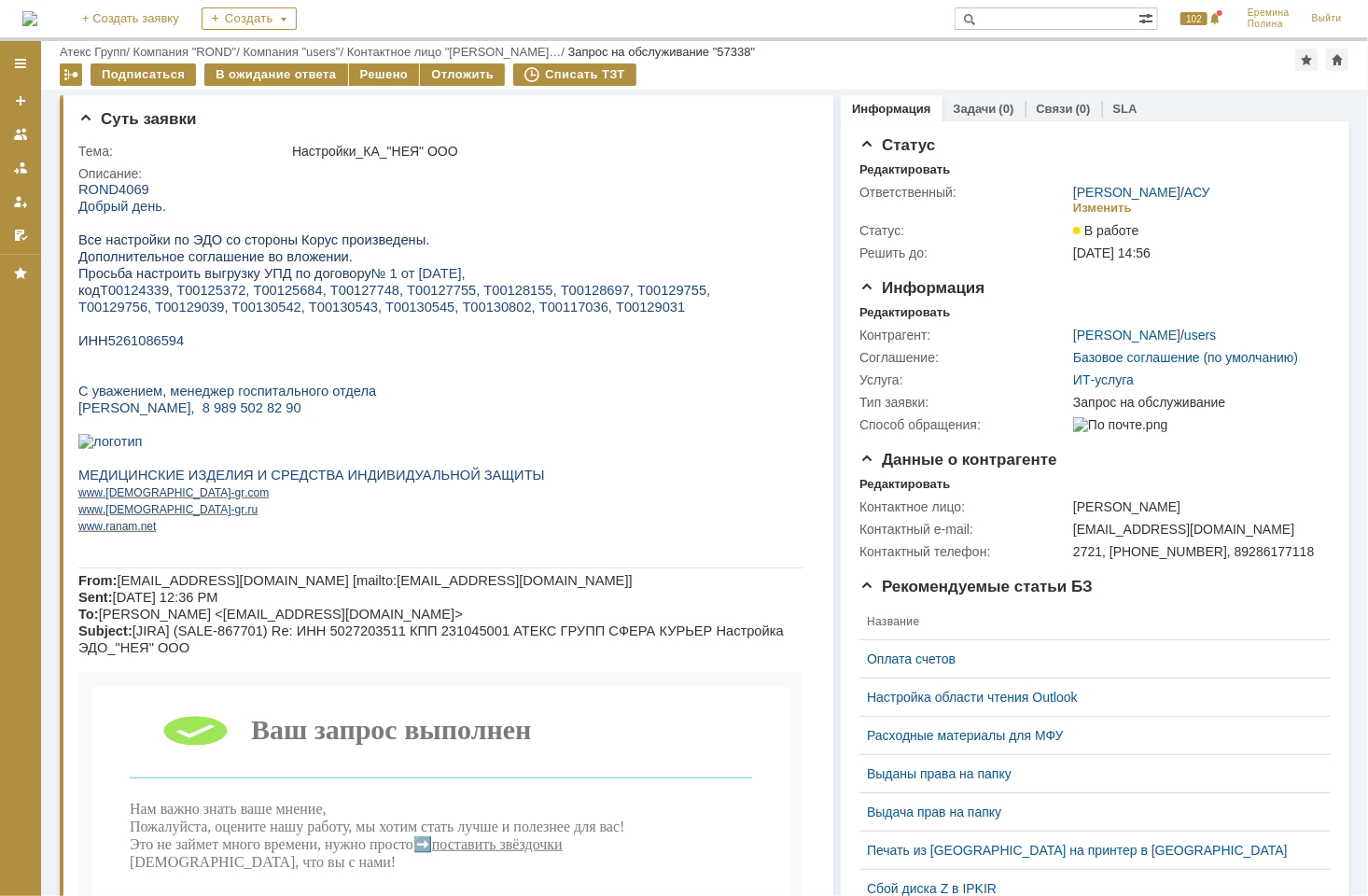
click at [477, 289] on span "Т00124339, Т00125372, Т00125684, Т00127748, Т00127755, Т00128155, Т00128697, Т0…" at bounding box center [404, 289] width 610 height 15
copy span "Т00128155"
click at [526, 296] on span "Т00124339, Т00125372, Т00125684, Т00127748, Т00127755, Т00128155, Т00128697, Т0…" at bounding box center [404, 289] width 610 height 15
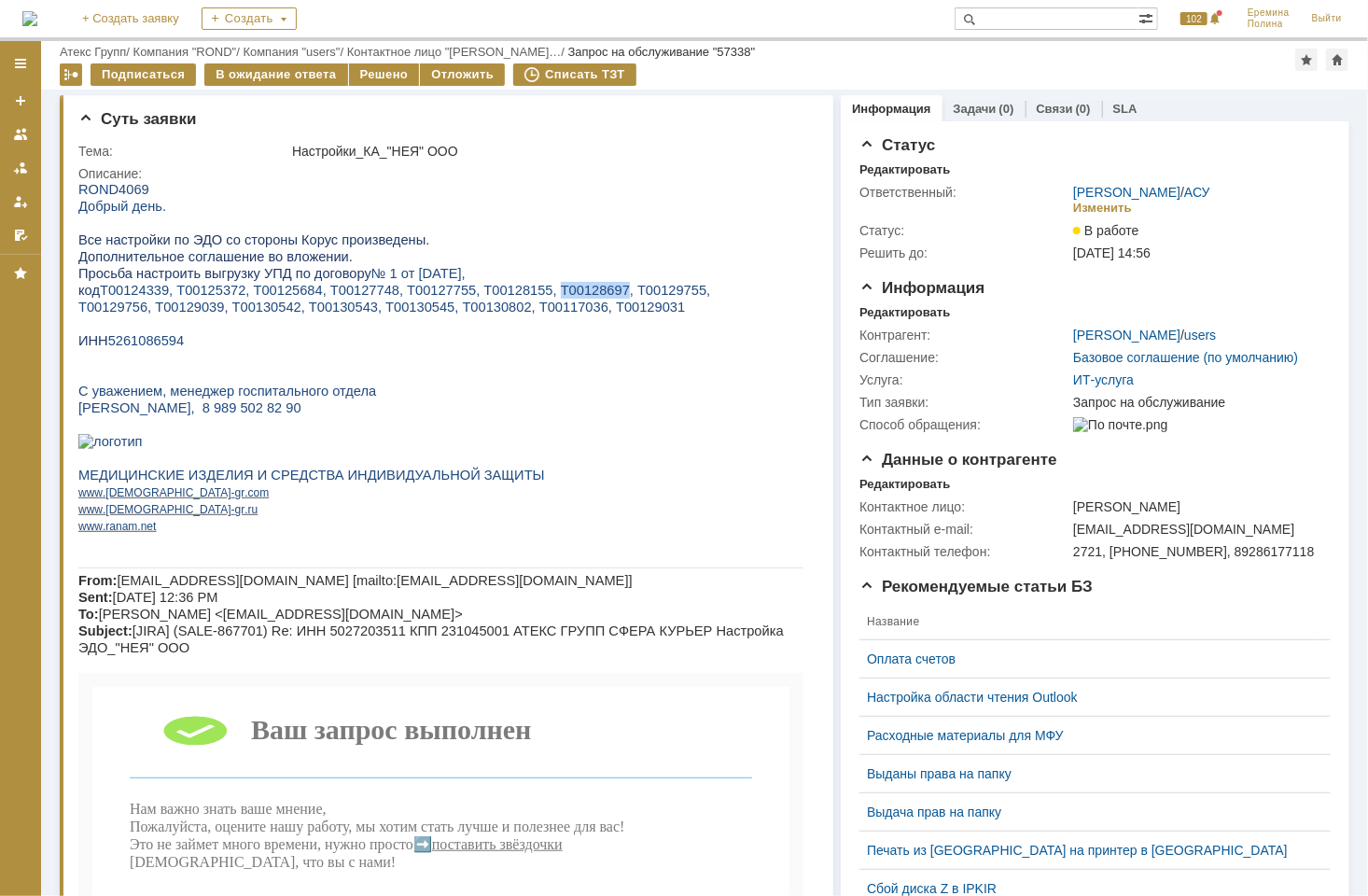
copy span "Т00128697"
click at [622, 294] on span "Т00124339, Т00125372, Т00125684, Т00127748, Т00127755, Т00128155, Т00128697, Т0…" at bounding box center [404, 289] width 610 height 15
copy span "Т00129755"
click at [115, 308] on span "Т00129756, Т00129039, Т00130542, Т00130543, Т00130545, Т00130802, Т00117036, Т0…" at bounding box center [380, 306] width 606 height 15
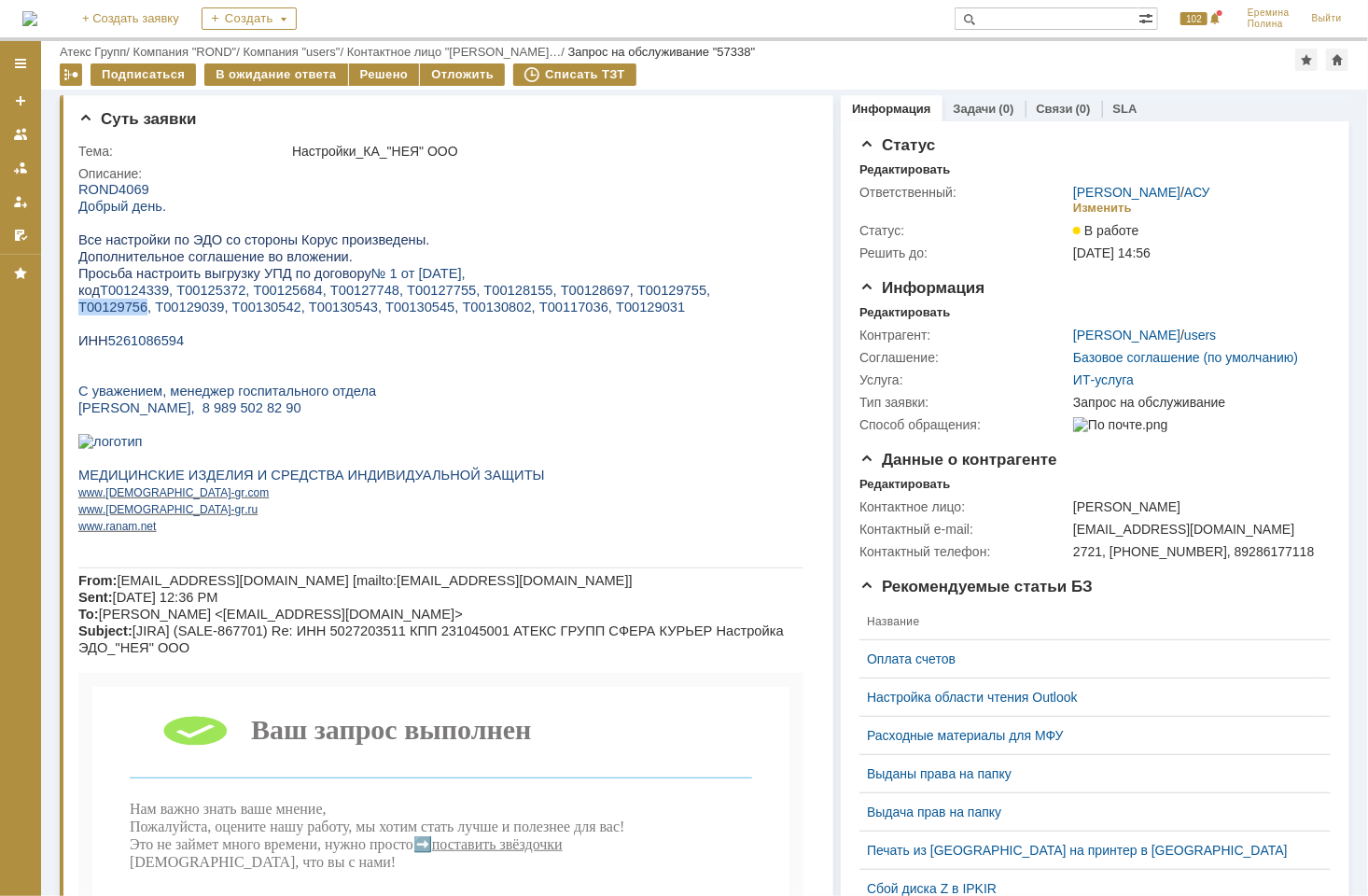
click at [115, 308] on span "Т00129756, Т00129039, Т00130542, Т00130543, Т00130545, Т00130802, Т00117036, Т0…" at bounding box center [380, 306] width 606 height 15
copy span "Т00129756"
click at [202, 306] on span "Т00129756, Т00129039, Т00130542, Т00130543, Т00130545, Т00130802, Т00117036, Т0…" at bounding box center [380, 306] width 606 height 15
click at [227, 307] on span "Т00129756, Т00129039, Т00130542, Т00130543, Т00130545, Т00130802, Т00117036, Т0…" at bounding box center [380, 306] width 606 height 15
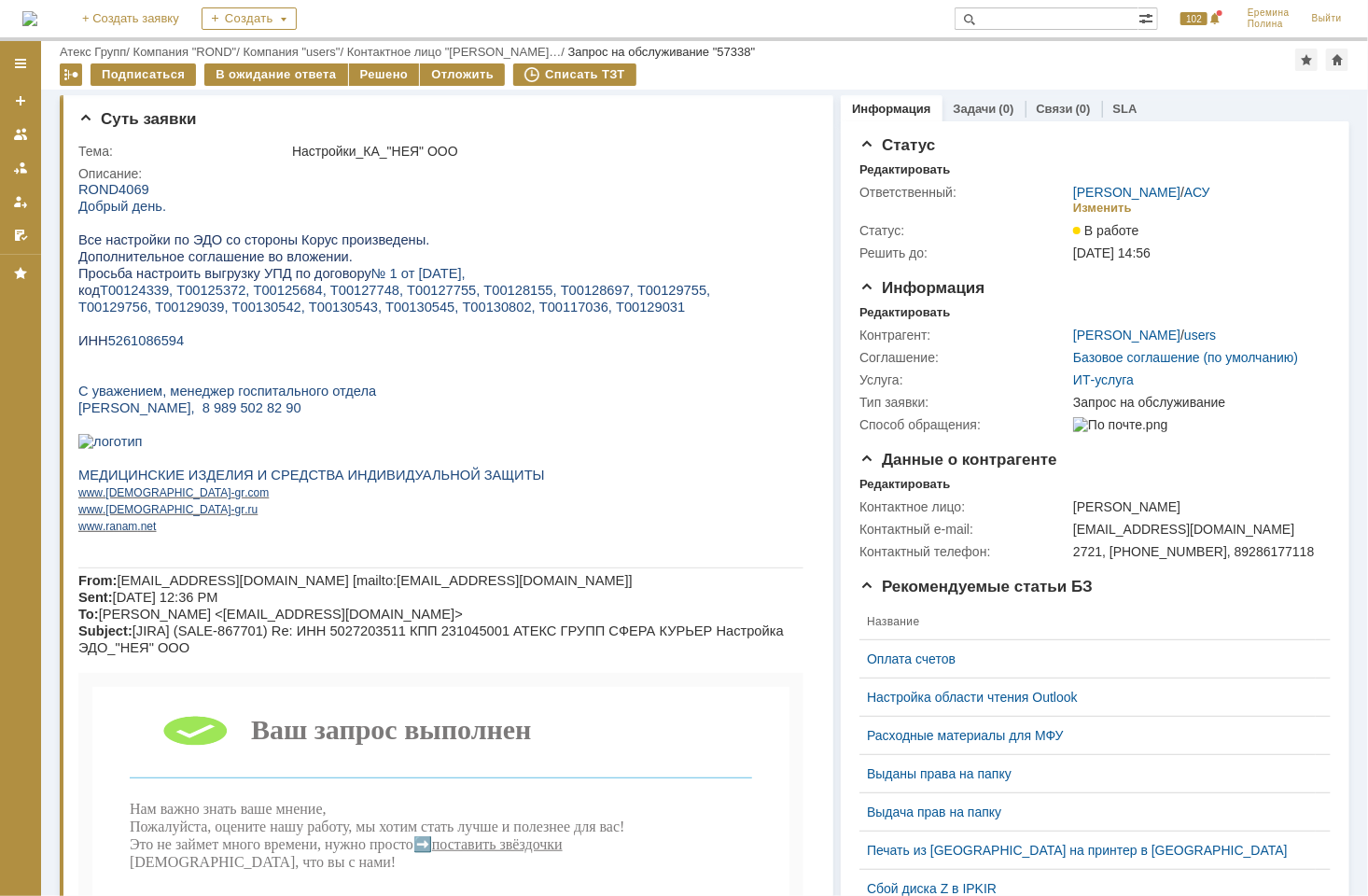
click at [227, 307] on span "Т00129756, Т00129039, Т00130542, Т00130543, Т00130545, Т00130802, Т00117036, Т0…" at bounding box center [380, 306] width 606 height 15
click at [322, 306] on span "Т00129756, Т00129039, Т00130542, Т00130543, Т00130545, Т00130802, Т00117036, Т0…" at bounding box center [380, 306] width 606 height 15
click at [368, 307] on span "Т00129756, Т00129039, Т00130542, Т00130543, Т00130545, Т00130802, Т00117036, Т0…" at bounding box center [380, 306] width 606 height 15
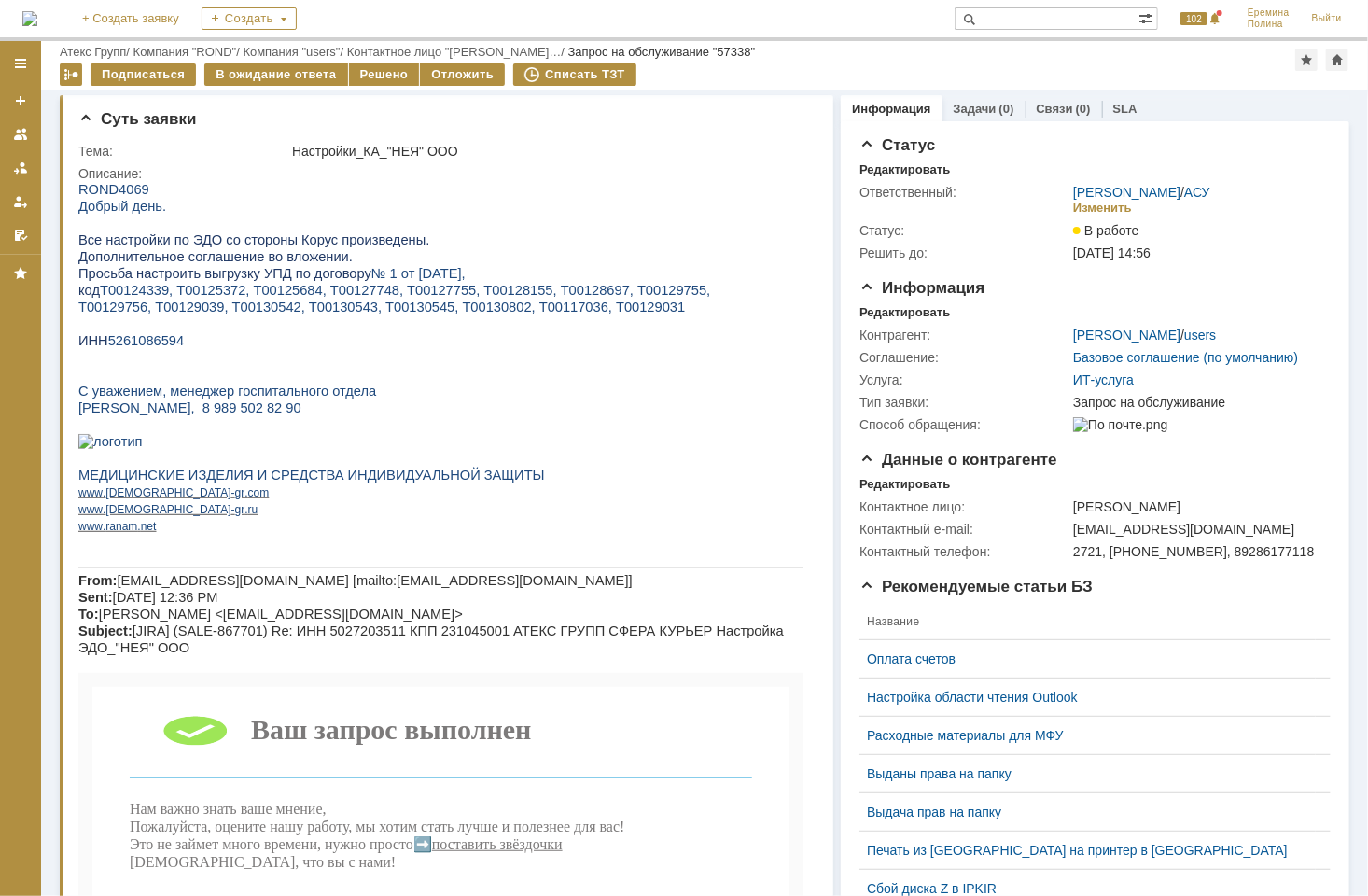
click at [470, 310] on span "Т00129756, Т00129039, Т00130542, Т00130543, Т00130545, Т00130802, Т00117036, Т0…" at bounding box center [380, 306] width 606 height 15
click at [541, 306] on span "Т00129756, Т00129039, Т00130542, Т00130543, Т00130545, Т00130802, Т00117036, Т0…" at bounding box center [380, 306] width 606 height 15
click at [563, 312] on span "Т00129756, Т00129039, Т00130542, Т00130543, Т00130545, Т00130802, Т00117036, Т0…" at bounding box center [380, 306] width 606 height 15
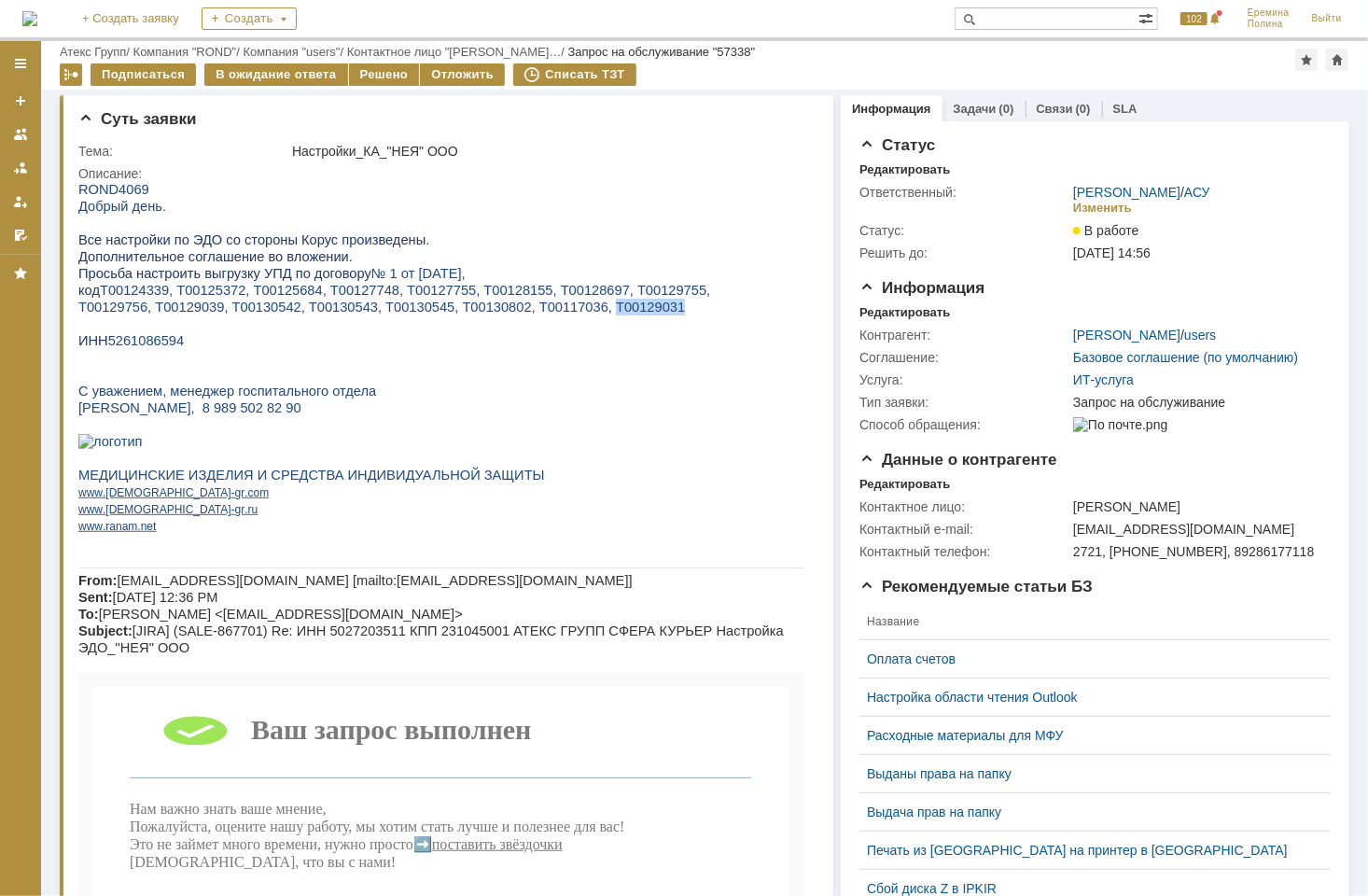
click at [563, 312] on span "Т00129756, Т00129039, Т00130542, Т00130543, Т00130545, Т00130802, Т00117036, Т0…" at bounding box center [380, 306] width 606 height 15
click at [178, 341] on p "ИНН 5261086594" at bounding box center [440, 339] width 725 height 17
click at [173, 341] on span "5261086594" at bounding box center [145, 339] width 77 height 15
click at [167, 342] on span "5261086594" at bounding box center [145, 339] width 77 height 15
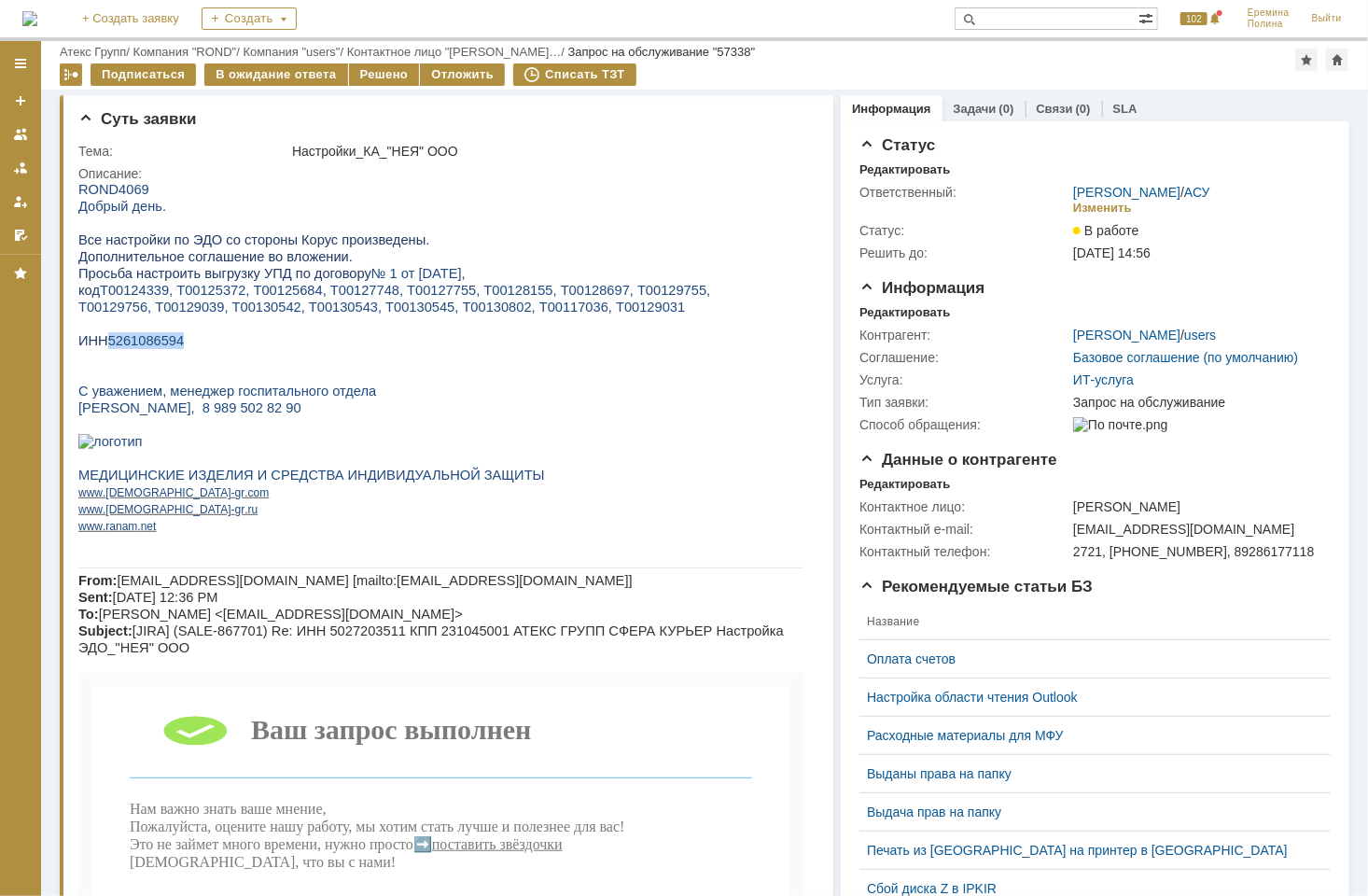
click at [167, 342] on span "5261086594" at bounding box center [145, 339] width 77 height 15
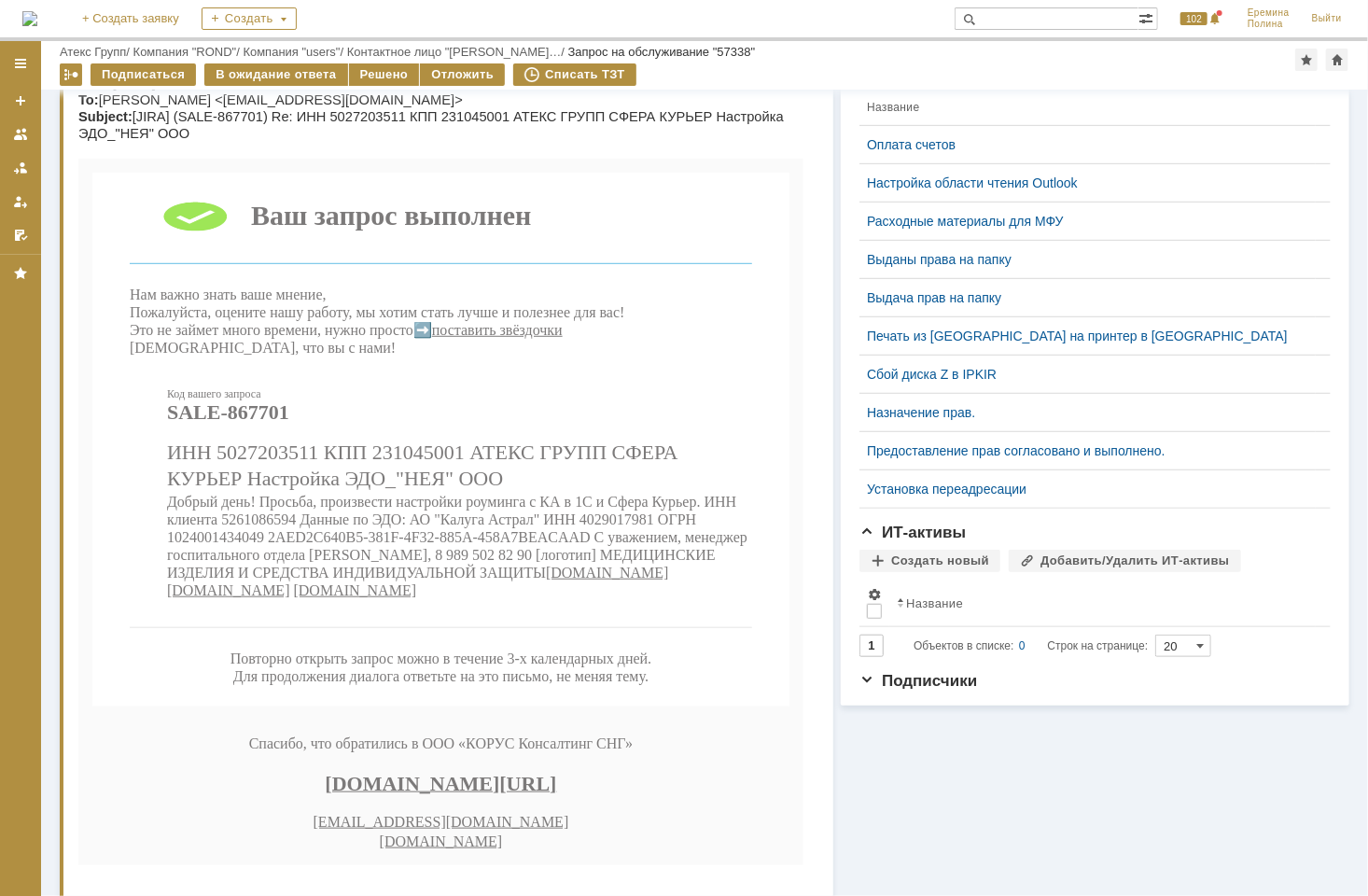
scroll to position [623, 0]
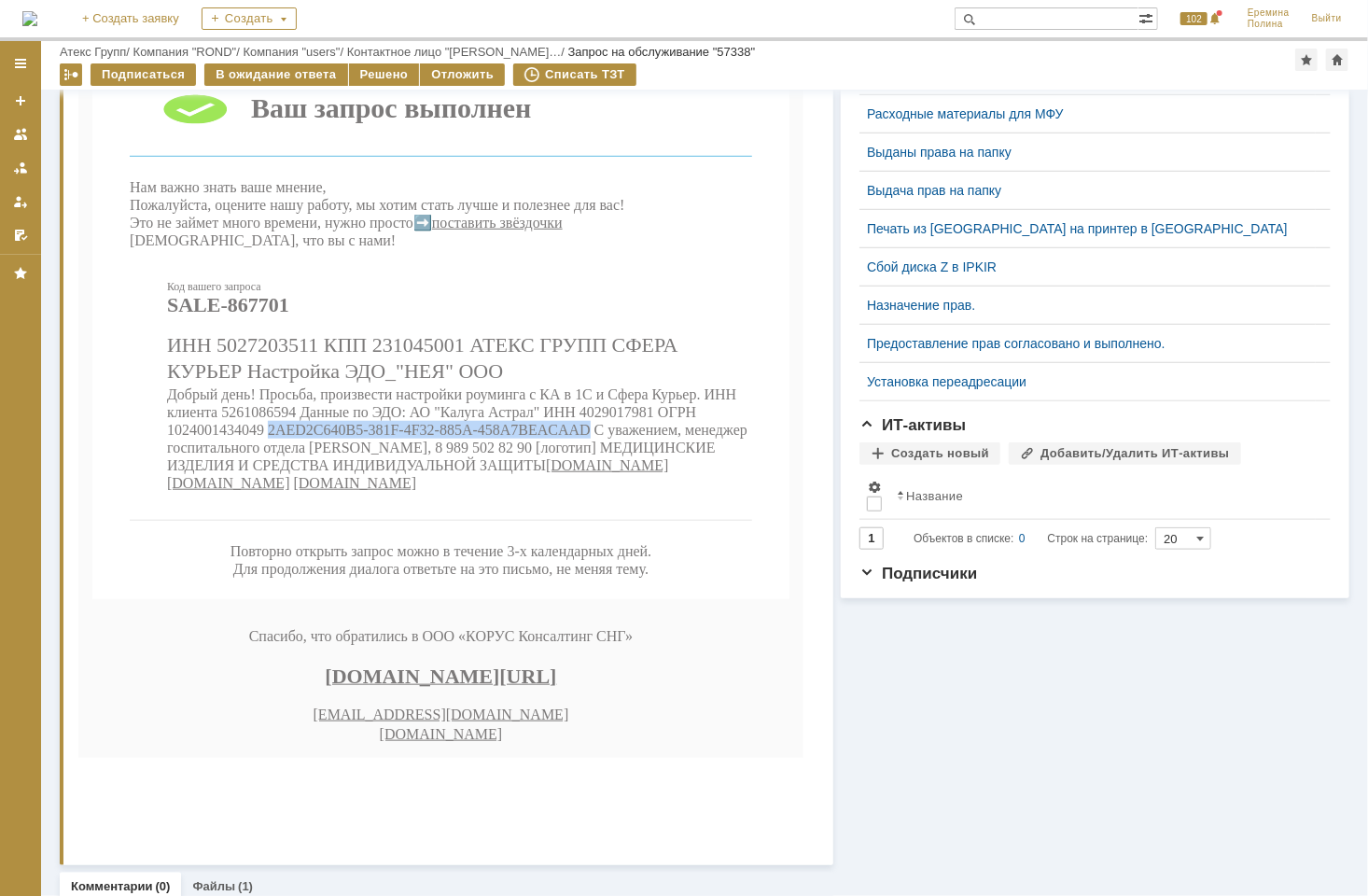
drag, startPoint x: 268, startPoint y: 500, endPoint x: 589, endPoint y: 499, distance: 321.0
click at [589, 474] on span "Добрый день! Просьба, произвести настройки роуминга с КА в 1С и Сфера Курьер. И…" at bounding box center [456, 430] width 581 height 86
click at [370, 79] on div "Решено" at bounding box center [384, 75] width 71 height 23
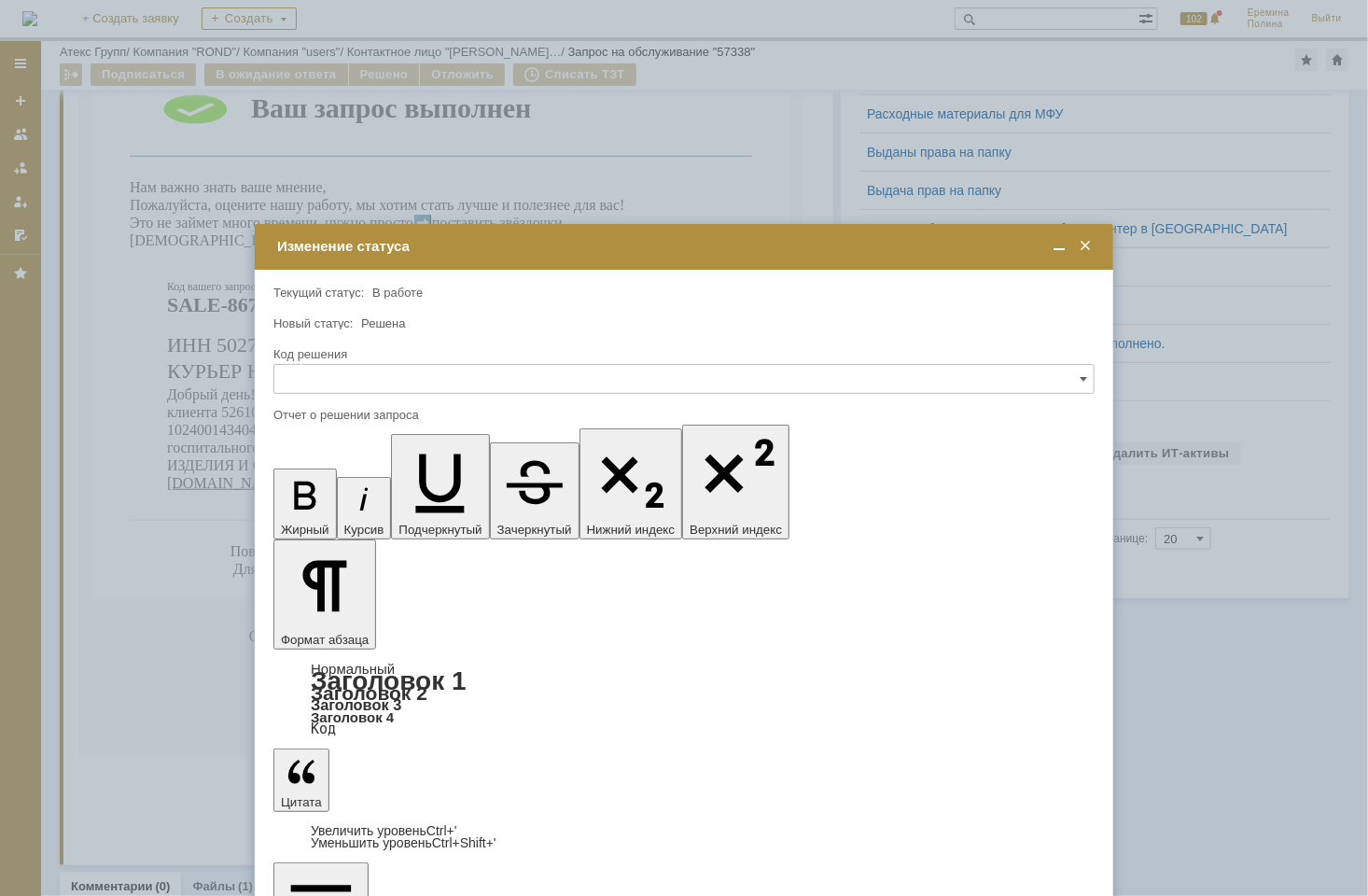
scroll to position [0, 0]
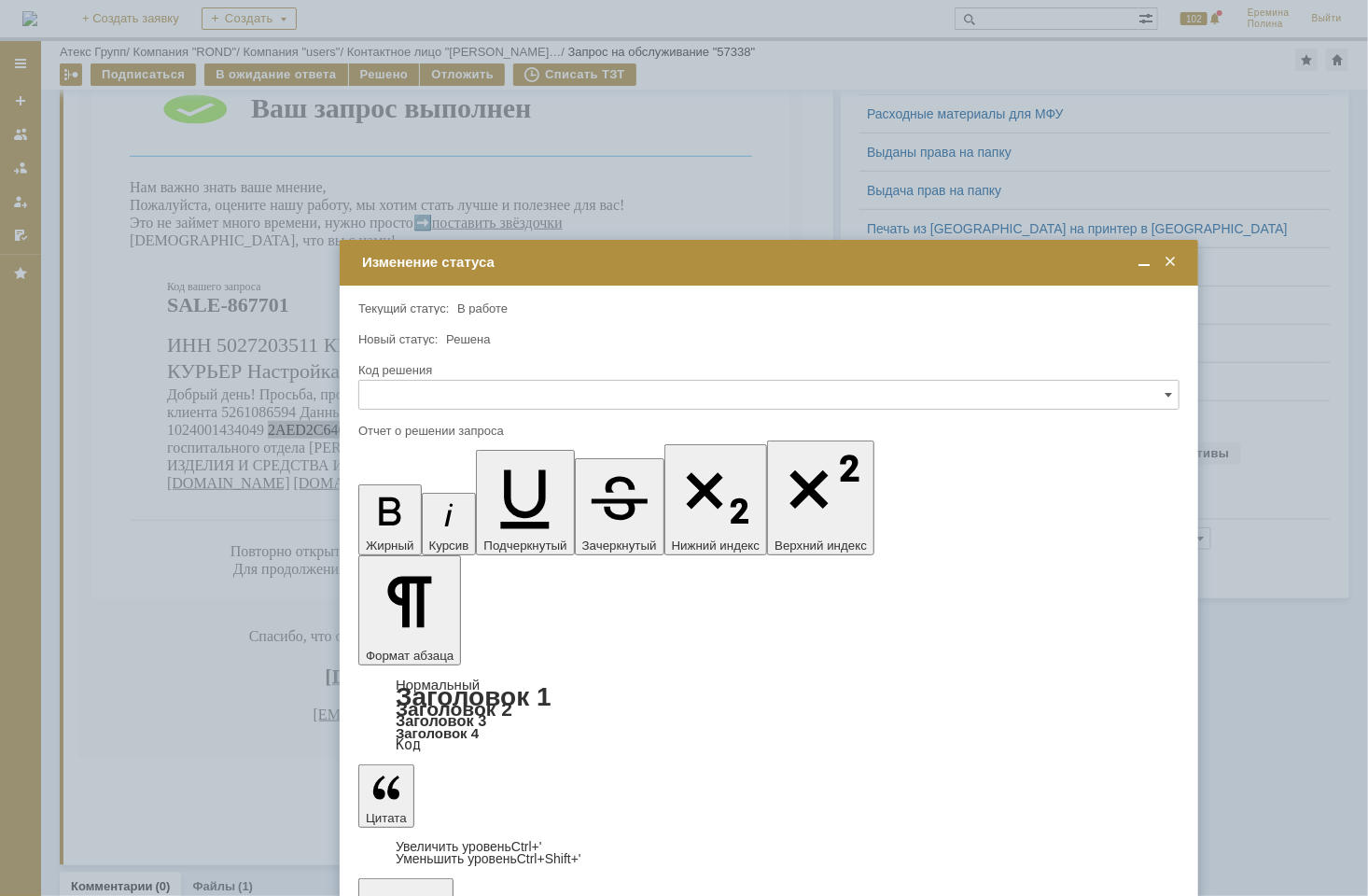
drag, startPoint x: 431, startPoint y: 246, endPoint x: 534, endPoint y: 271, distance: 106.0
click at [536, 267] on div "Изменение статуса" at bounding box center [770, 261] width 818 height 17
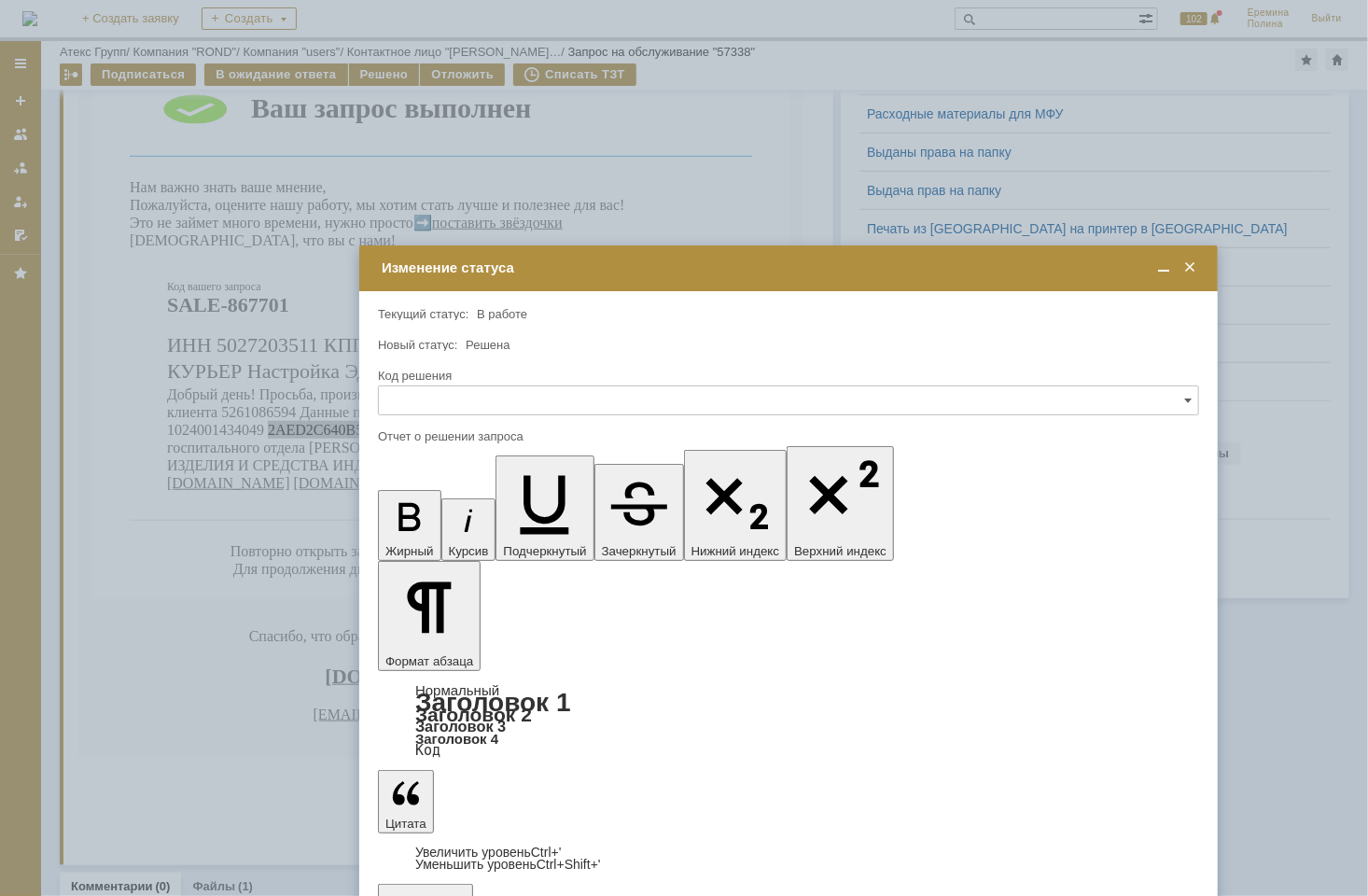
click at [1191, 274] on span at bounding box center [1189, 267] width 19 height 17
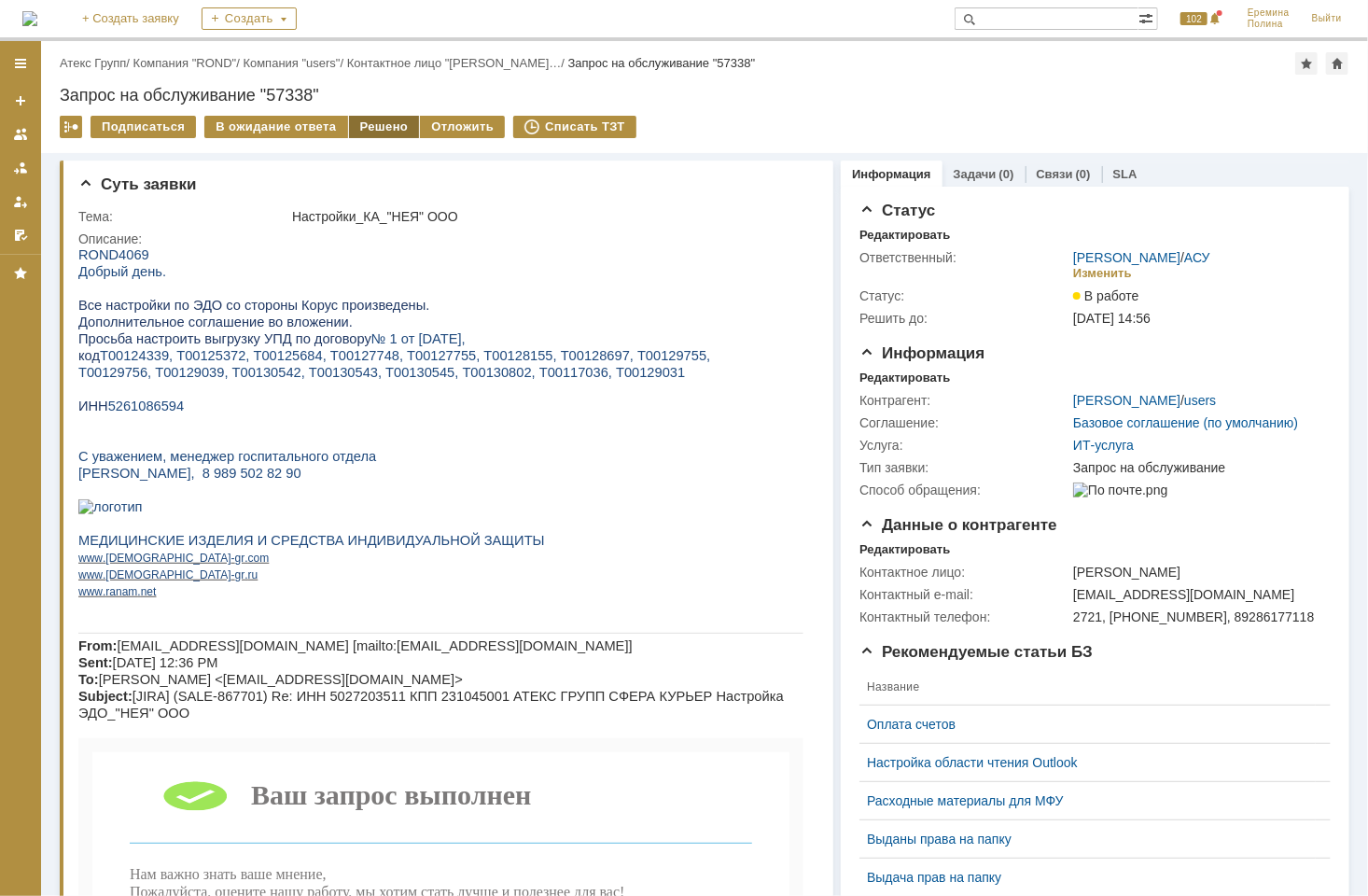
click at [365, 135] on div "Решено" at bounding box center [384, 127] width 71 height 23
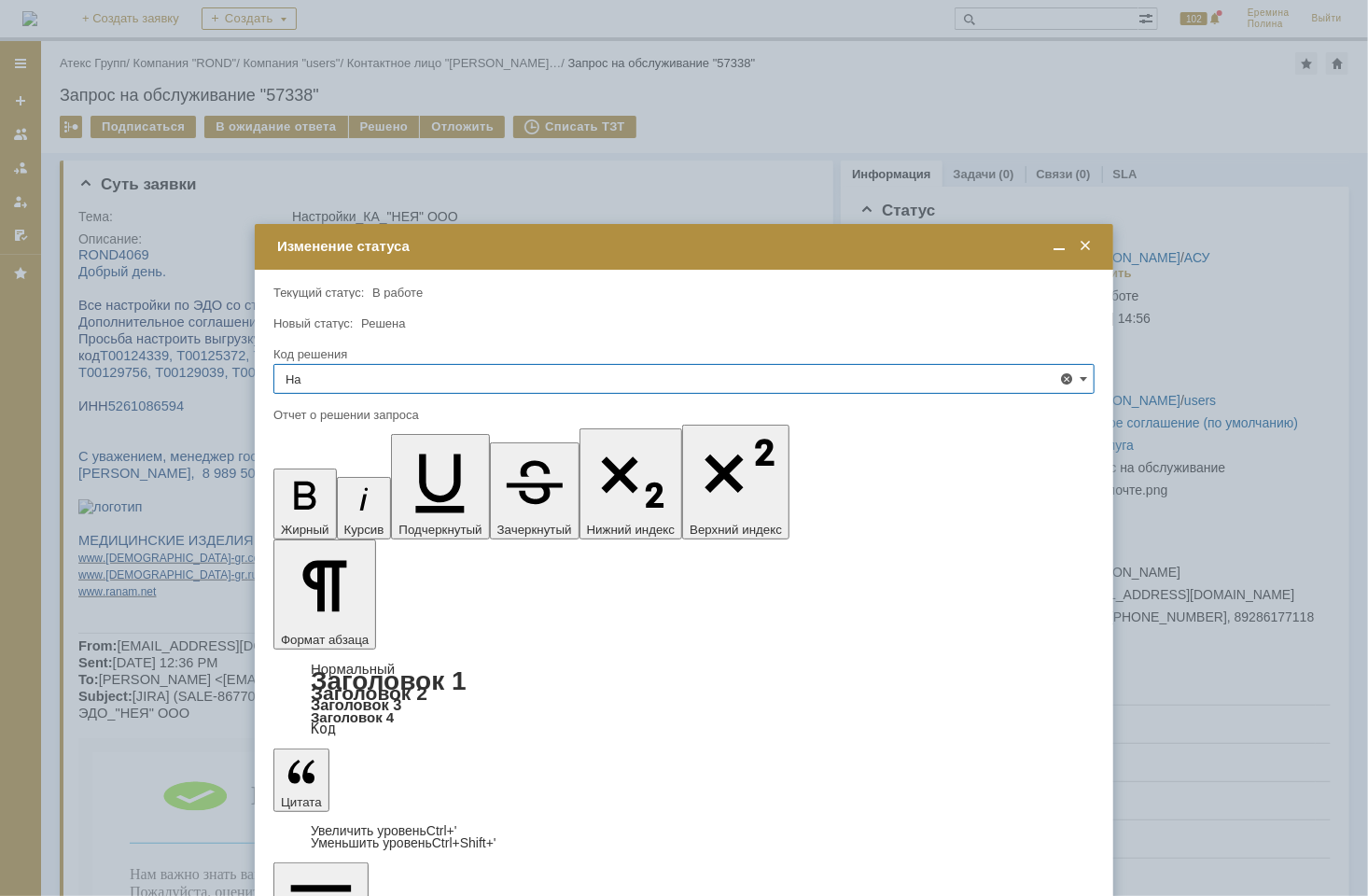
type input "Н"
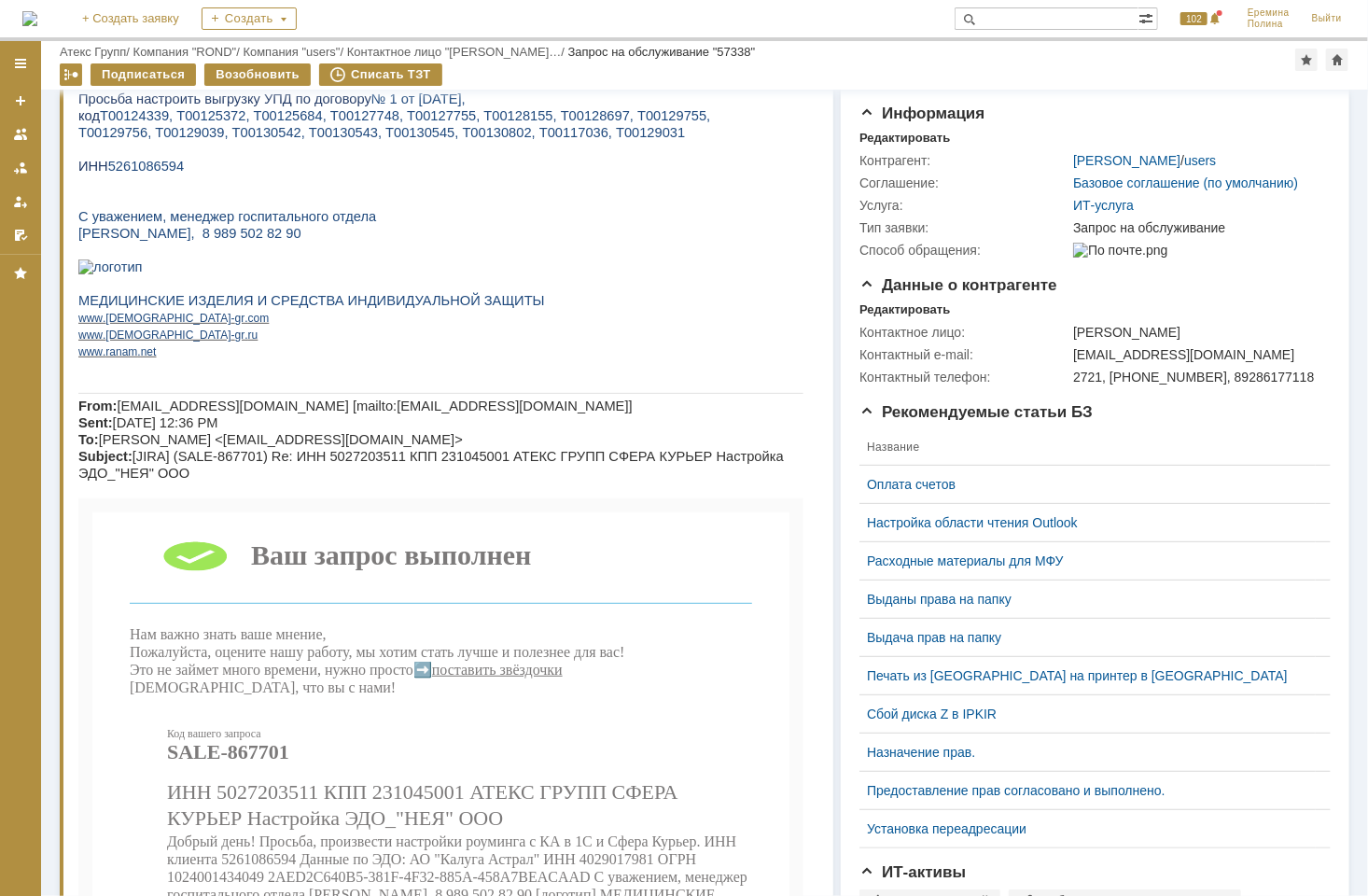
scroll to position [249, 0]
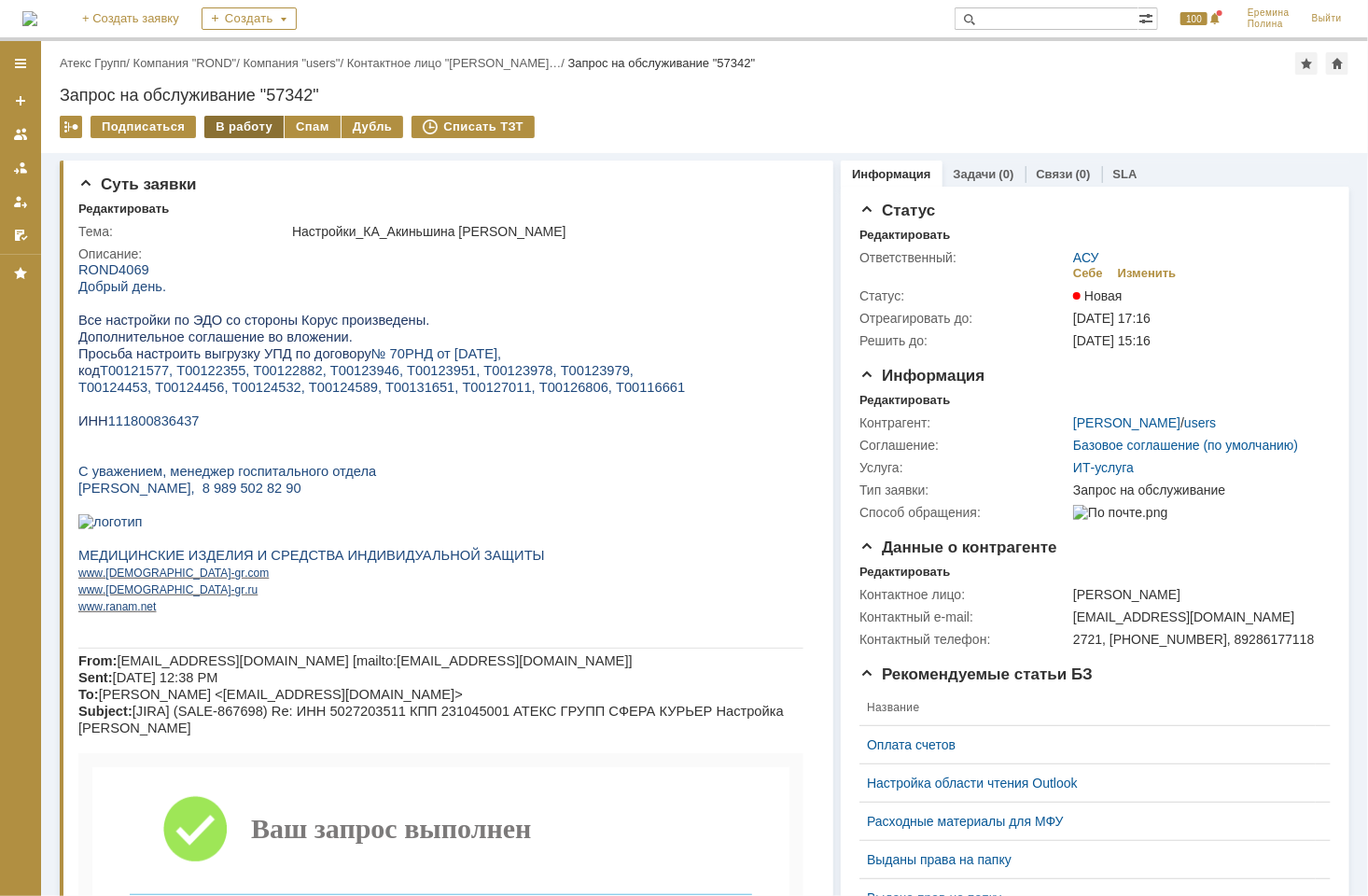
click at [244, 120] on div "В работу" at bounding box center [244, 127] width 80 height 23
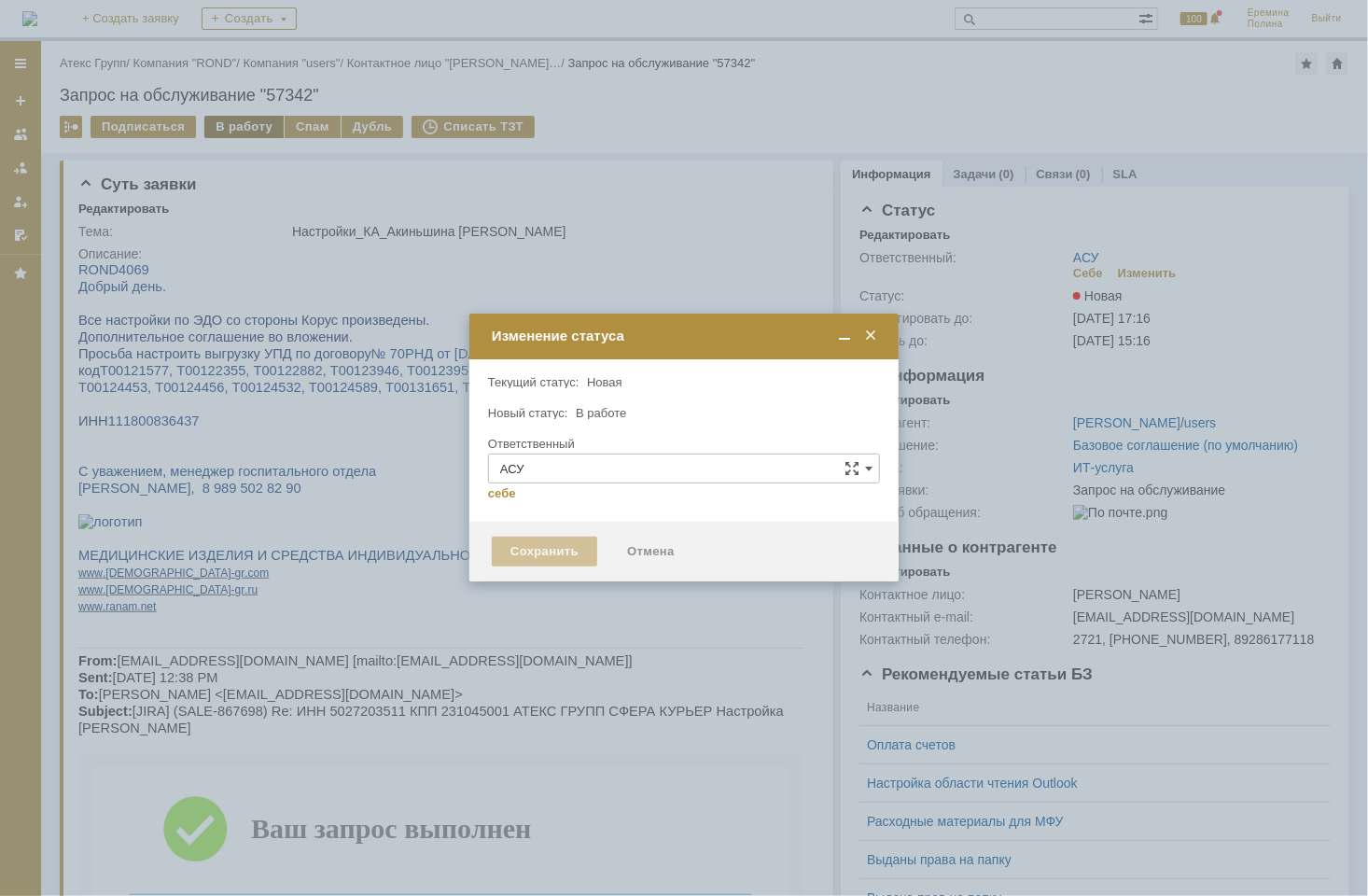
type input "[PERSON_NAME]"
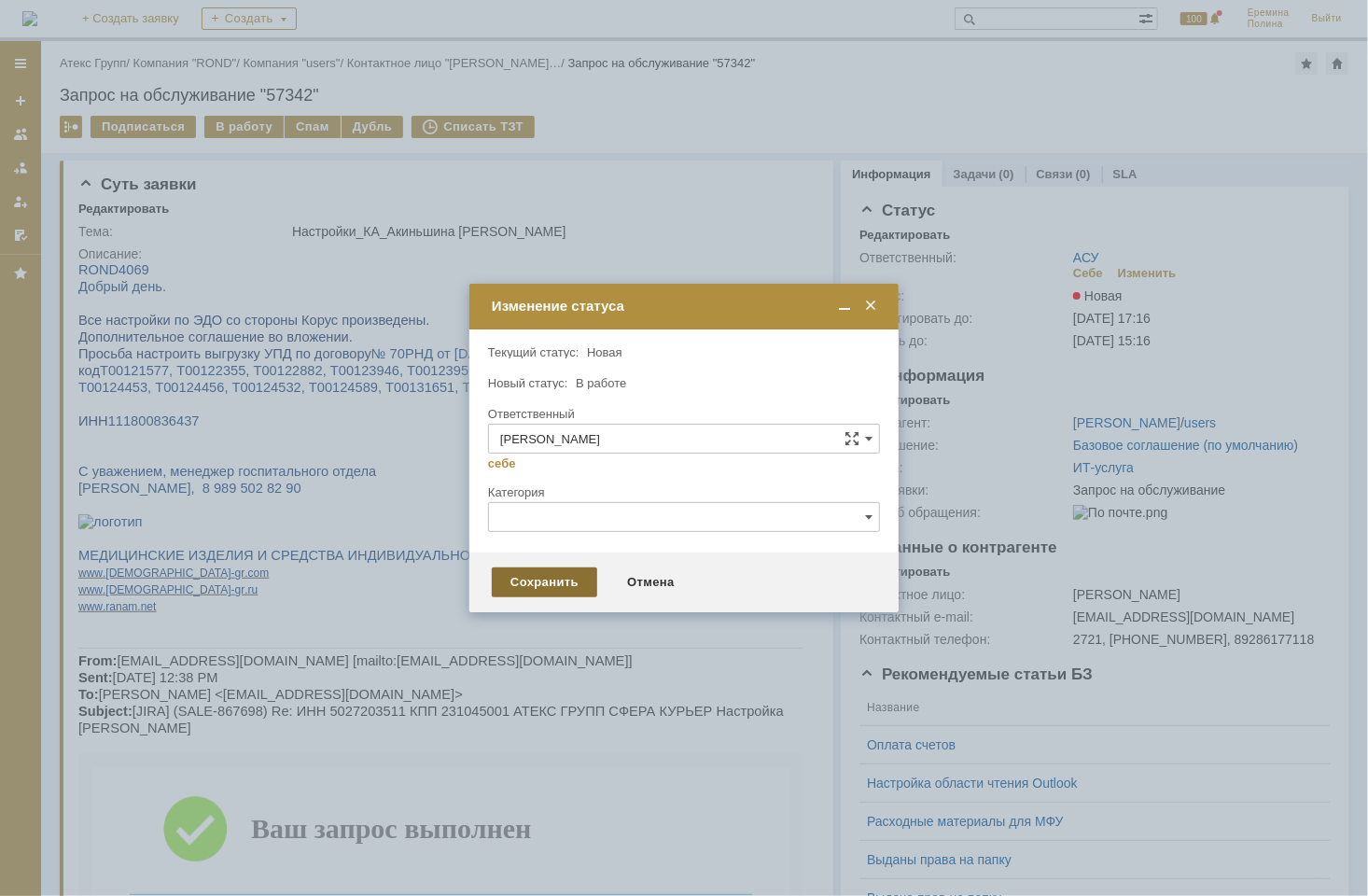
click at [545, 582] on div "Сохранить" at bounding box center [543, 582] width 105 height 29
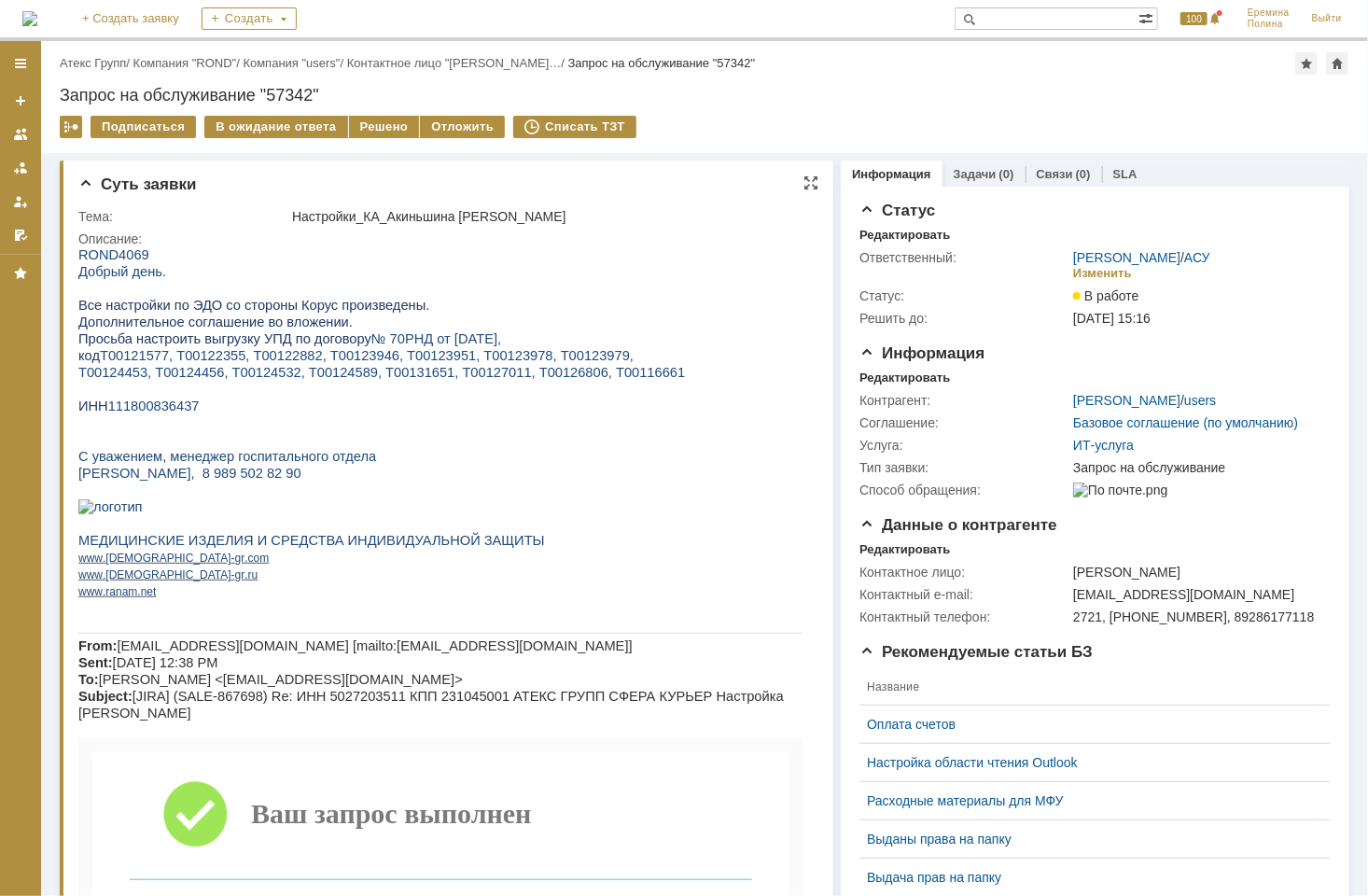
click at [154, 413] on span "111800836437" at bounding box center [152, 404] width 91 height 15
copy span "111800836437"
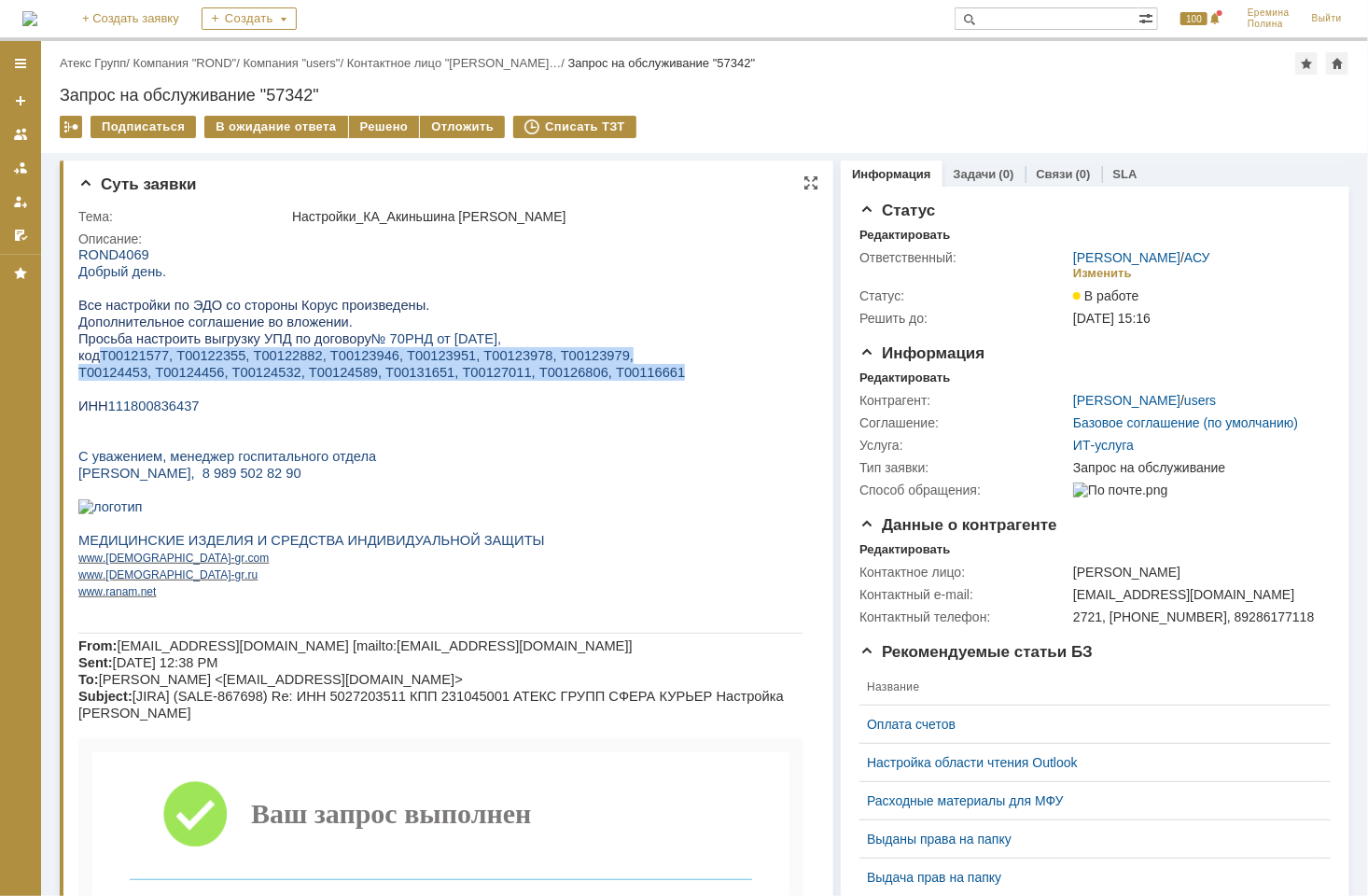
drag, startPoint x: 102, startPoint y: 355, endPoint x: 622, endPoint y: 374, distance: 520.3
click at [622, 374] on div "ROND 4069 Добрый день. Все настройки по ЭДО со стороны Корус произведены. Допол…" at bounding box center [440, 870] width 725 height 1251
click at [142, 359] on span "Т00121577, Т00122355, Т00122882, Т00123946, Т00123951, Т00123978, Т00123979," at bounding box center [366, 354] width 534 height 15
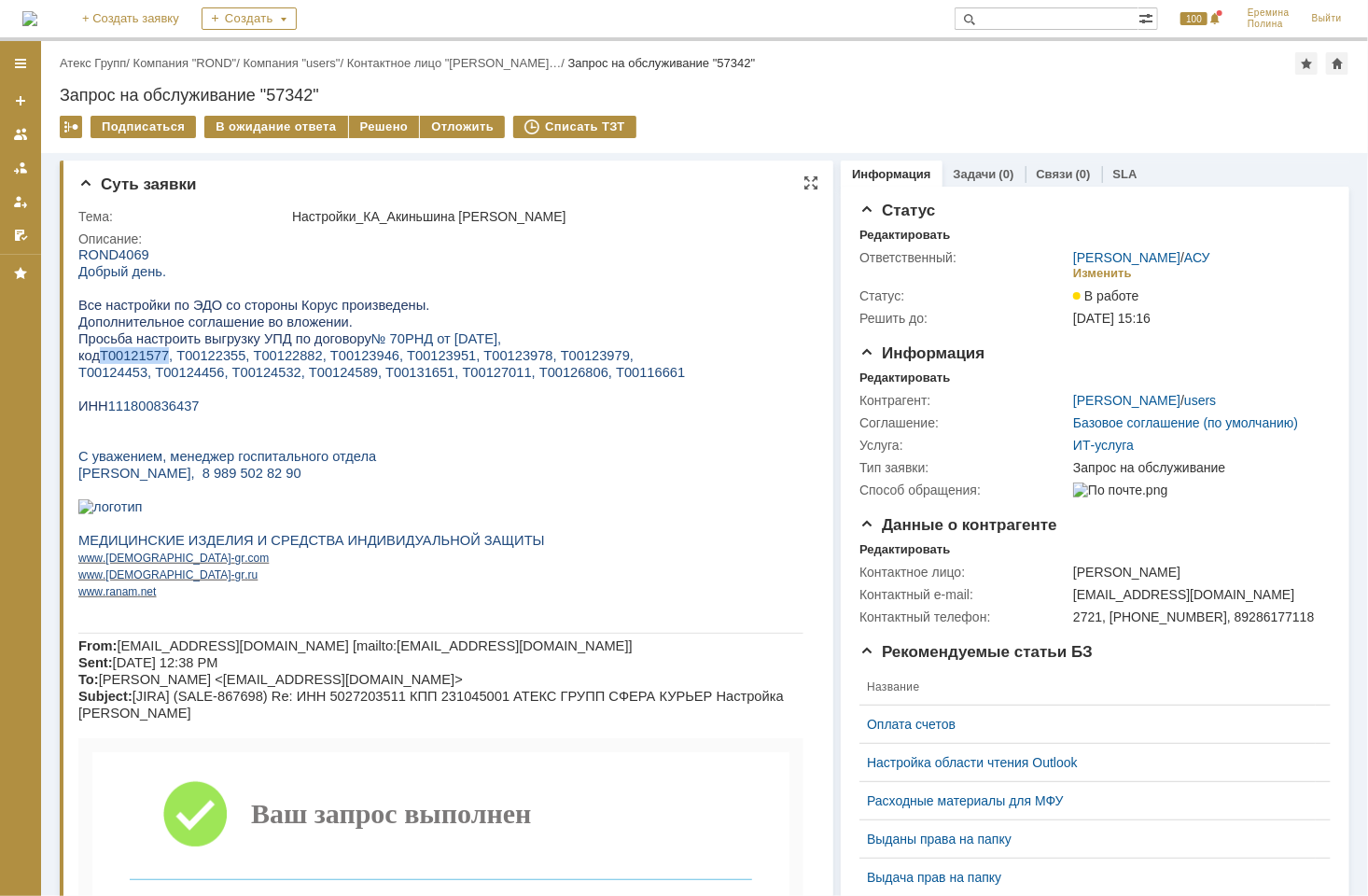
click at [142, 359] on span "Т00121577, Т00122355, Т00122882, Т00123946, Т00123951, Т00123978, Т00123979," at bounding box center [366, 354] width 534 height 15
click at [712, 369] on p "Т00124453, Т00124456, Т00124532, Т00124589, Т00131651, Т00127011, Т00126806, Т0…" at bounding box center [440, 370] width 725 height 17
click at [719, 367] on p "Т00124453, Т00124456, Т00124532, Т00124589, Т00131651, Т00127011, Т00126806, Т0…" at bounding box center [440, 370] width 725 height 17
click at [724, 367] on p "Т00124453, Т00124456, Т00124532, Т00124589, Т00131651, Т00127011, Т00126806, Т0…" at bounding box center [440, 370] width 725 height 17
click at [157, 409] on span "111800836437" at bounding box center [152, 404] width 91 height 15
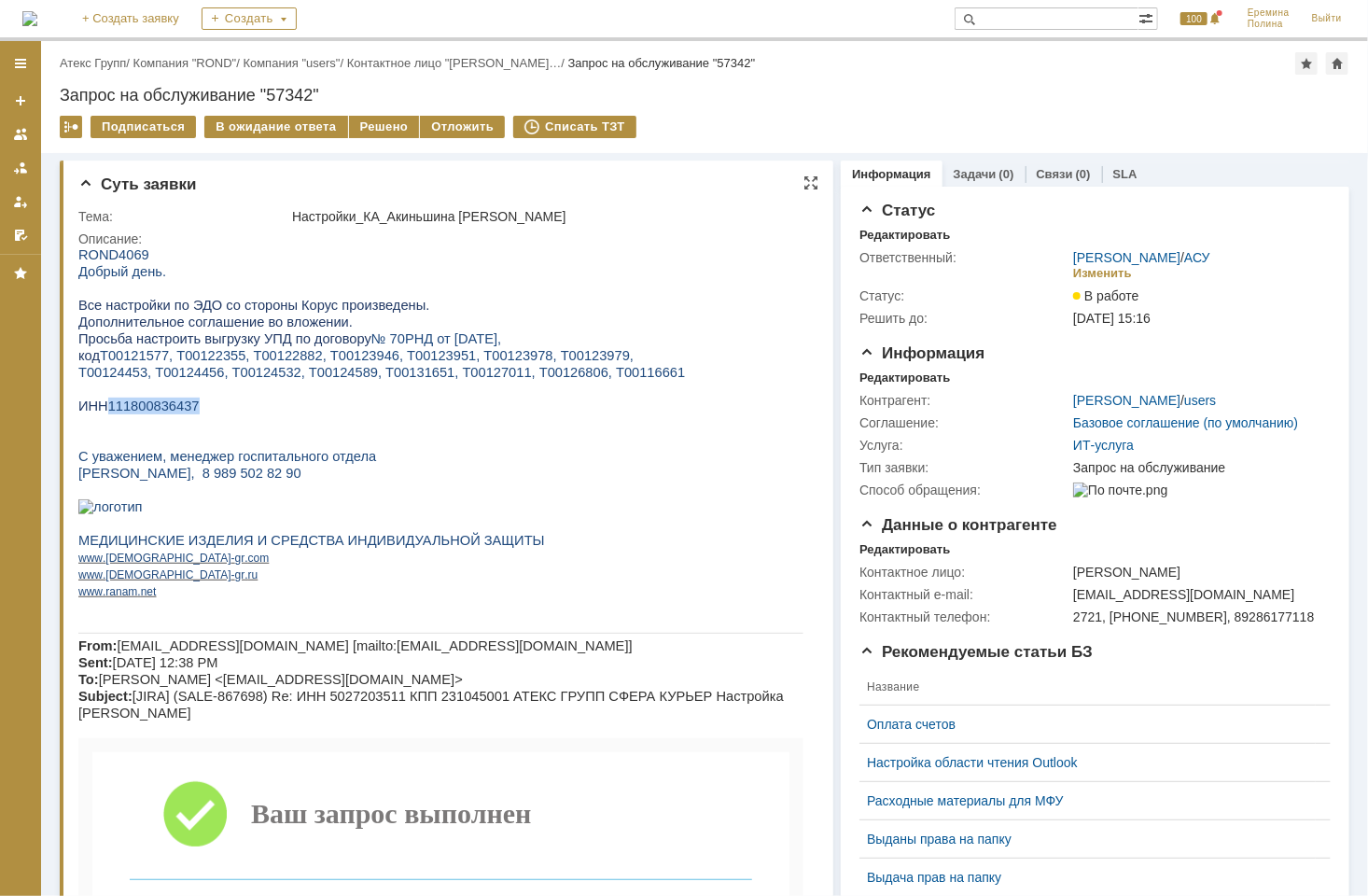
click at [157, 409] on span "111800836437" at bounding box center [152, 404] width 91 height 15
copy span "111800836437"
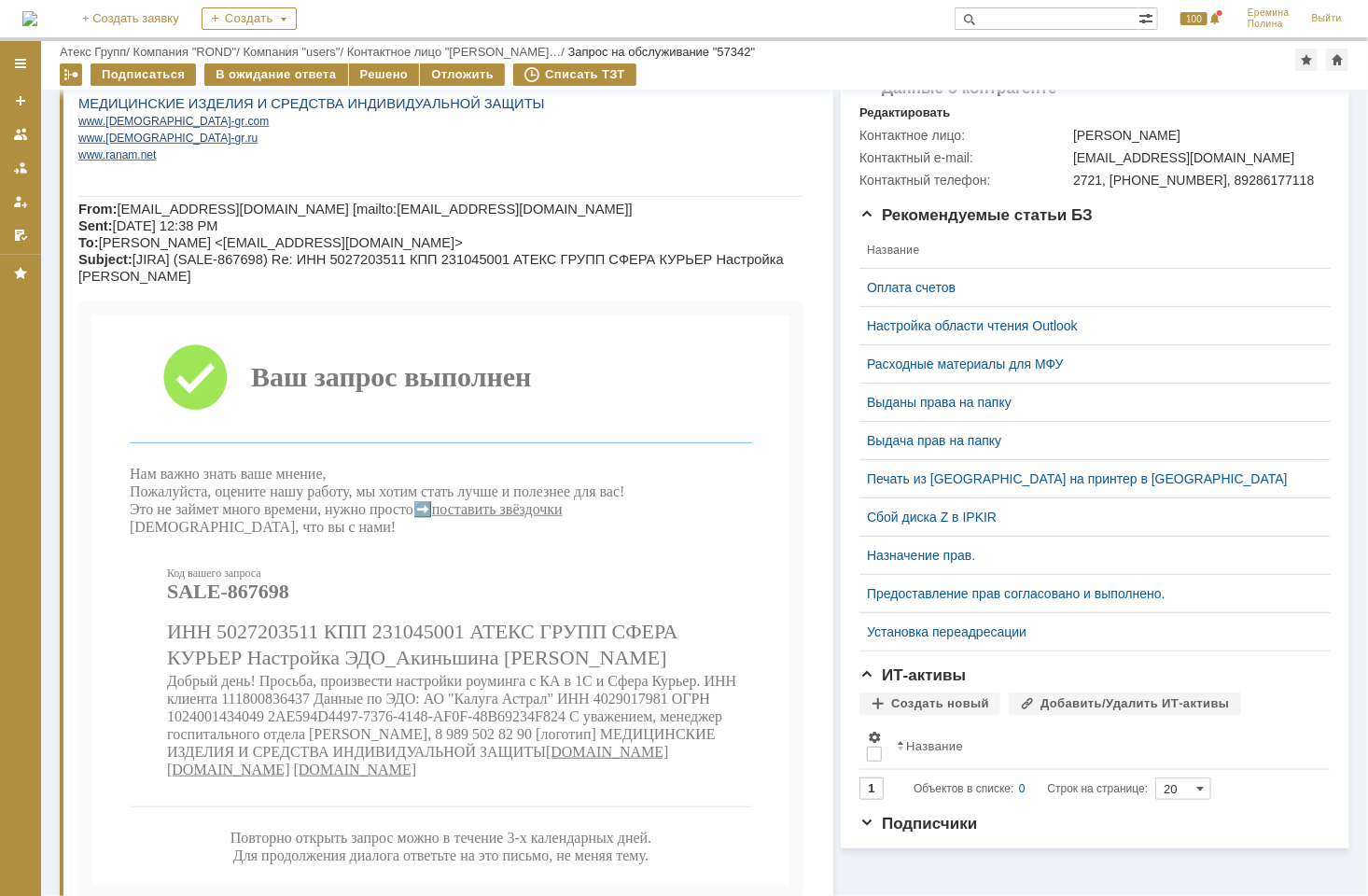
scroll to position [621, 0]
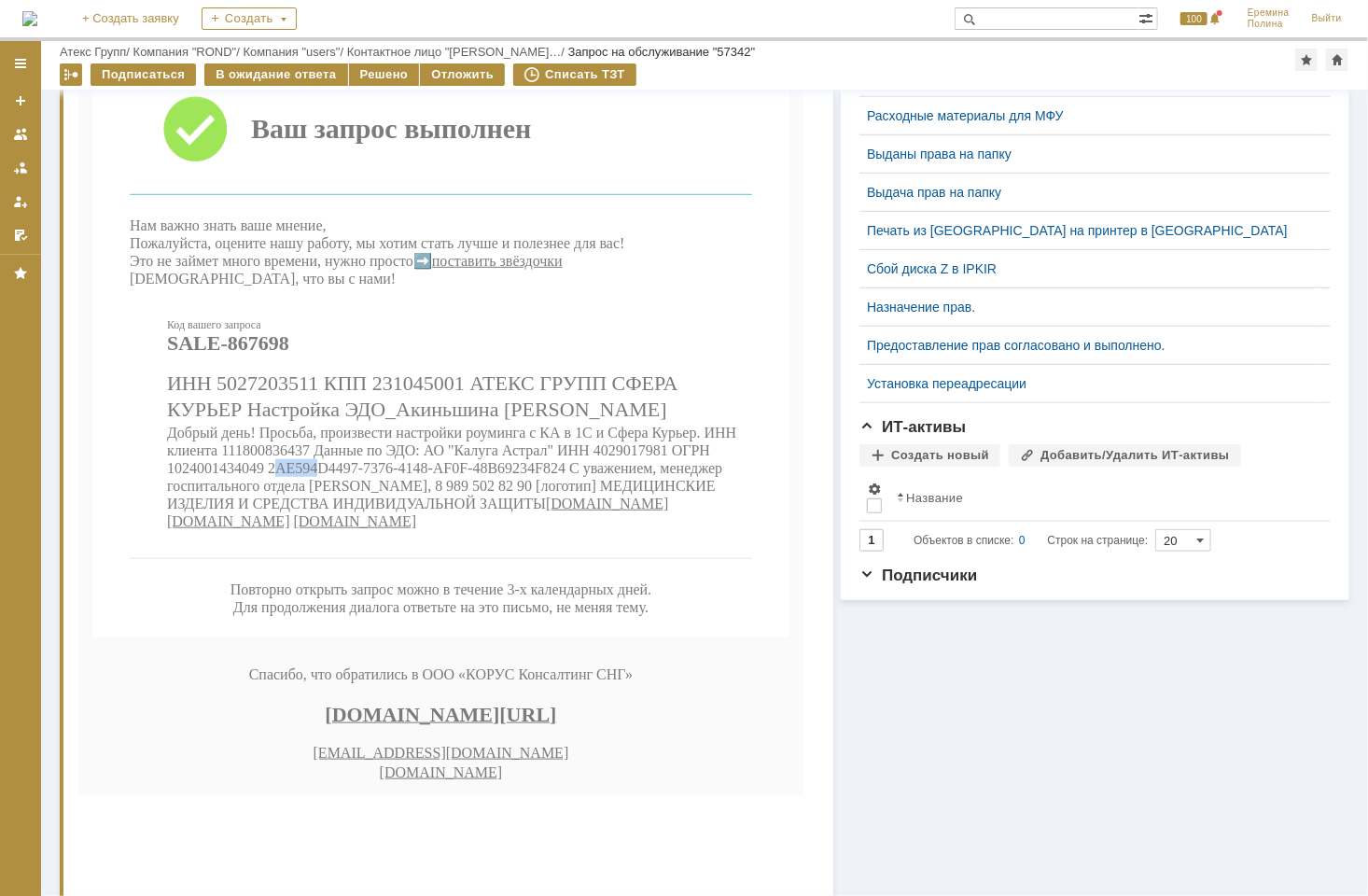
drag, startPoint x: 270, startPoint y: 559, endPoint x: 313, endPoint y: 553, distance: 43.4
click at [313, 512] on span "Добрый день! Просьба, произвести настройки роуминга с КА в 1С и Сфера Курьер. И…" at bounding box center [450, 469] width 569 height 86
drag, startPoint x: 313, startPoint y: 553, endPoint x: 269, endPoint y: 552, distance: 44.0
click at [268, 512] on span "Добрый день! Просьба, произвести настройки роуминга с КА в 1С и Сфера Курьер. И…" at bounding box center [450, 469] width 569 height 86
drag, startPoint x: 268, startPoint y: 552, endPoint x: 562, endPoint y: 551, distance: 294.0
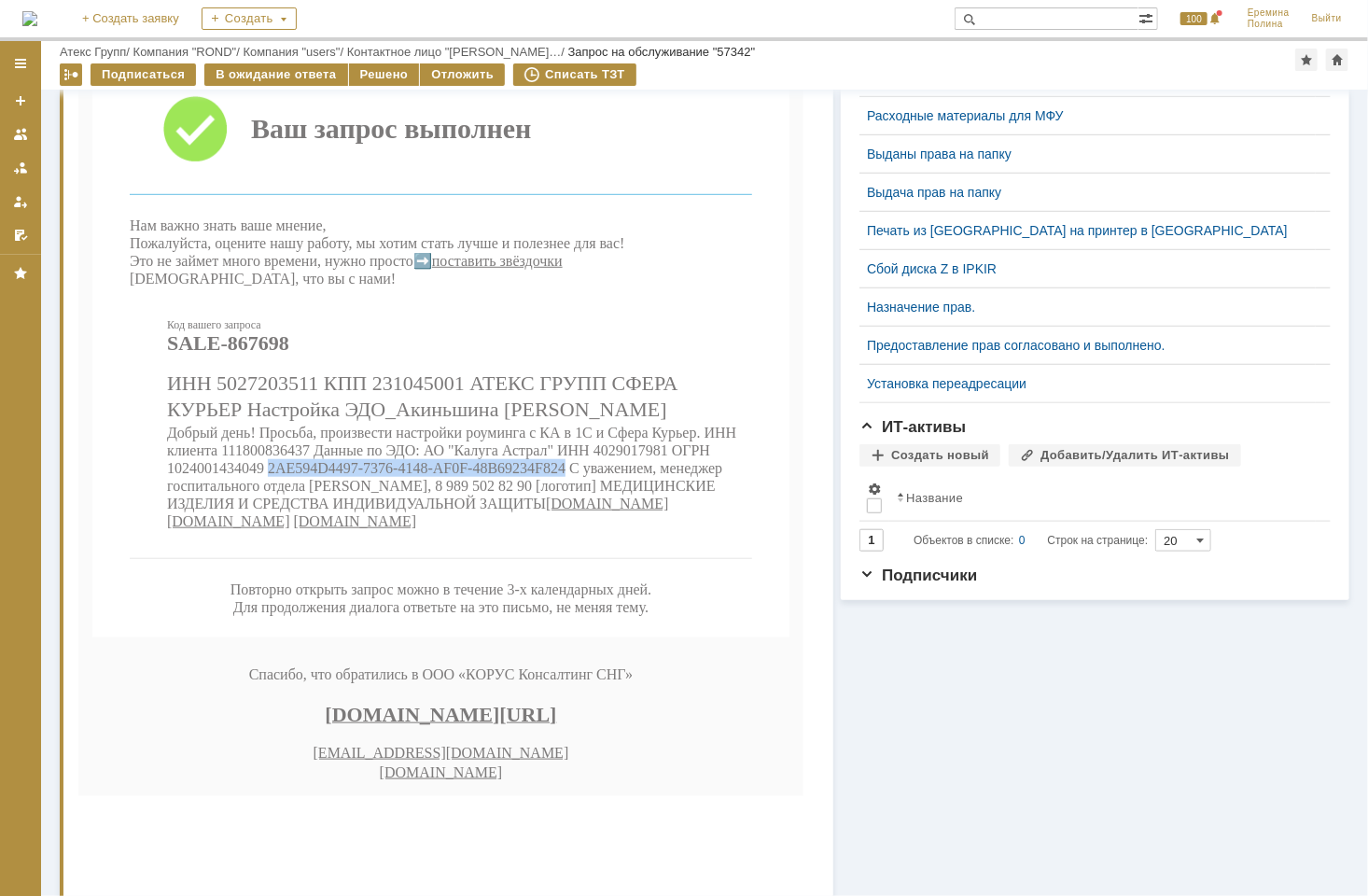
click at [562, 512] on span "Добрый день! Просьба, произвести настройки роуминга с КА в 1С и Сфера Курьер. И…" at bounding box center [450, 469] width 569 height 86
drag, startPoint x: 562, startPoint y: 551, endPoint x: 534, endPoint y: 554, distance: 28.2
copy span "2AE594D4497-7376-4148-AF0F-48B69234F824"
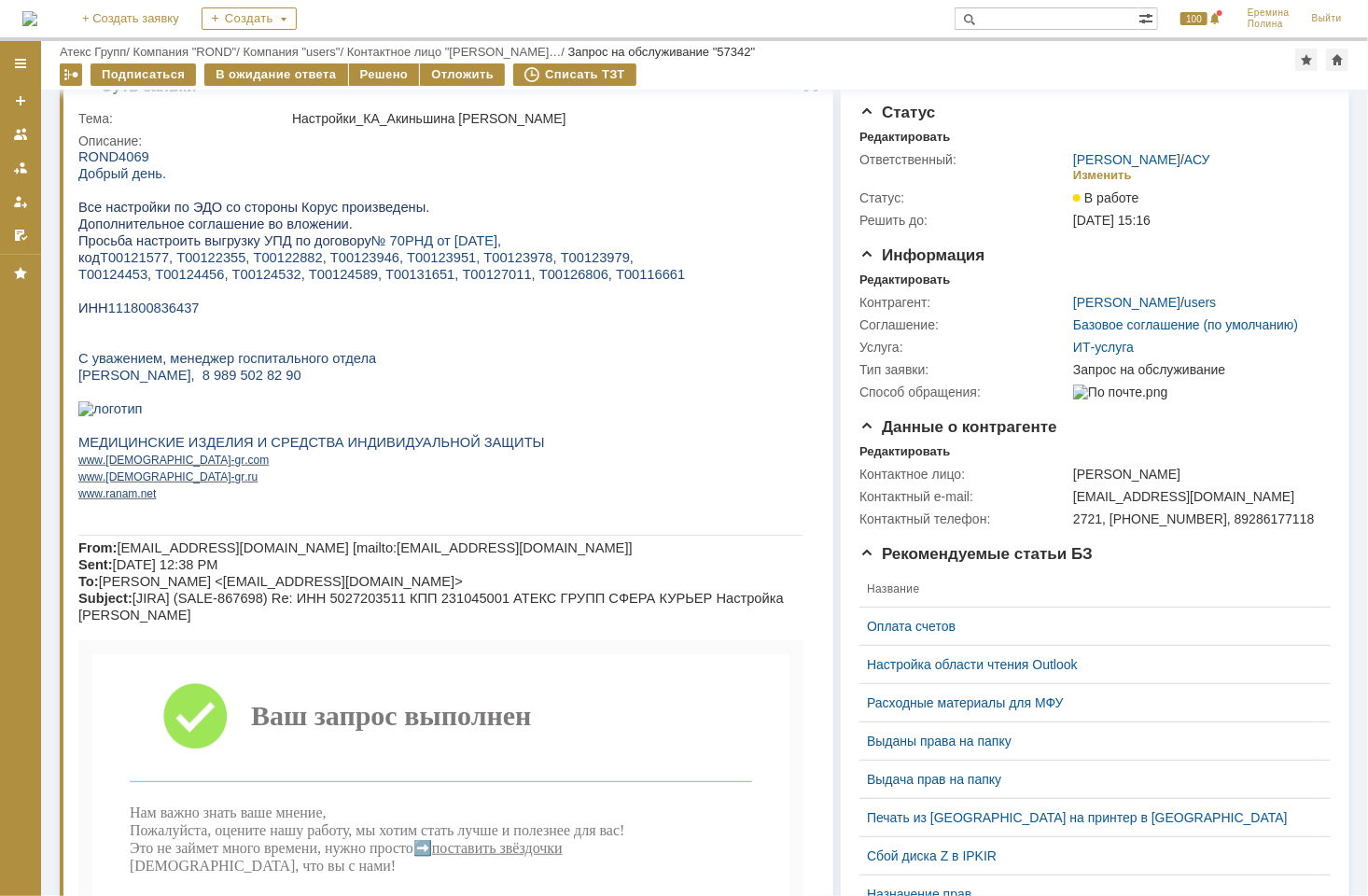
scroll to position [0, 0]
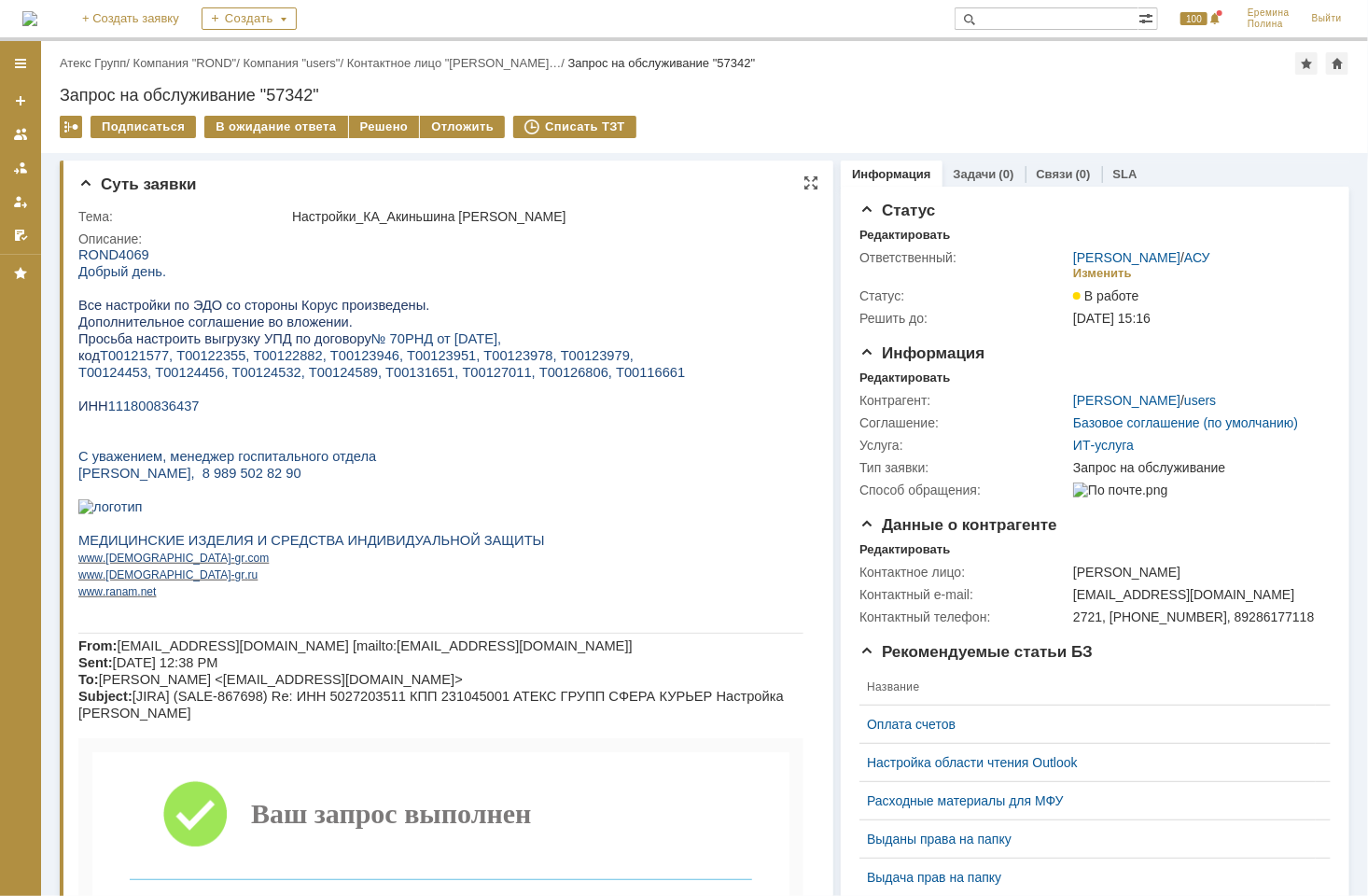
click at [608, 376] on span "Т00124453, Т00124456, Т00124532, Т00124589, Т00131651, Т00127011, Т00126806, Т0…" at bounding box center [380, 370] width 606 height 15
copy span "Т00116661"
